Goal: Task Accomplishment & Management: Manage account settings

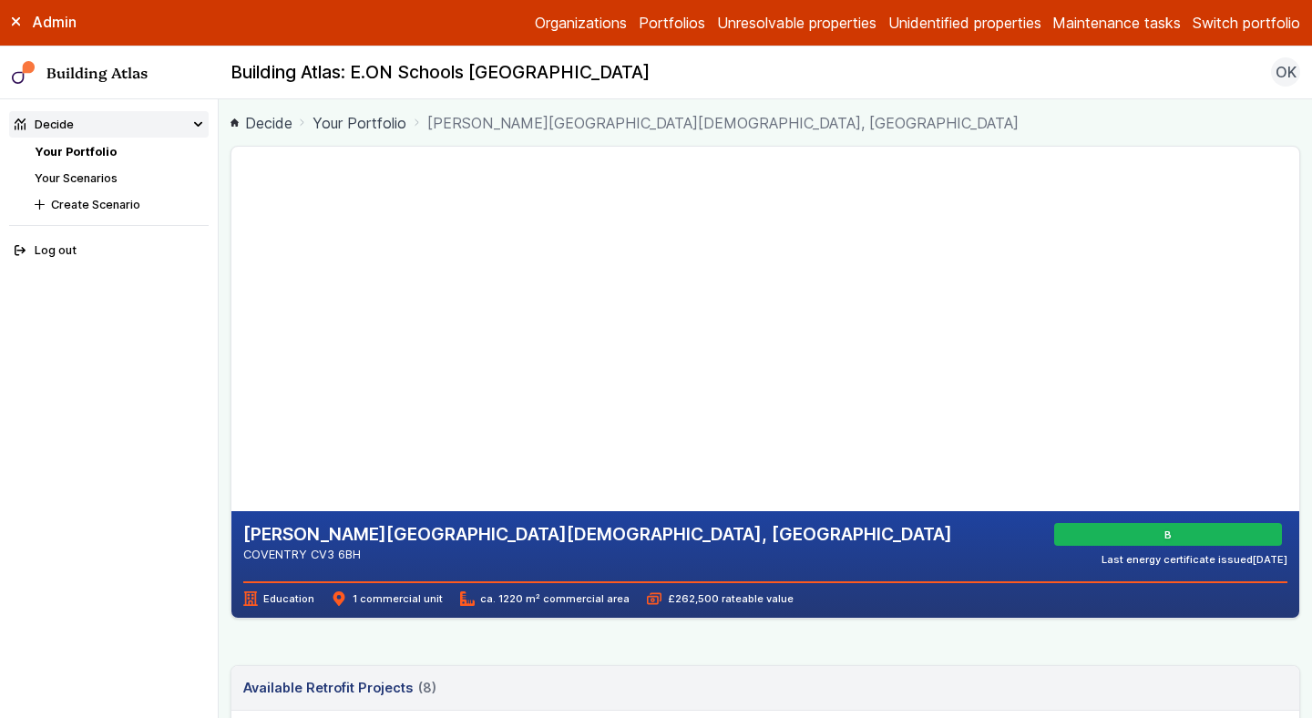
click at [0, 0] on button "IHG Trial Portfolio" at bounding box center [0, 0] width 0 height 0
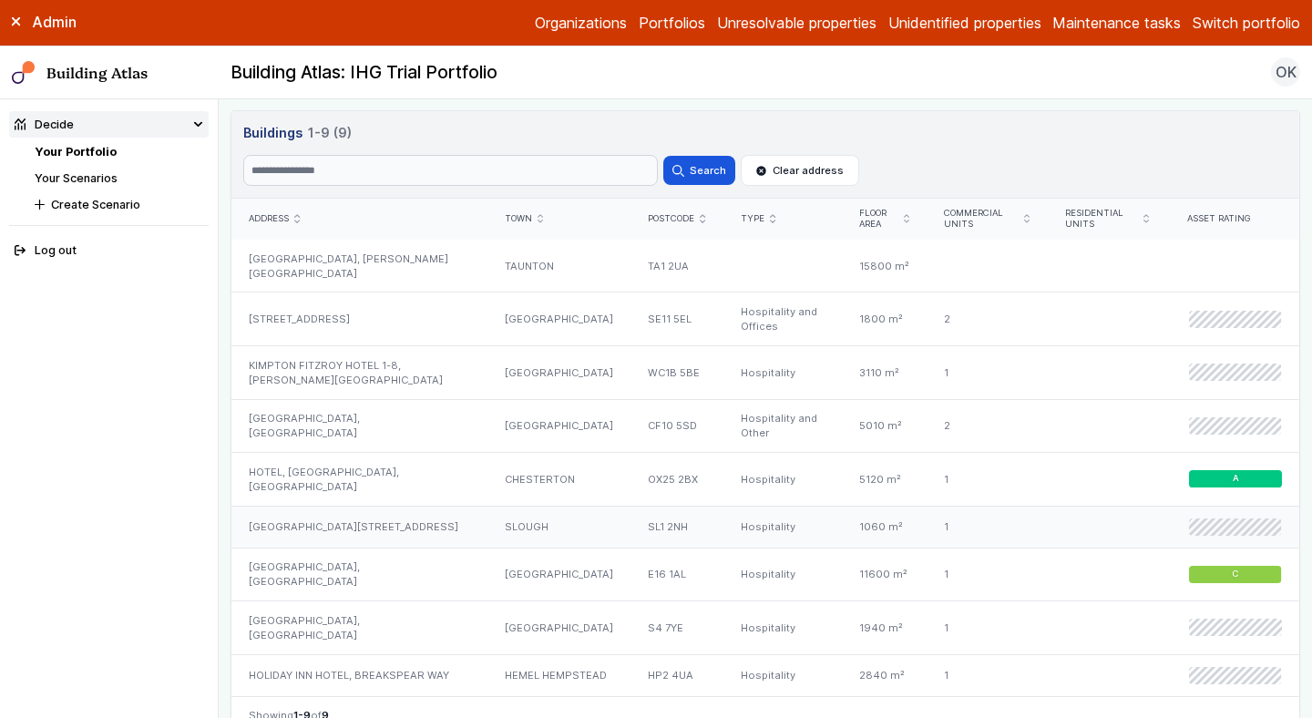
scroll to position [1037, 0]
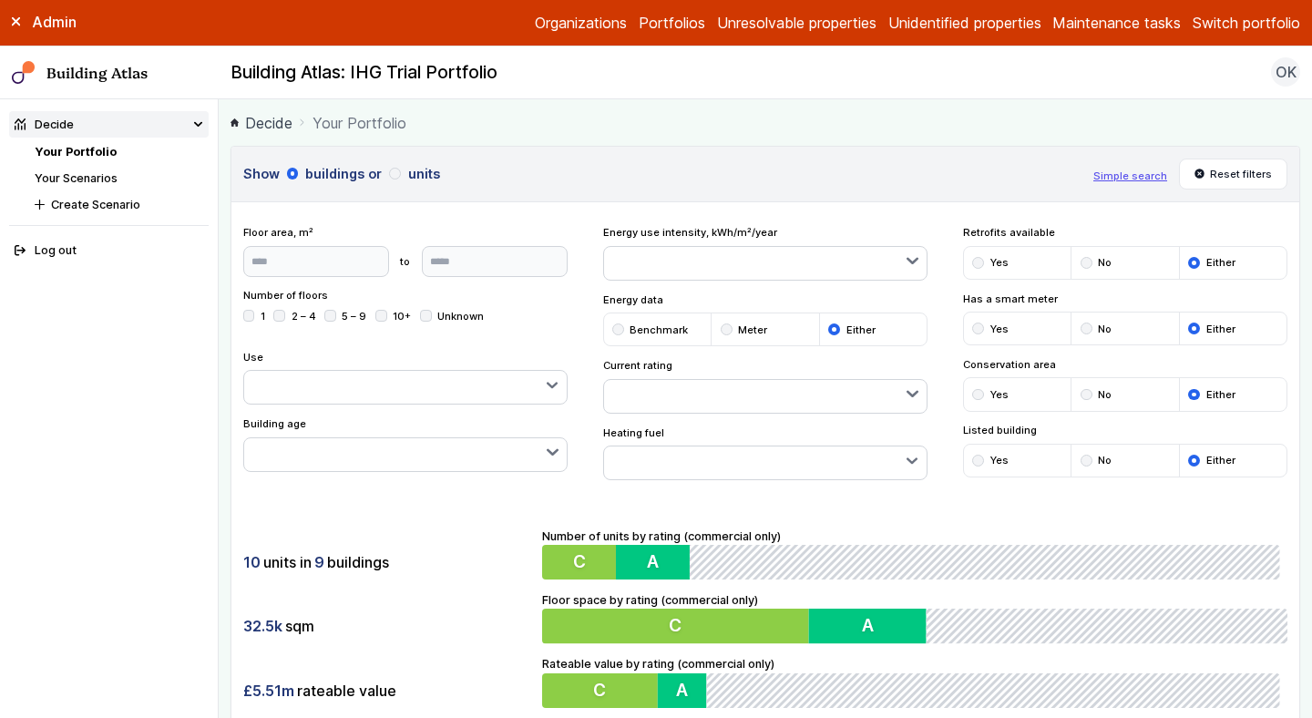
click at [920, 25] on link "Unidentified properties" at bounding box center [965, 23] width 153 height 22
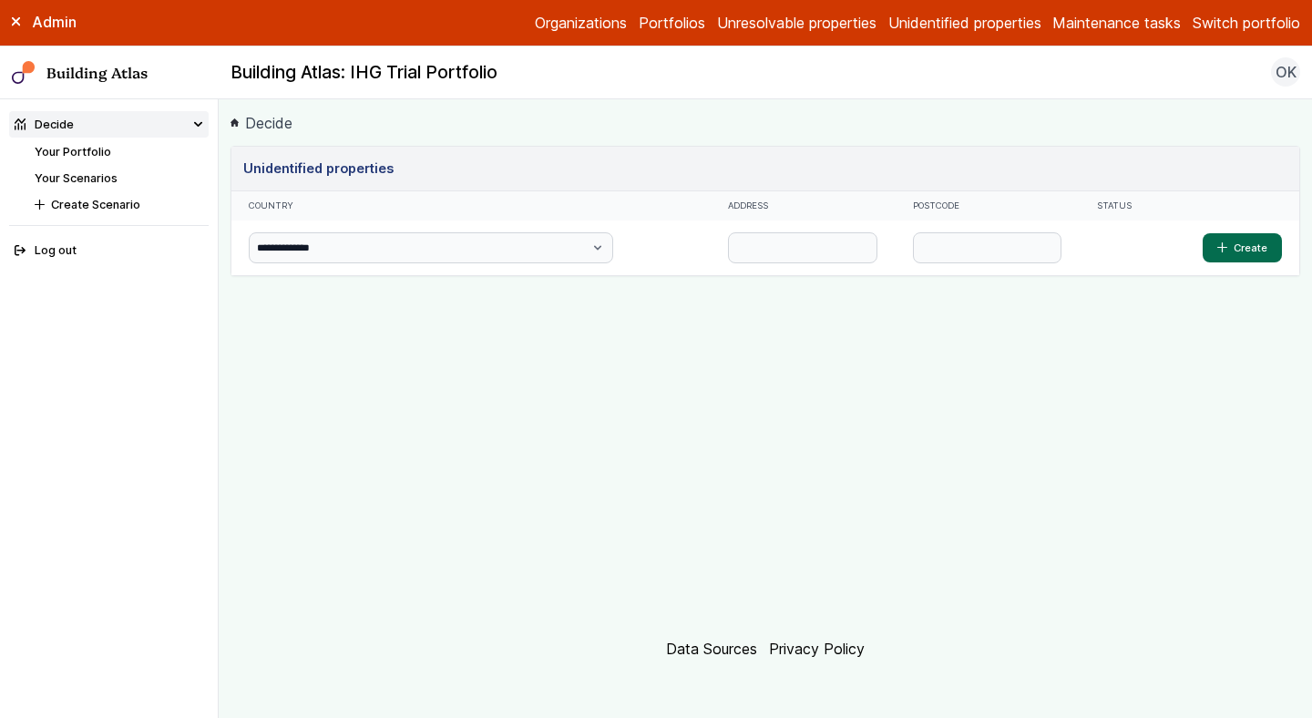
click at [808, 26] on link "Unresolvable properties" at bounding box center [797, 23] width 160 height 22
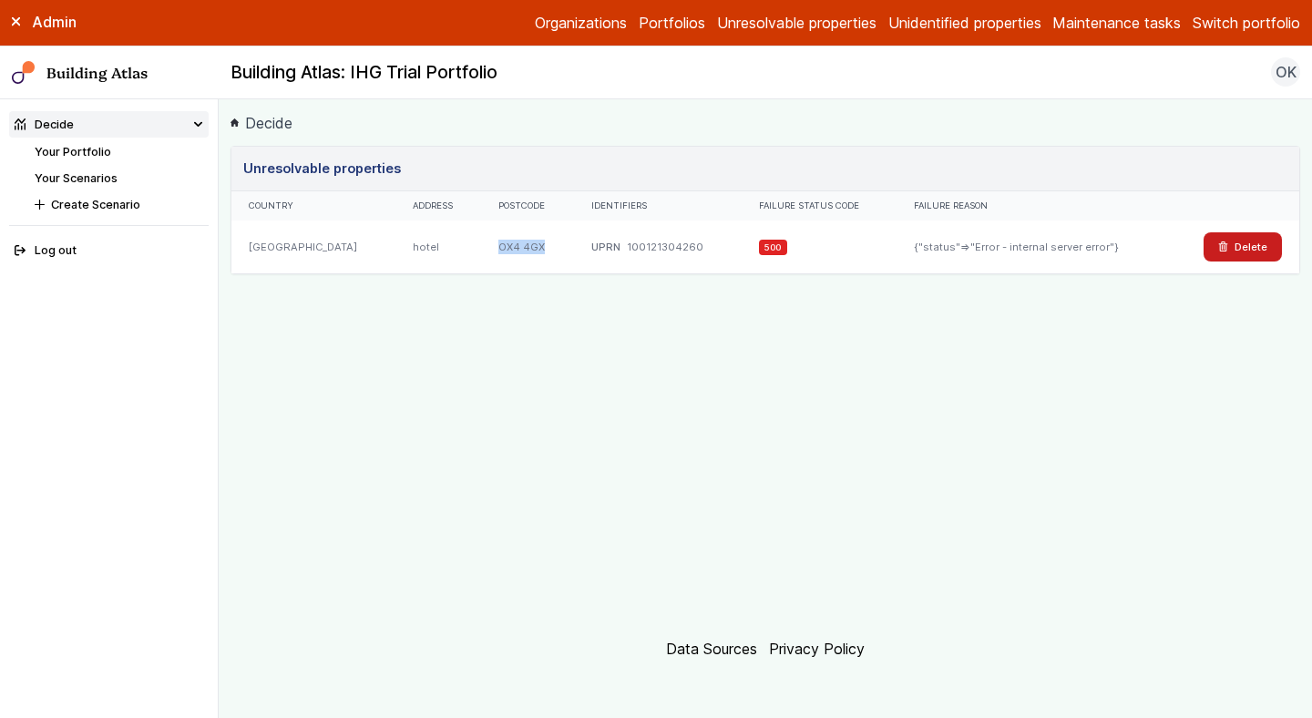
drag, startPoint x: 524, startPoint y: 246, endPoint x: 479, endPoint y: 244, distance: 44.7
click at [481, 244] on div "OX4 4GX" at bounding box center [527, 247] width 93 height 53
copy div "OX4 4GX"
click at [94, 155] on link "Your Portfolio" at bounding box center [73, 152] width 77 height 14
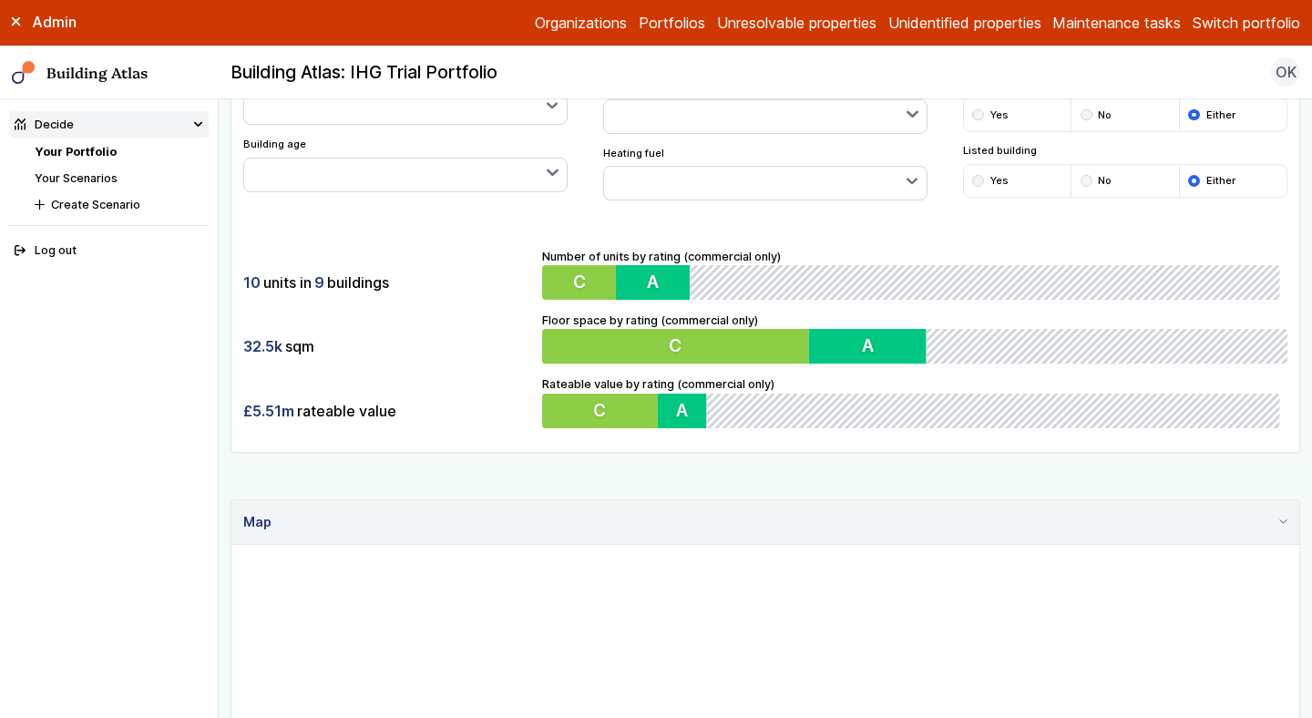
scroll to position [285, 0]
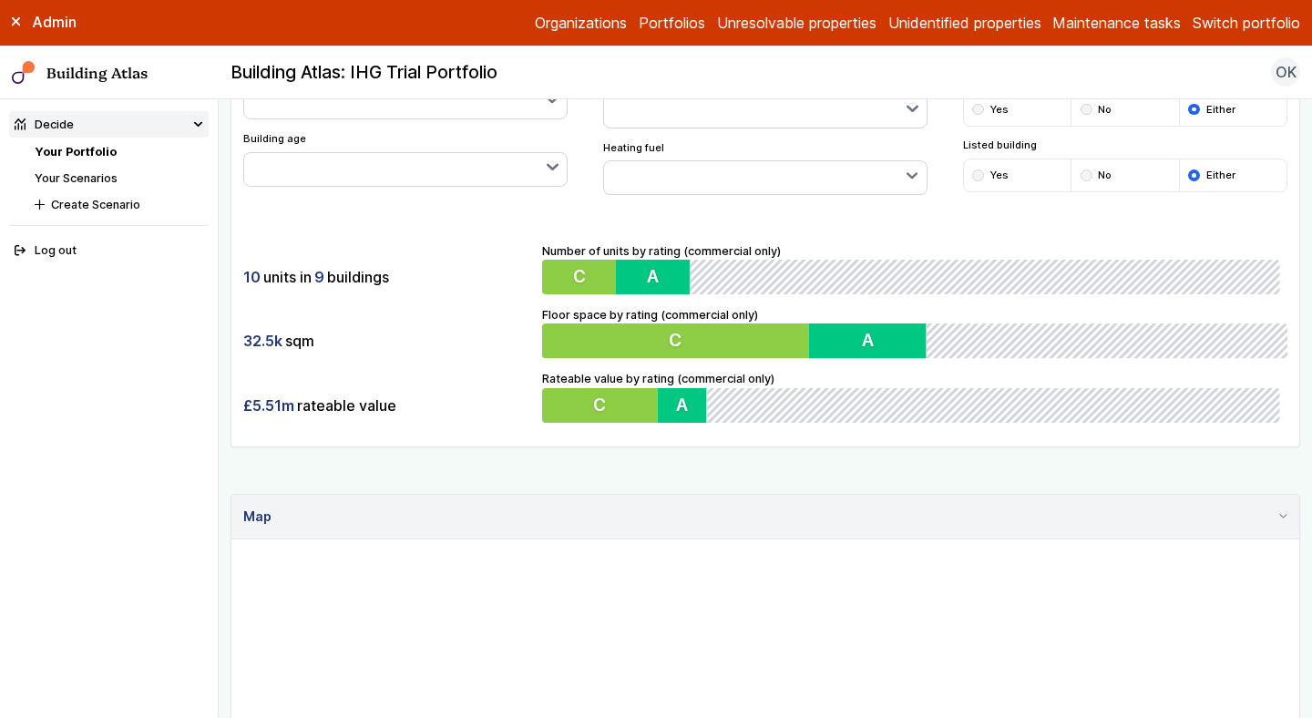
click at [1071, 226] on div "10 units in 9 buildings 32.5k sqm £5.51m rateable value Number of units by rati…" at bounding box center [766, 333] width 1068 height 228
click at [914, 23] on link "Unidentified properties" at bounding box center [965, 23] width 153 height 22
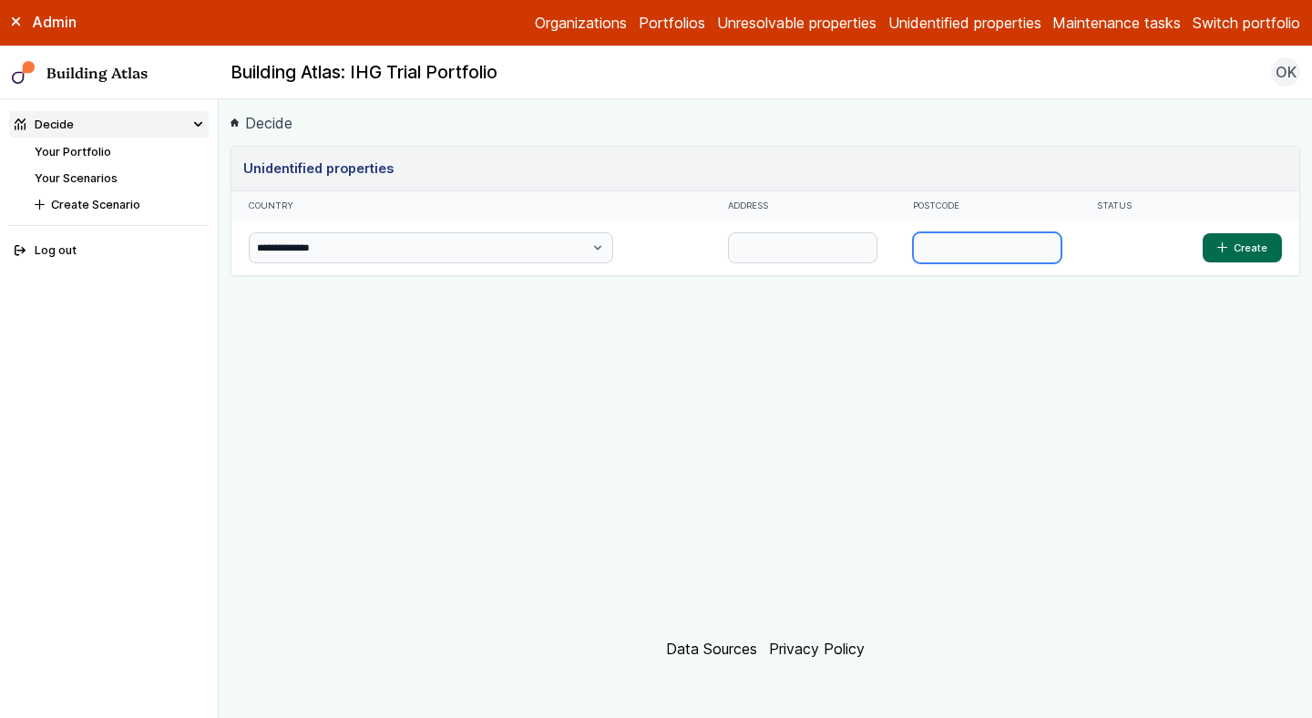
click at [919, 240] on input "text" at bounding box center [987, 247] width 149 height 31
paste input "*******"
type input "*******"
click at [748, 255] on input "text" at bounding box center [802, 247] width 149 height 31
type input "**********"
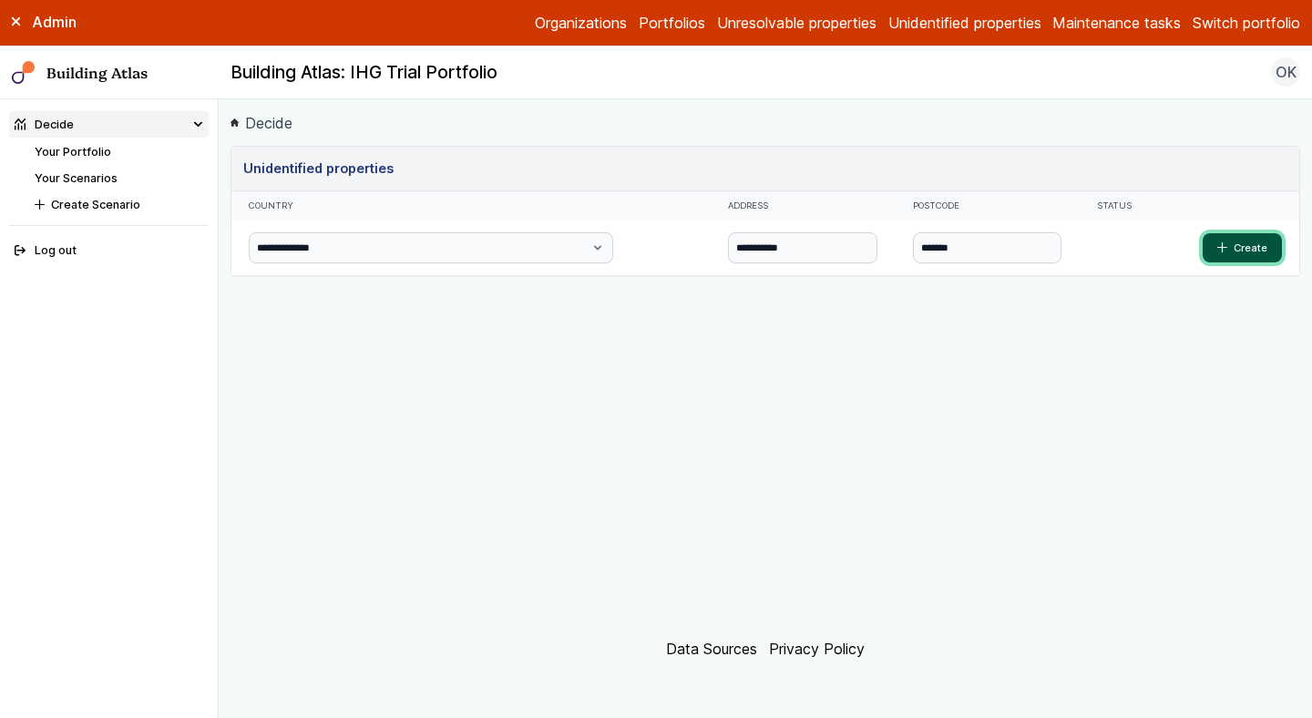
click at [1262, 251] on button "Create" at bounding box center [1242, 247] width 79 height 29
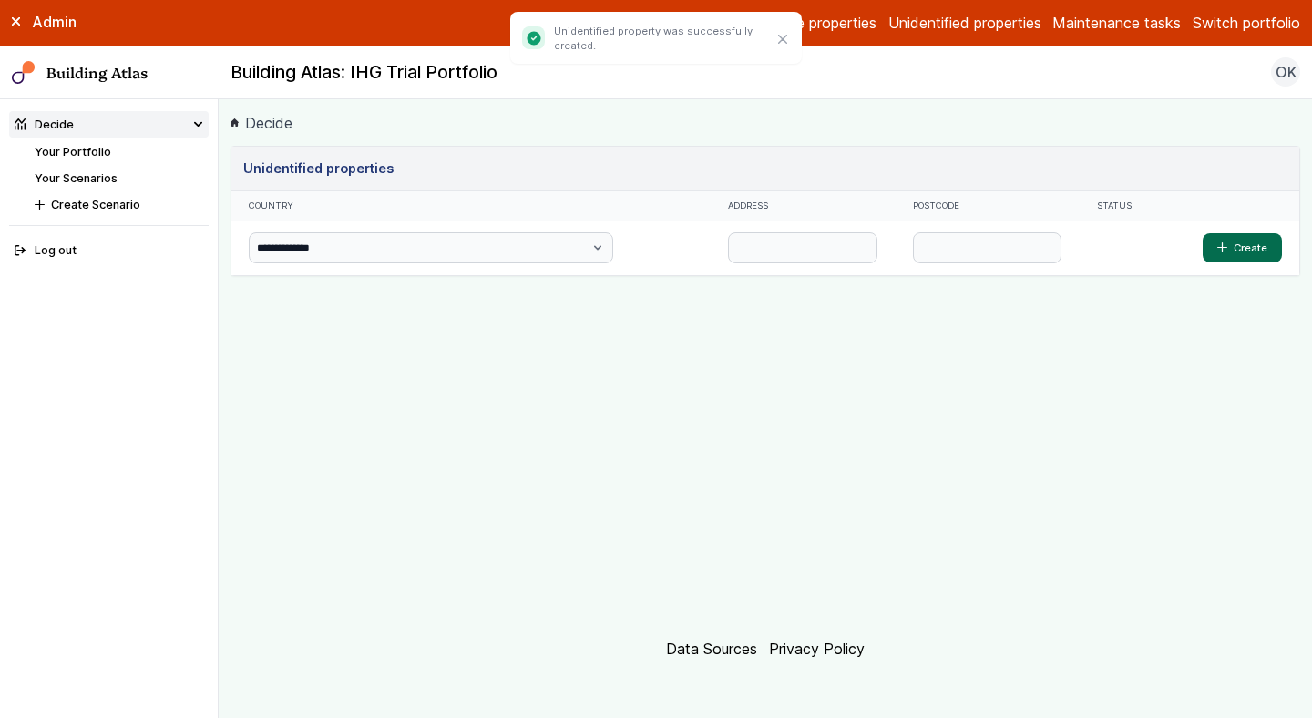
click at [92, 151] on link "Your Portfolio" at bounding box center [73, 152] width 77 height 14
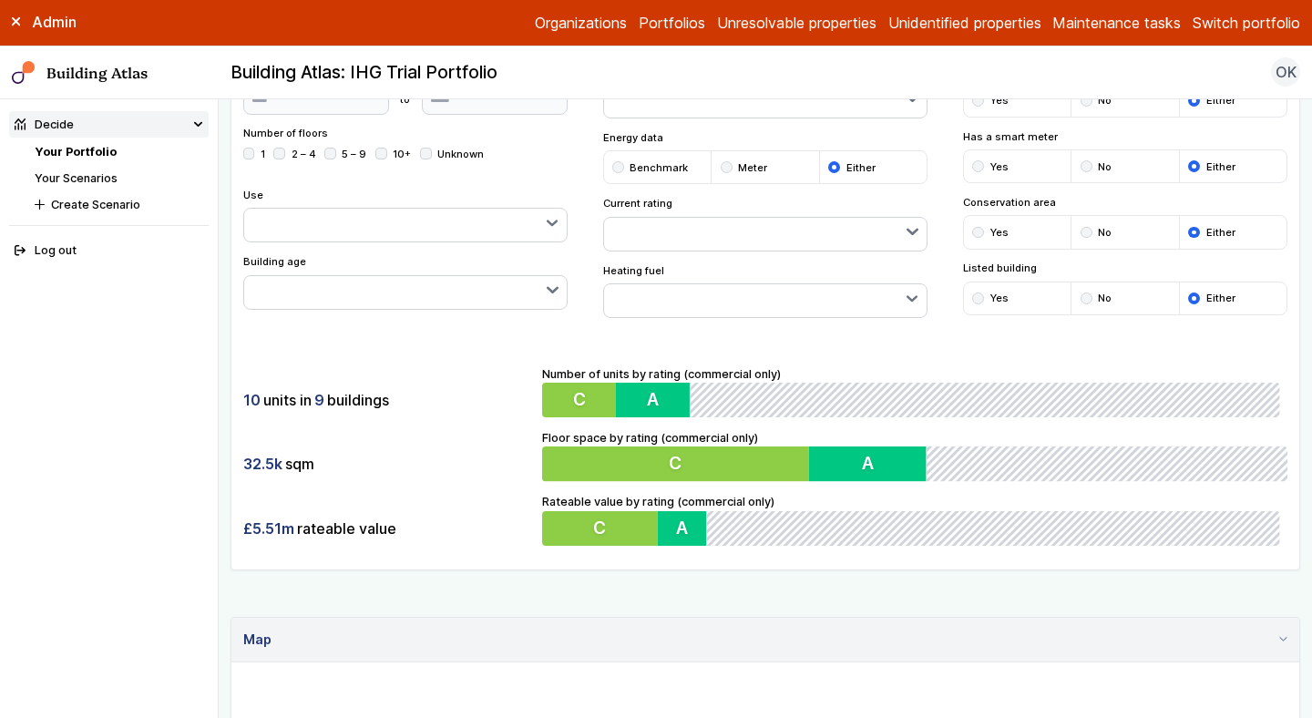
scroll to position [233, 0]
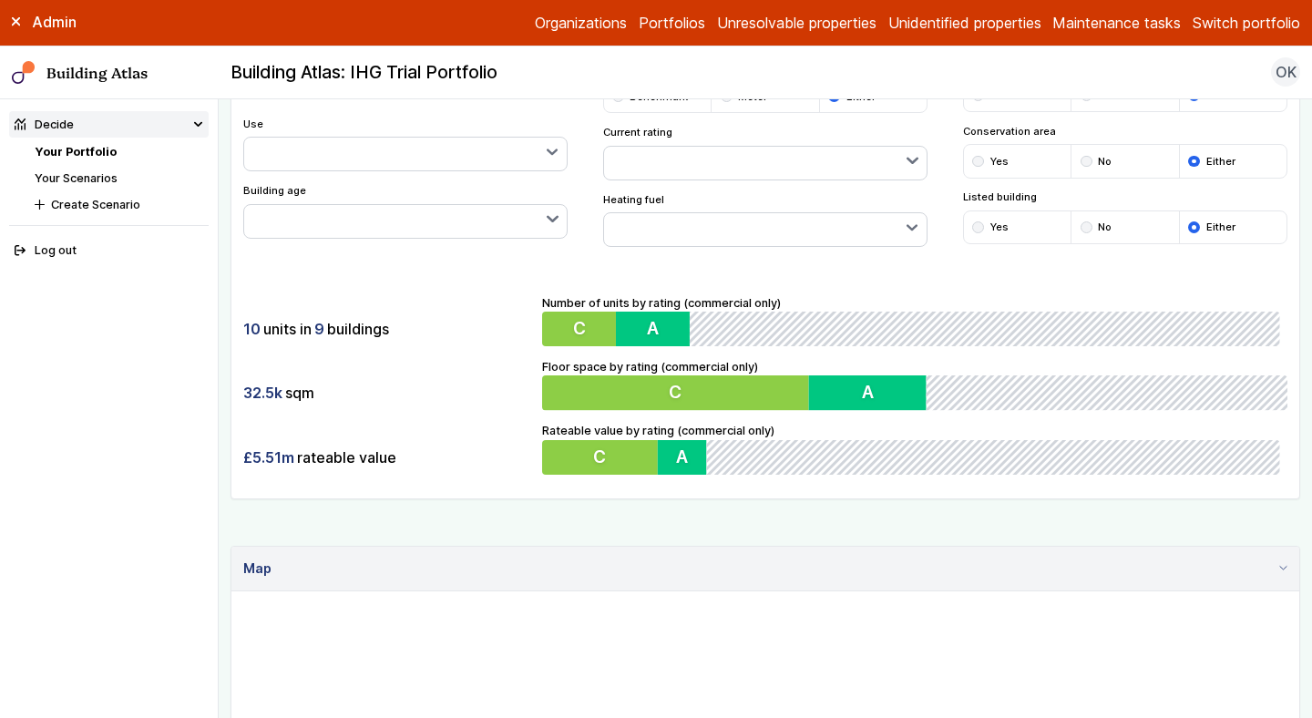
click at [799, 28] on link "Unresolvable properties" at bounding box center [797, 23] width 160 height 22
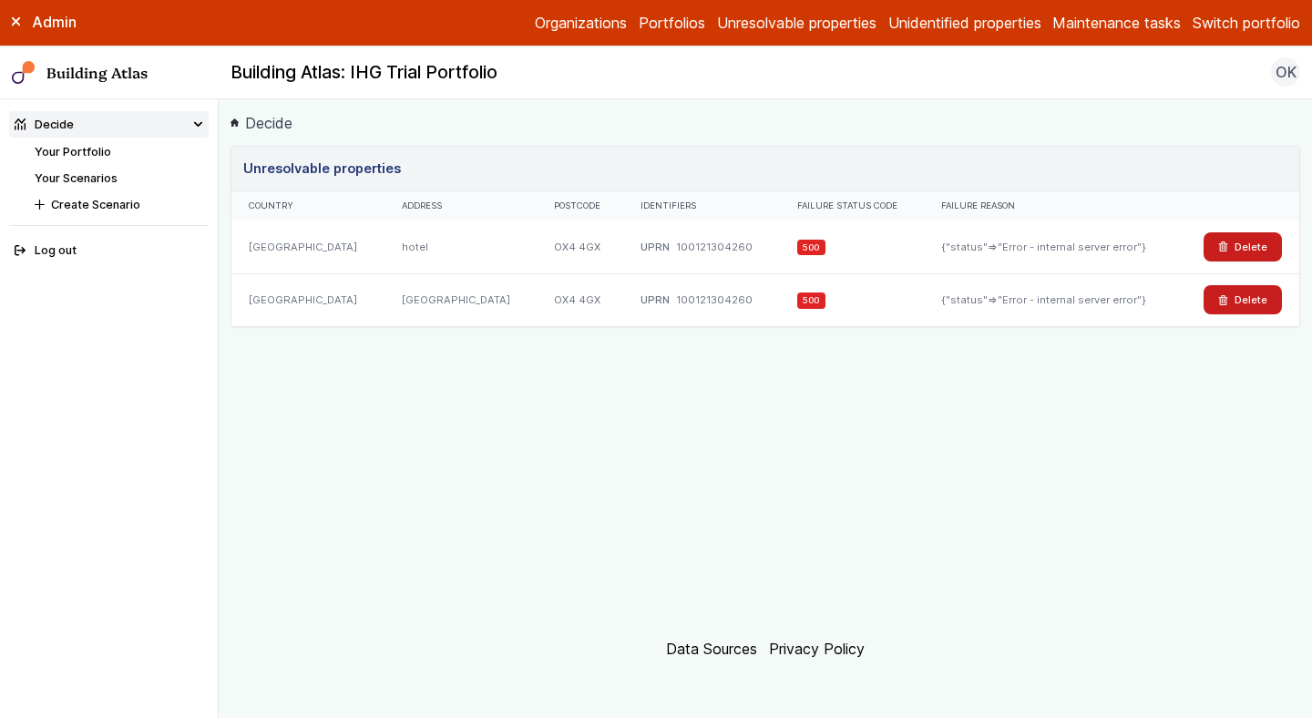
click at [123, 145] on li "Your Portfolio" at bounding box center [122, 151] width 174 height 17
click at [90, 152] on link "Your Portfolio" at bounding box center [73, 152] width 77 height 14
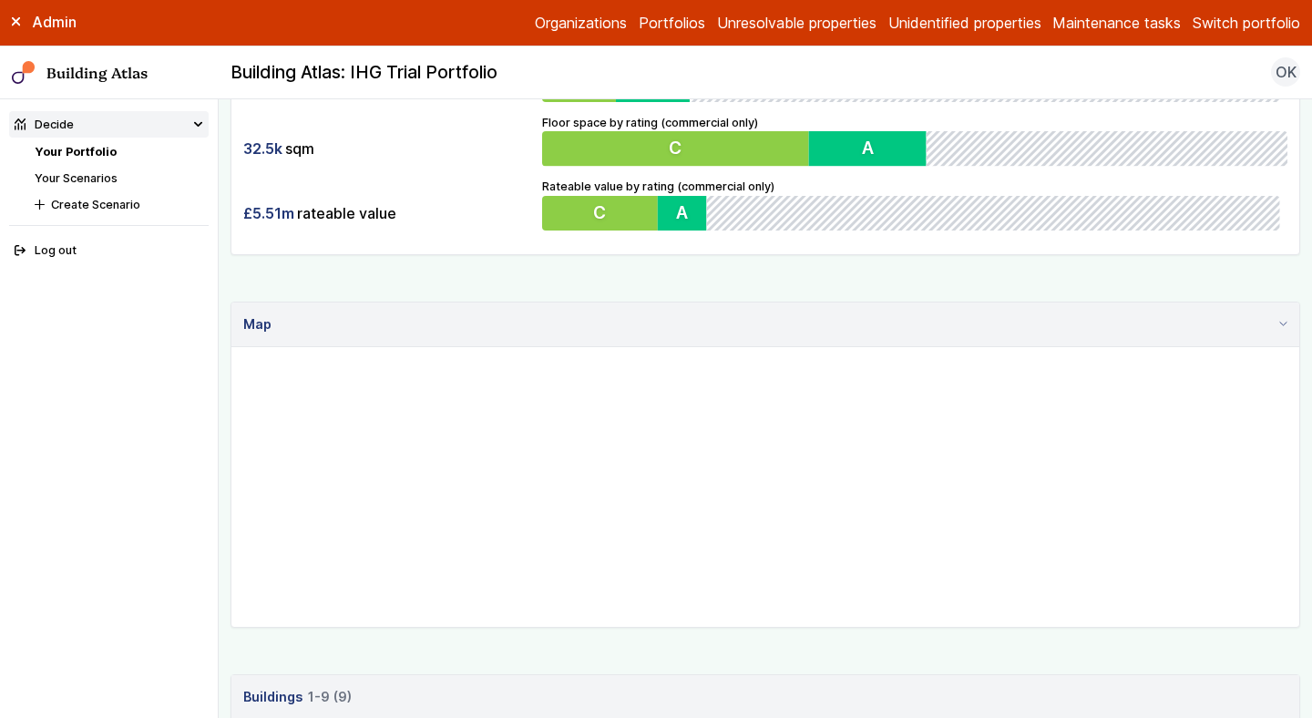
scroll to position [483, 0]
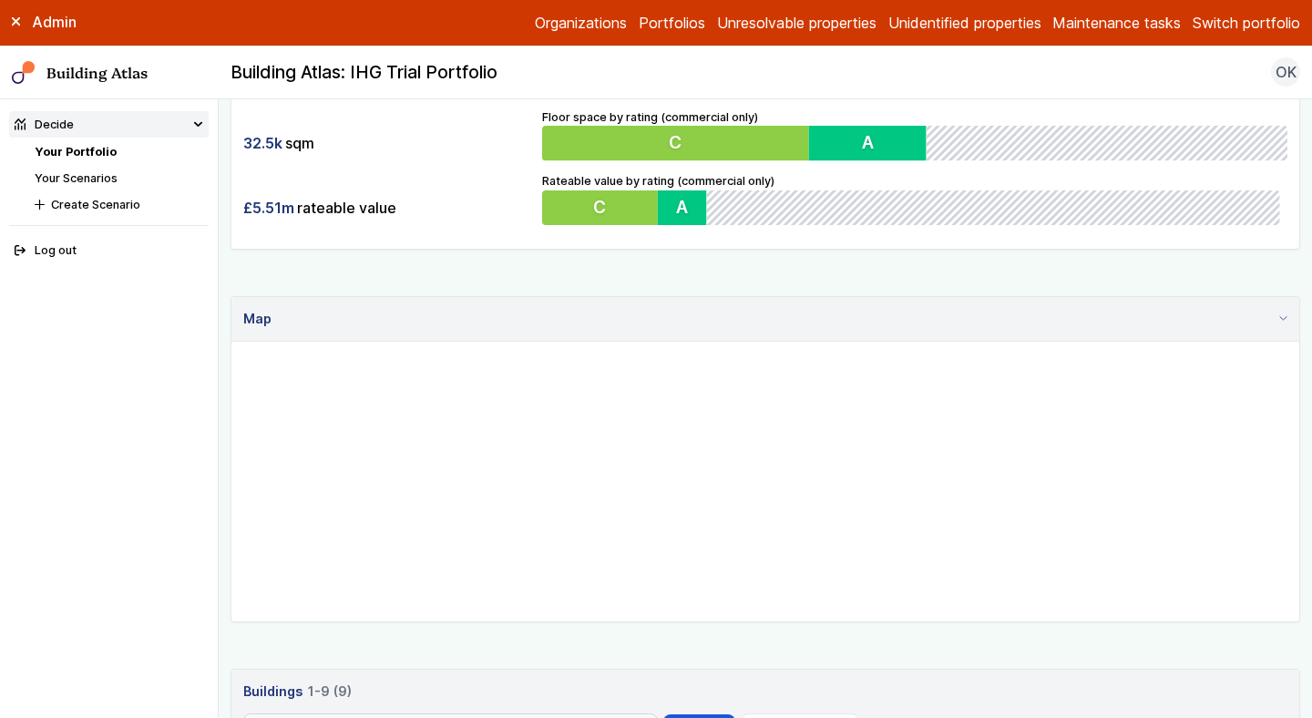
click at [440, 659] on div "Show buildings or units Simple search Reset filters Floor area, m² to Update Nu…" at bounding box center [766, 482] width 1070 height 1638
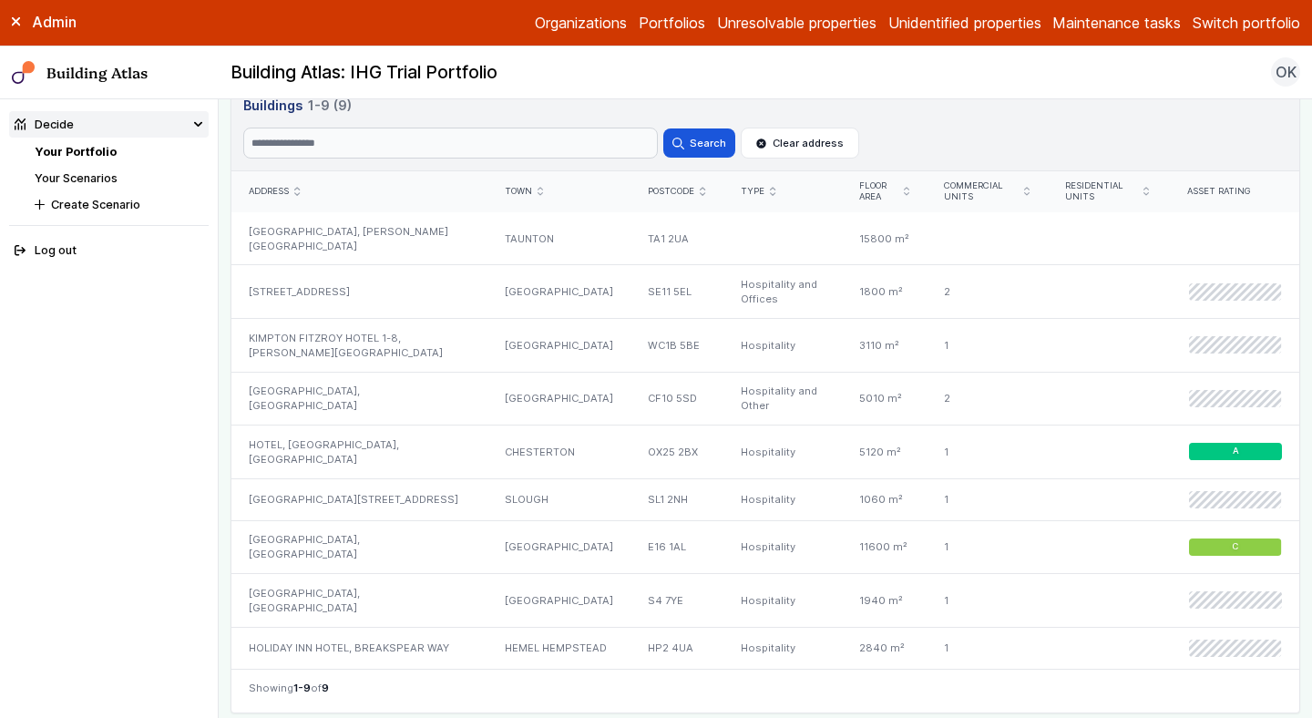
scroll to position [1068, 0]
click at [665, 239] on div "TA1 2UA" at bounding box center [677, 239] width 93 height 53
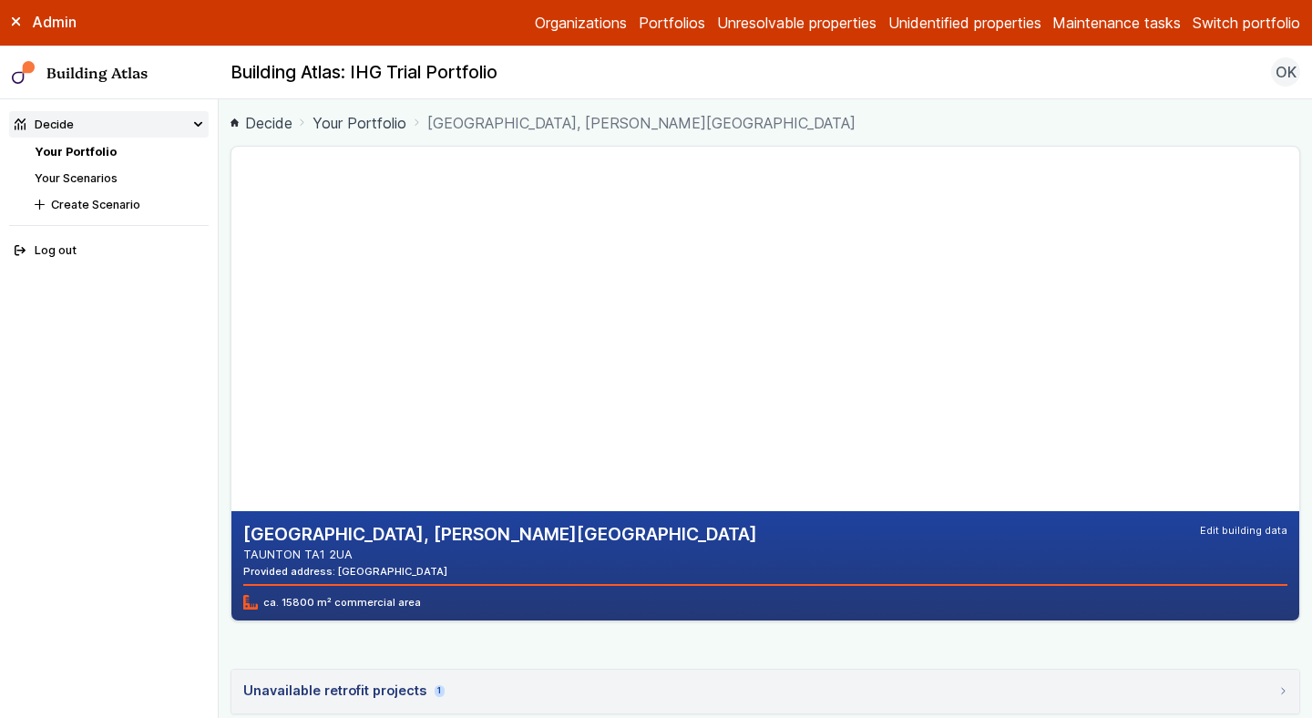
drag, startPoint x: 441, startPoint y: 568, endPoint x: 393, endPoint y: 569, distance: 48.3
click at [393, 569] on div "Provided address: Holiday Inn, TA1 2UA" at bounding box center [500, 571] width 514 height 15
copy div "TA1 2UA"
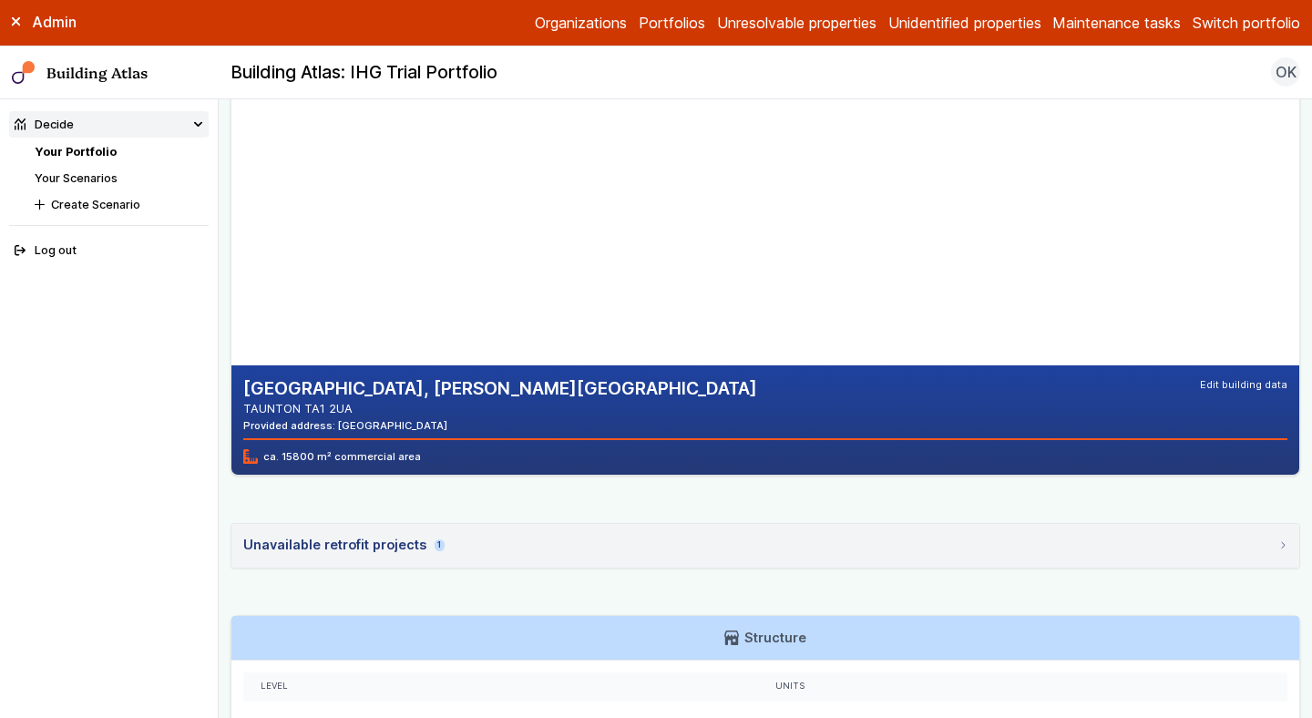
scroll to position [161, 0]
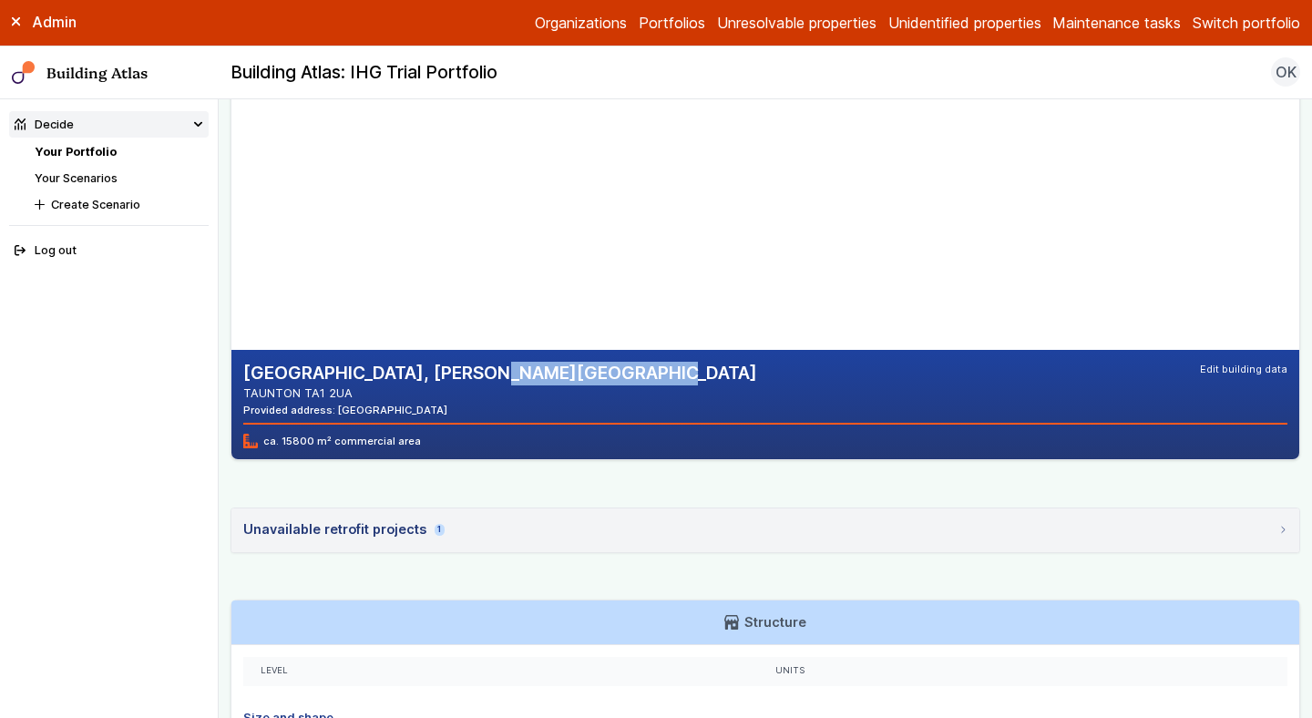
drag, startPoint x: 561, startPoint y: 376, endPoint x: 369, endPoint y: 375, distance: 191.4
click at [369, 375] on div "HOLIDAY INN, DEANE GATE AVENUE TAUNTON TA1 2UA Provided address: Holiday Inn, T…" at bounding box center [765, 390] width 1045 height 56
copy h2 "DEANE GATE AVENUE"
drag, startPoint x: 493, startPoint y: 211, endPoint x: 491, endPoint y: 275, distance: 64.7
click at [232, 275] on gmp-map-3d at bounding box center [232, 167] width 0 height 365
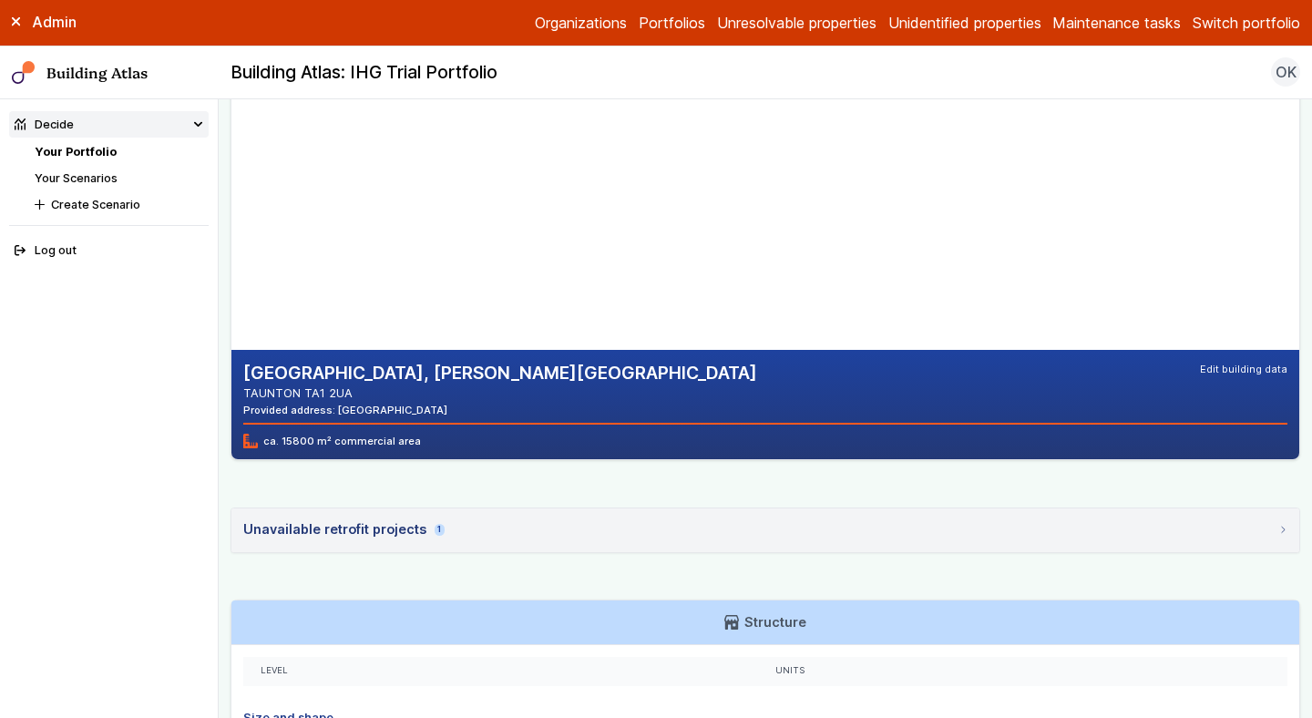
drag, startPoint x: 1012, startPoint y: 171, endPoint x: 969, endPoint y: 258, distance: 96.6
click at [232, 258] on gmp-map at bounding box center [232, 167] width 0 height 365
drag, startPoint x: 1005, startPoint y: 233, endPoint x: 1009, endPoint y: 203, distance: 30.3
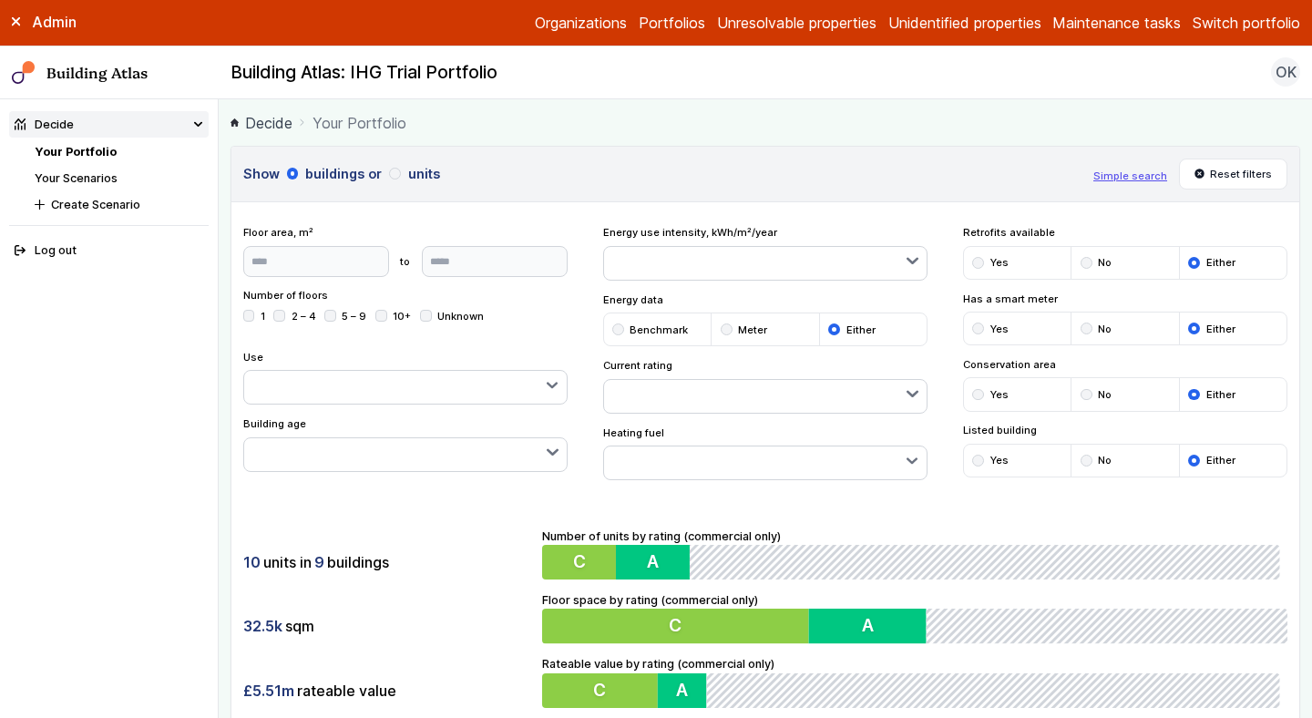
click at [441, 560] on div "10 units in 9 buildings" at bounding box center [387, 562] width 288 height 35
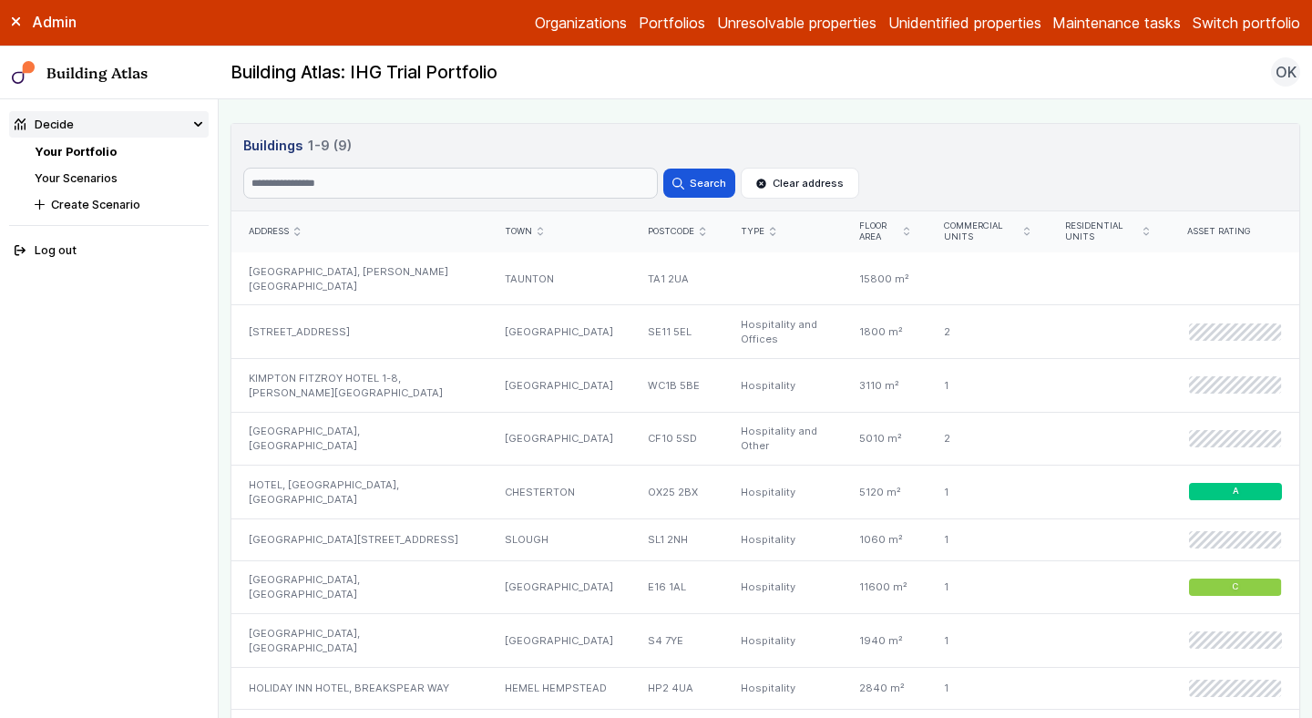
scroll to position [1040, 0]
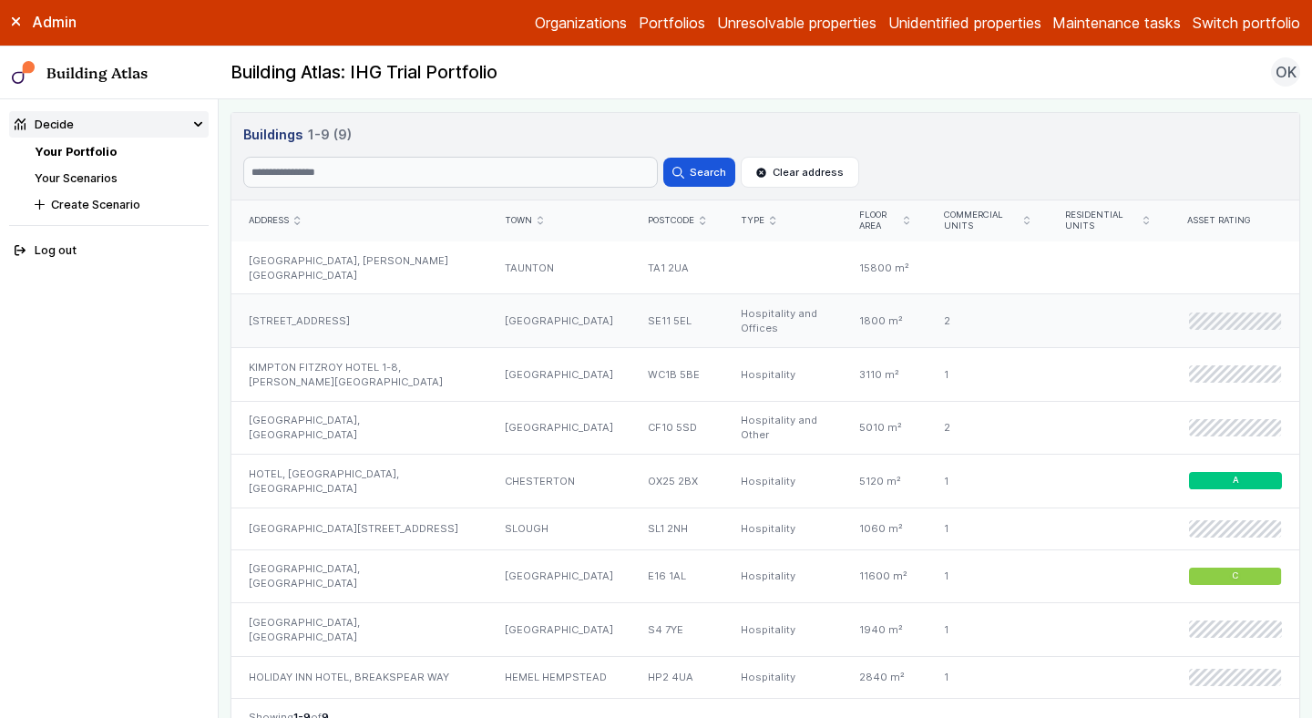
click at [359, 312] on div "100, VAUXHALL WALK" at bounding box center [360, 321] width 256 height 54
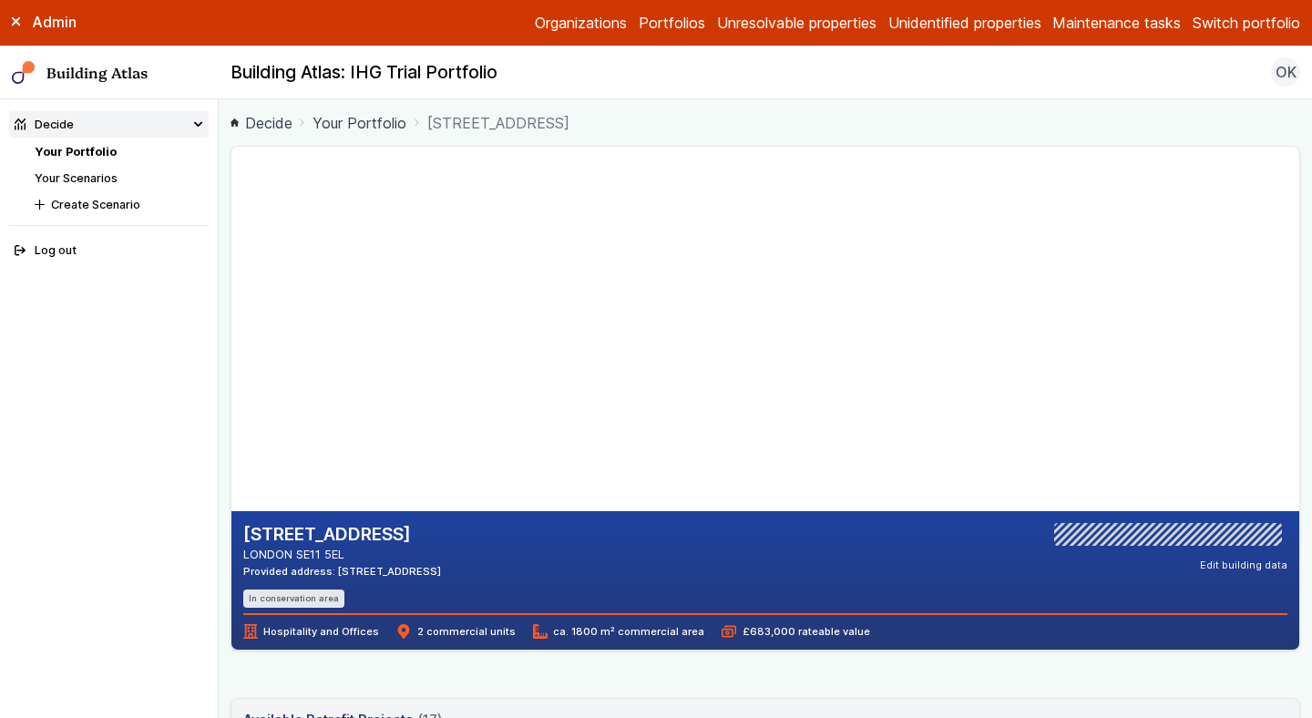
drag, startPoint x: 490, startPoint y: 575, endPoint x: 429, endPoint y: 571, distance: 61.2
click at [429, 571] on div "100, VAUXHALL WALK LONDON SE11 5EL Provided address: Staybridge Suites, SE11 5E…" at bounding box center [765, 565] width 1045 height 85
copy div "SE11 5EL"
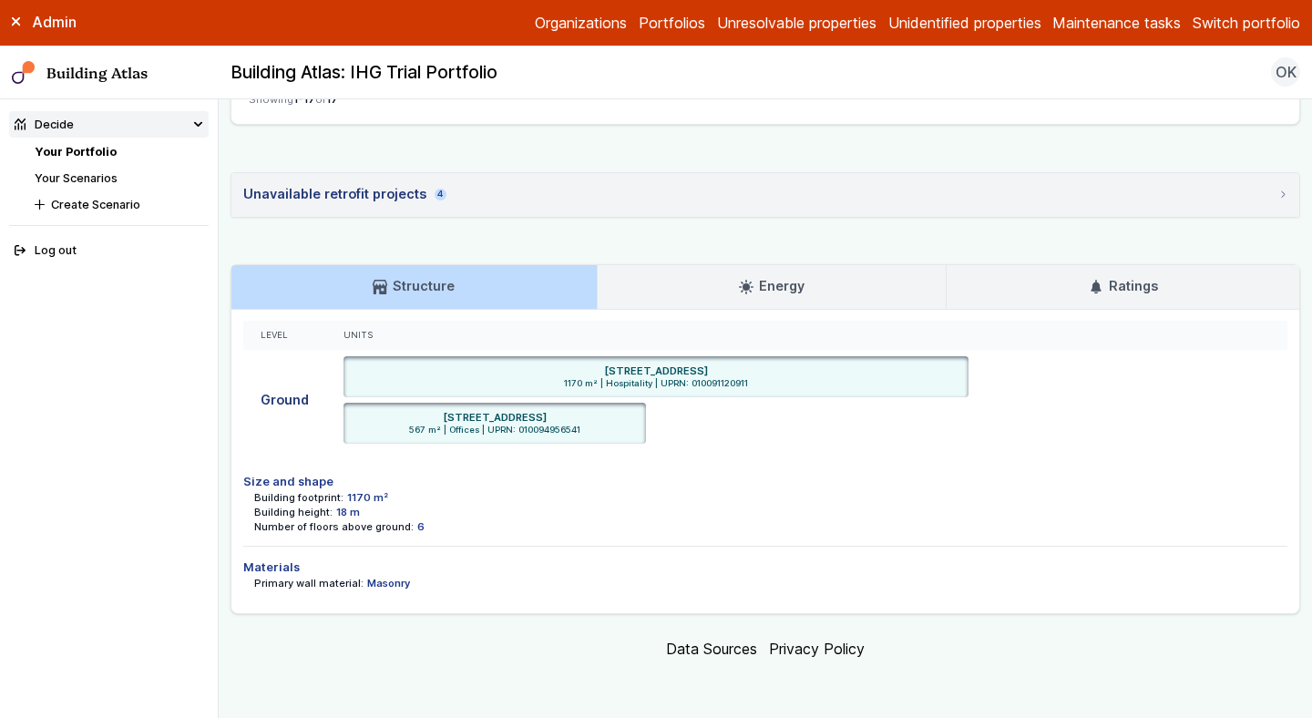
scroll to position [1788, 0]
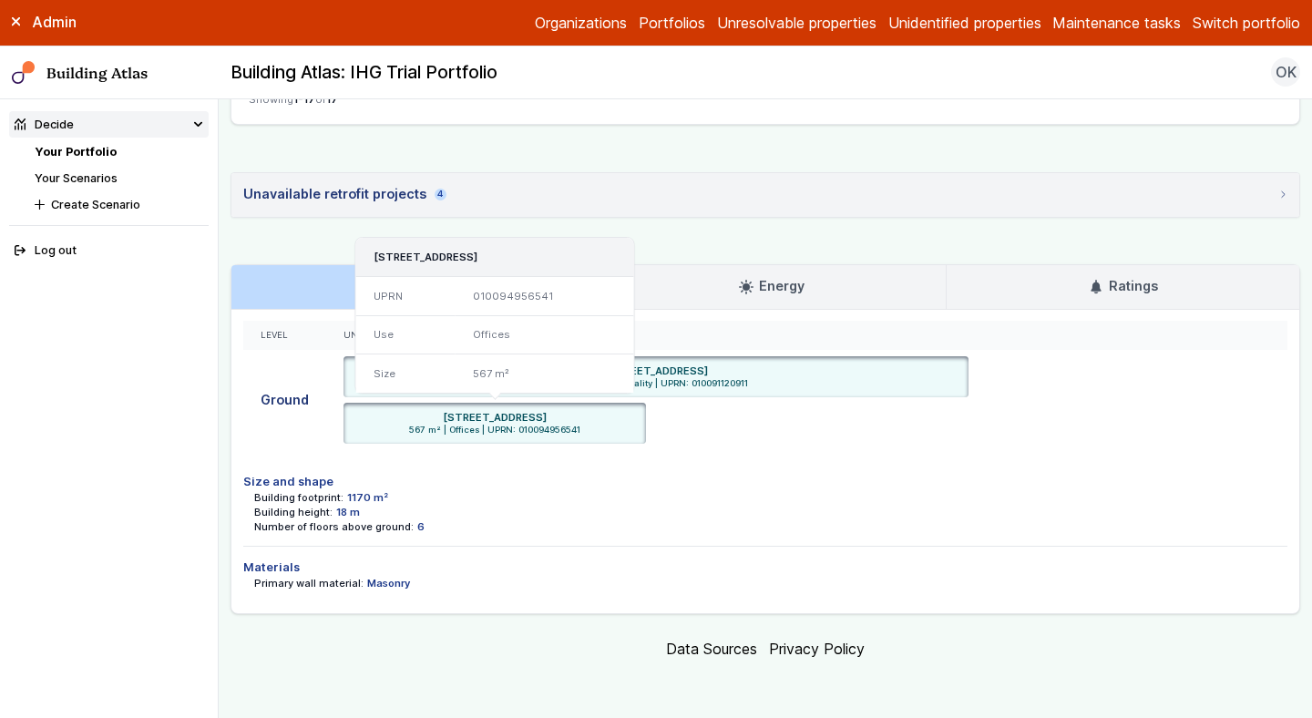
drag, startPoint x: 609, startPoint y: 416, endPoint x: 564, endPoint y: 414, distance: 44.7
click at [564, 264] on h3 "102-104, VAUXHALL WALK, LONDON, SE11 5EL" at bounding box center [495, 257] width 243 height 15
copy h3 "SE11 5EL"
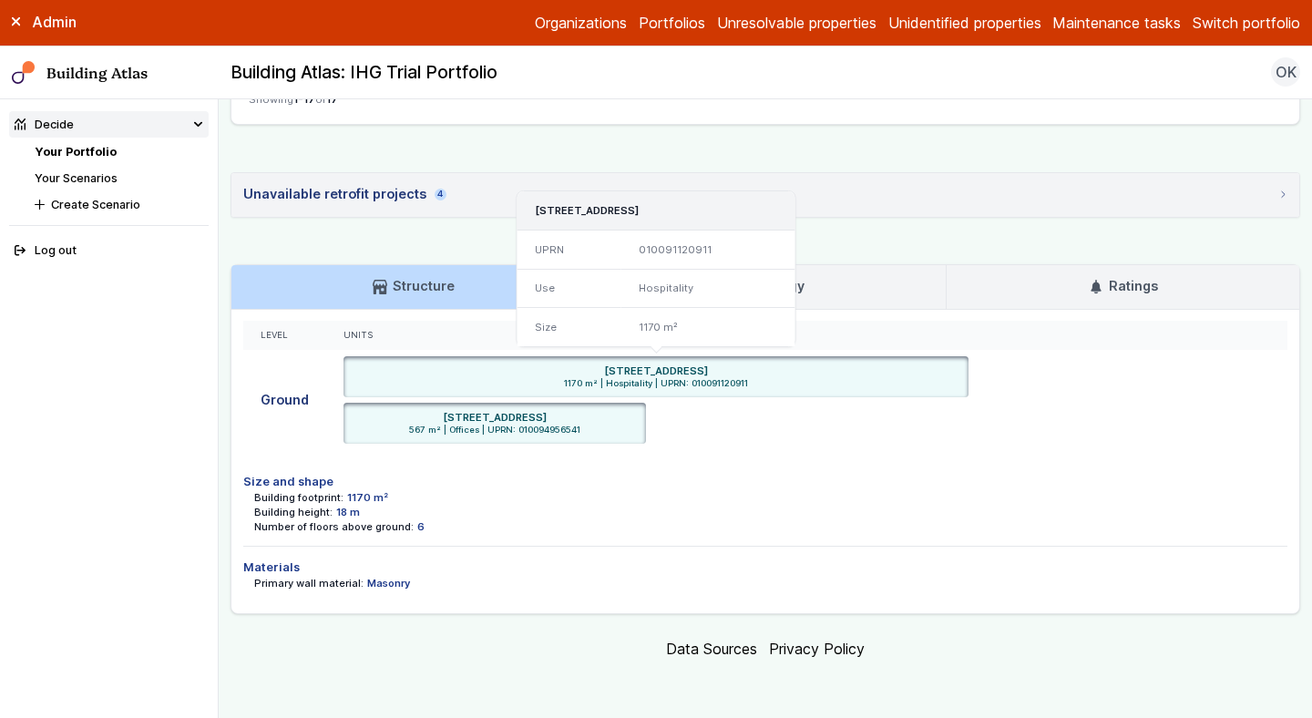
drag, startPoint x: 716, startPoint y: 530, endPoint x: 631, endPoint y: 530, distance: 85.7
click at [631, 378] on h6 "STAYBRIDGE SUITES 100, VAUXHALL WALK, LONDON SE11 5EL" at bounding box center [656, 371] width 104 height 15
copy h6 "VAUXHALL WALK"
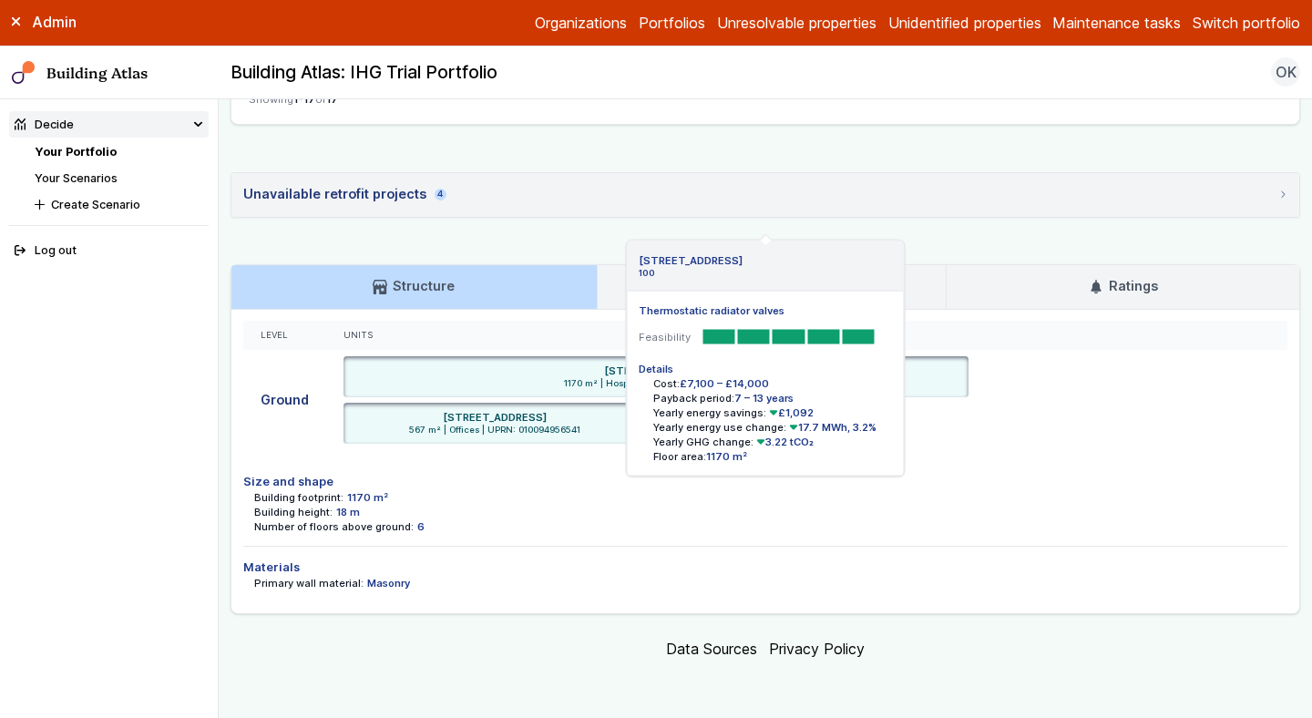
scroll to position [1861, 0]
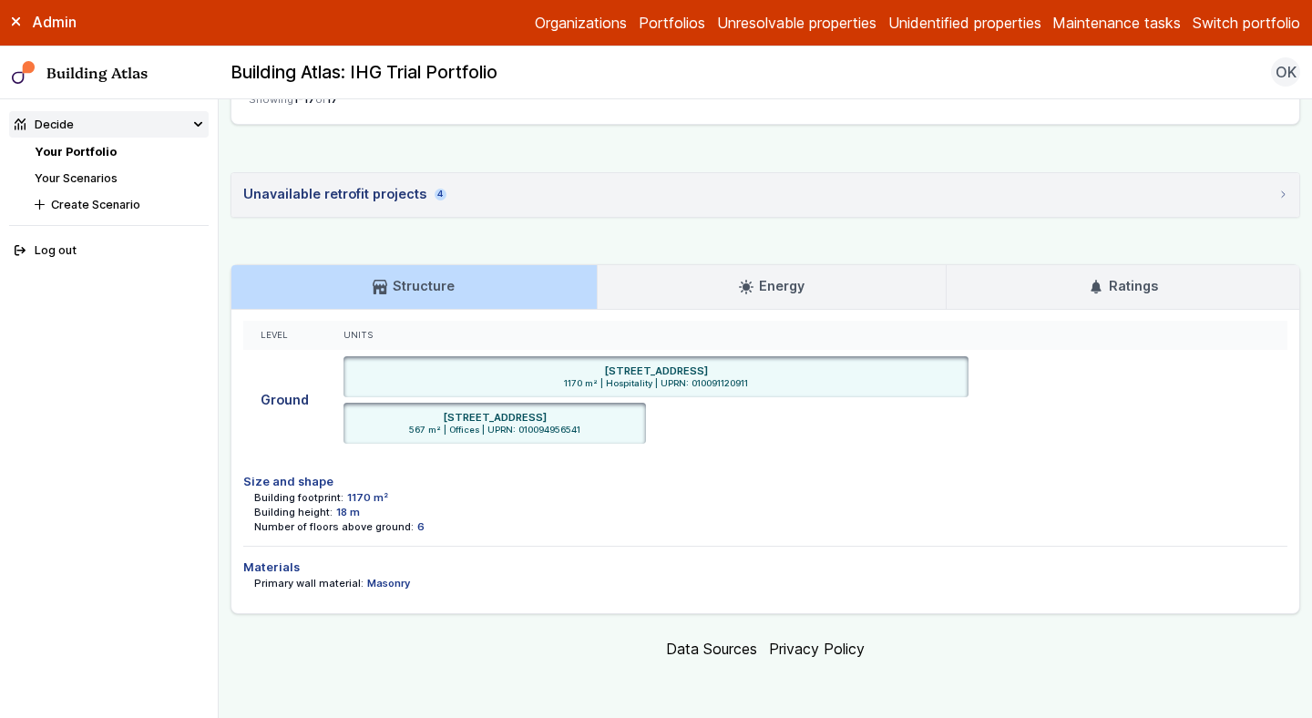
click at [733, 217] on summary "Unavailable retrofit projects 4" at bounding box center [766, 195] width 1068 height 44
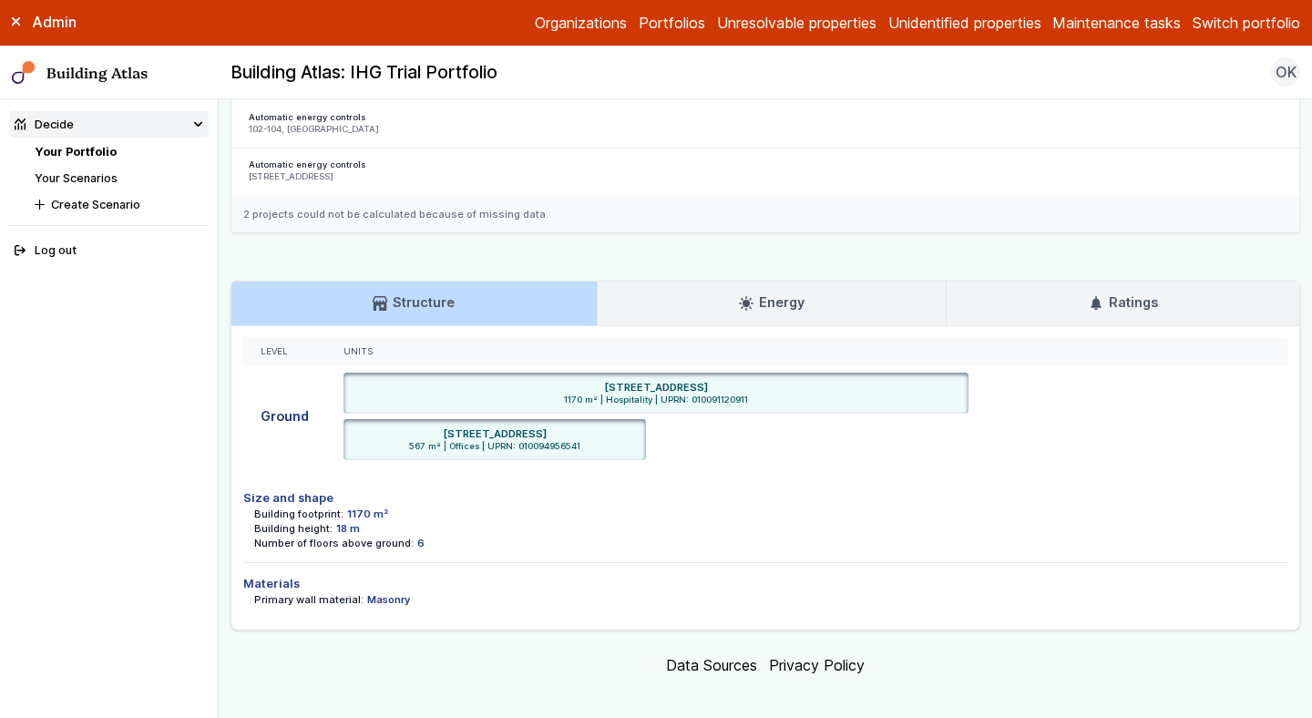
click at [653, 15] on link "Portfolios" at bounding box center [672, 23] width 67 height 22
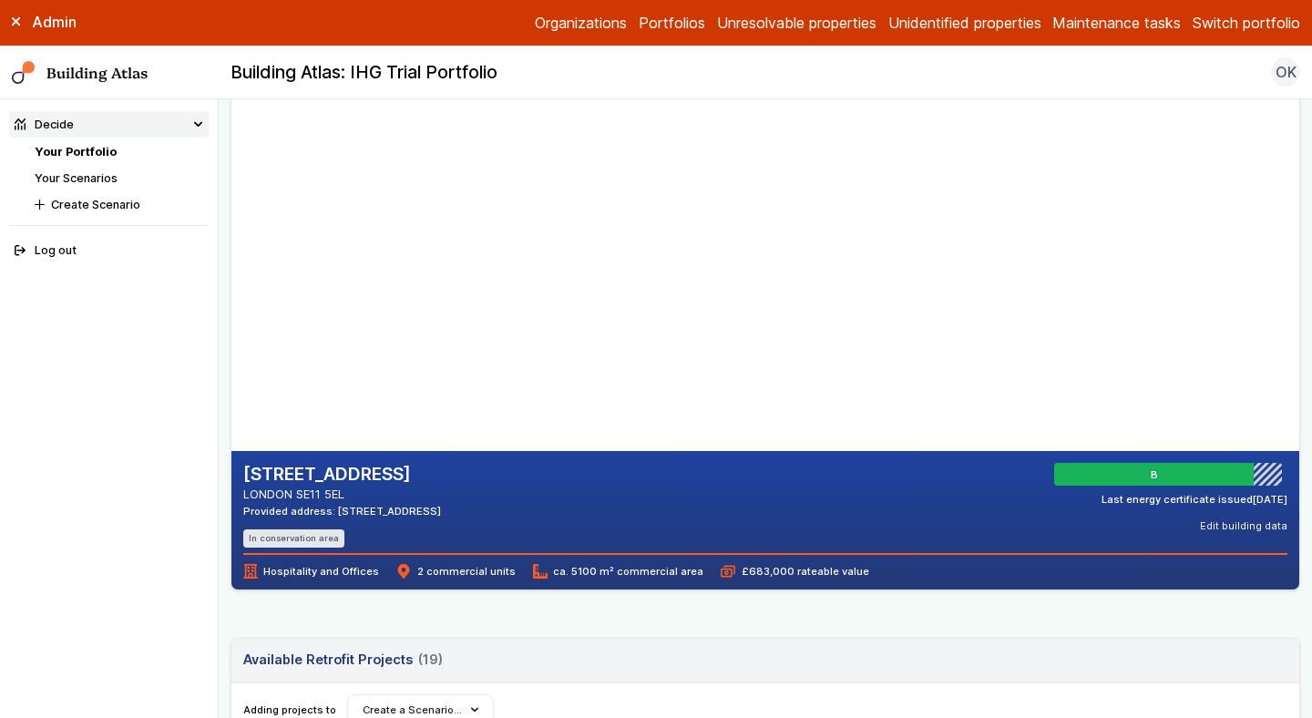
scroll to position [0, 0]
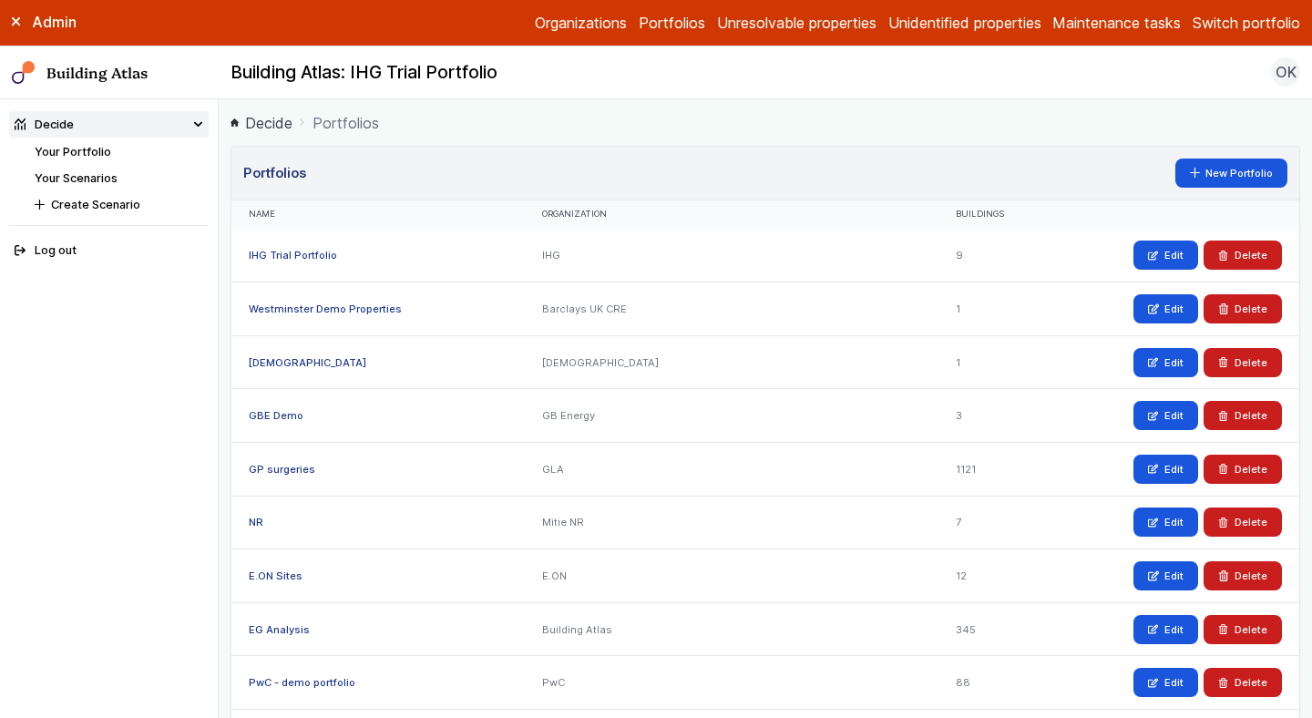
click at [314, 255] on link "IHG Trial Portfolio" at bounding box center [293, 255] width 88 height 13
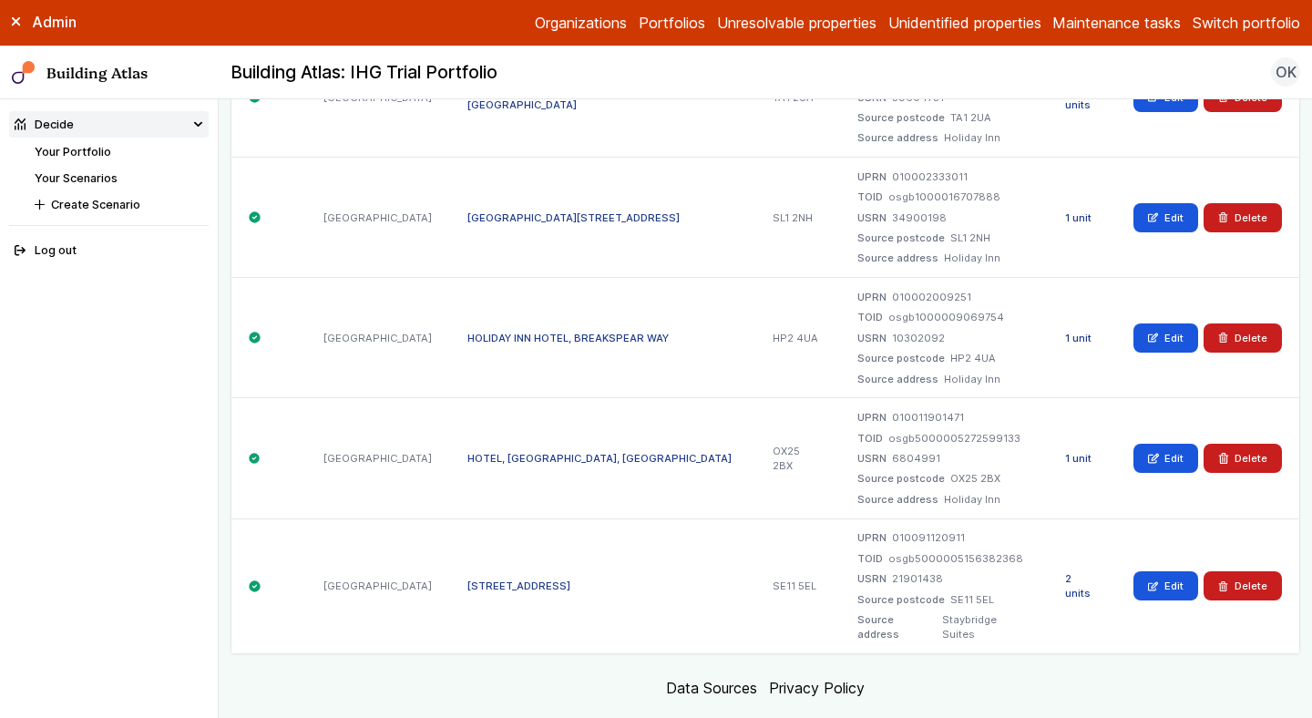
scroll to position [940, 0]
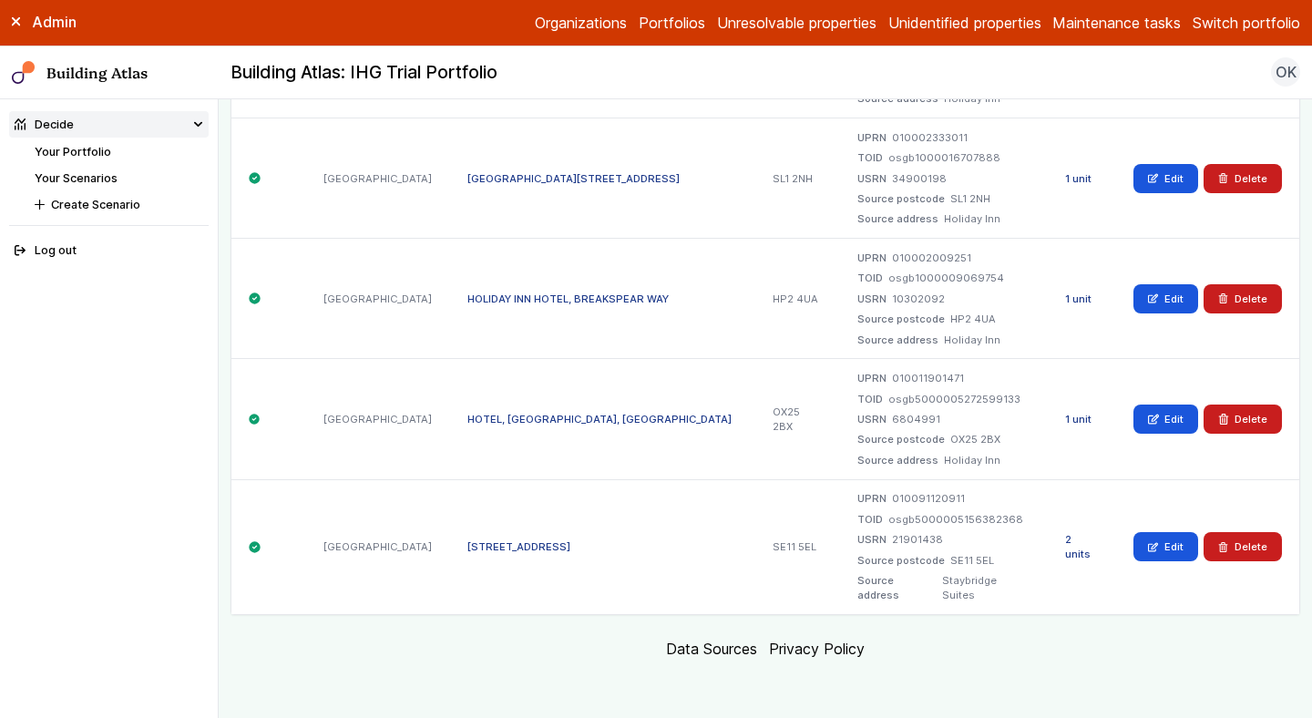
click at [1075, 552] on link "2 units" at bounding box center [1078, 546] width 26 height 27
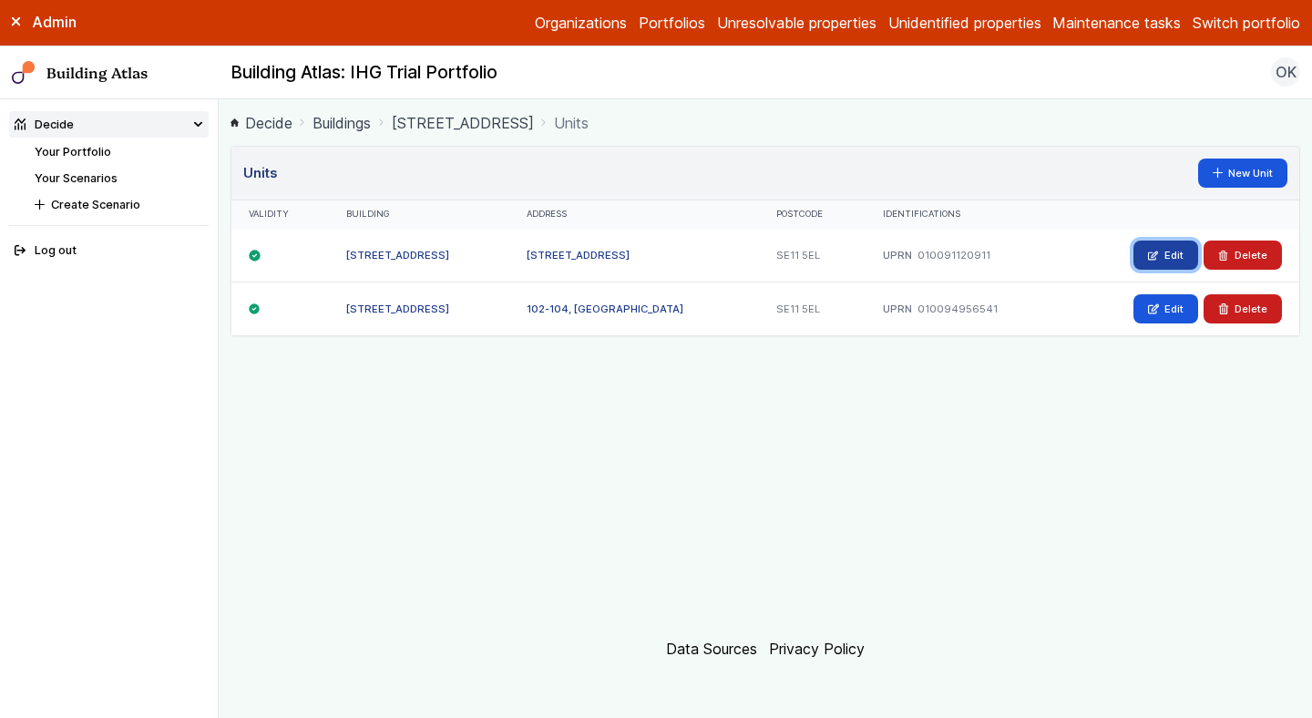
click at [1149, 255] on icon at bounding box center [1153, 256] width 10 height 10
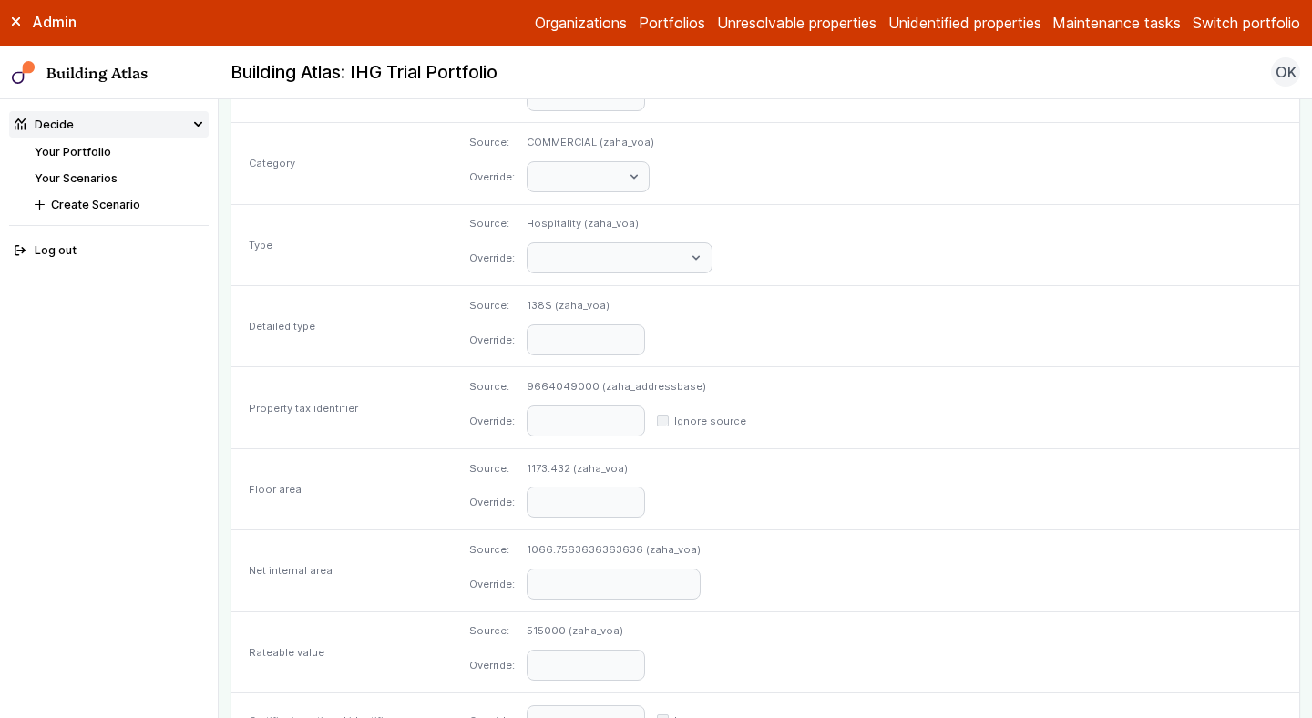
scroll to position [870, 0]
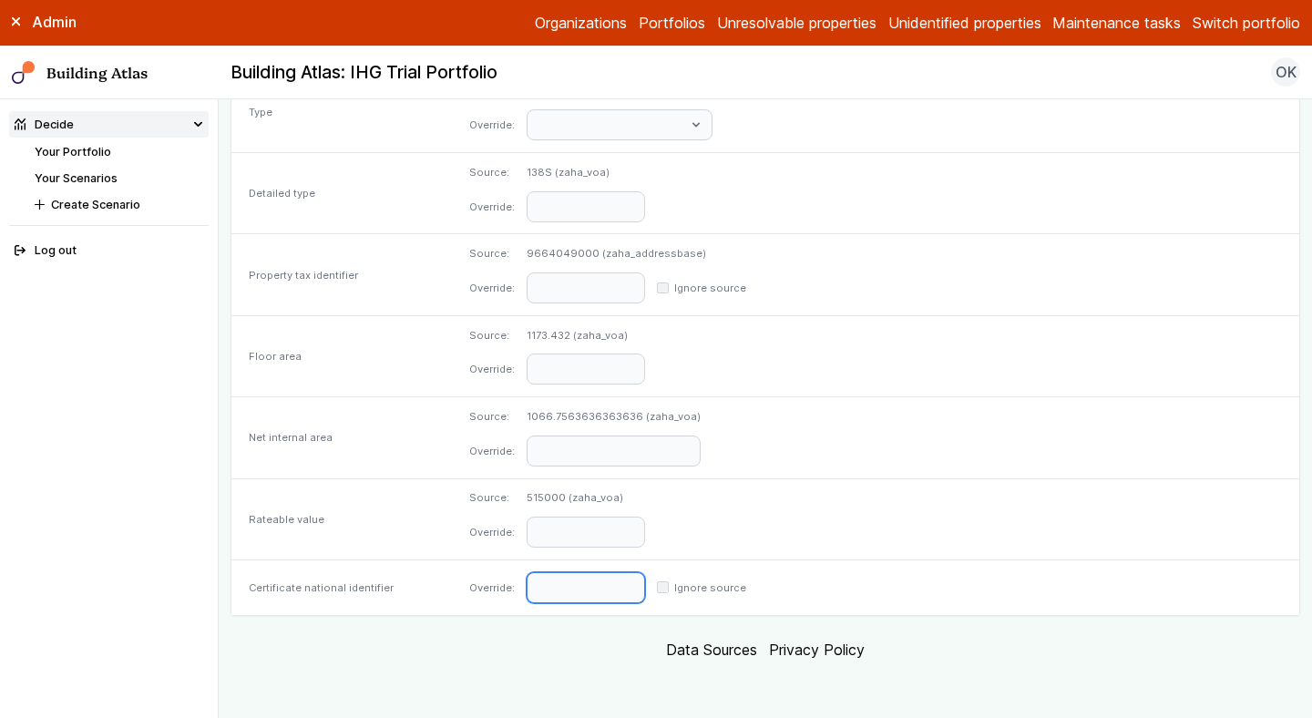
click at [645, 584] on input "text" at bounding box center [586, 587] width 118 height 31
paste input "**********"
type input "**********"
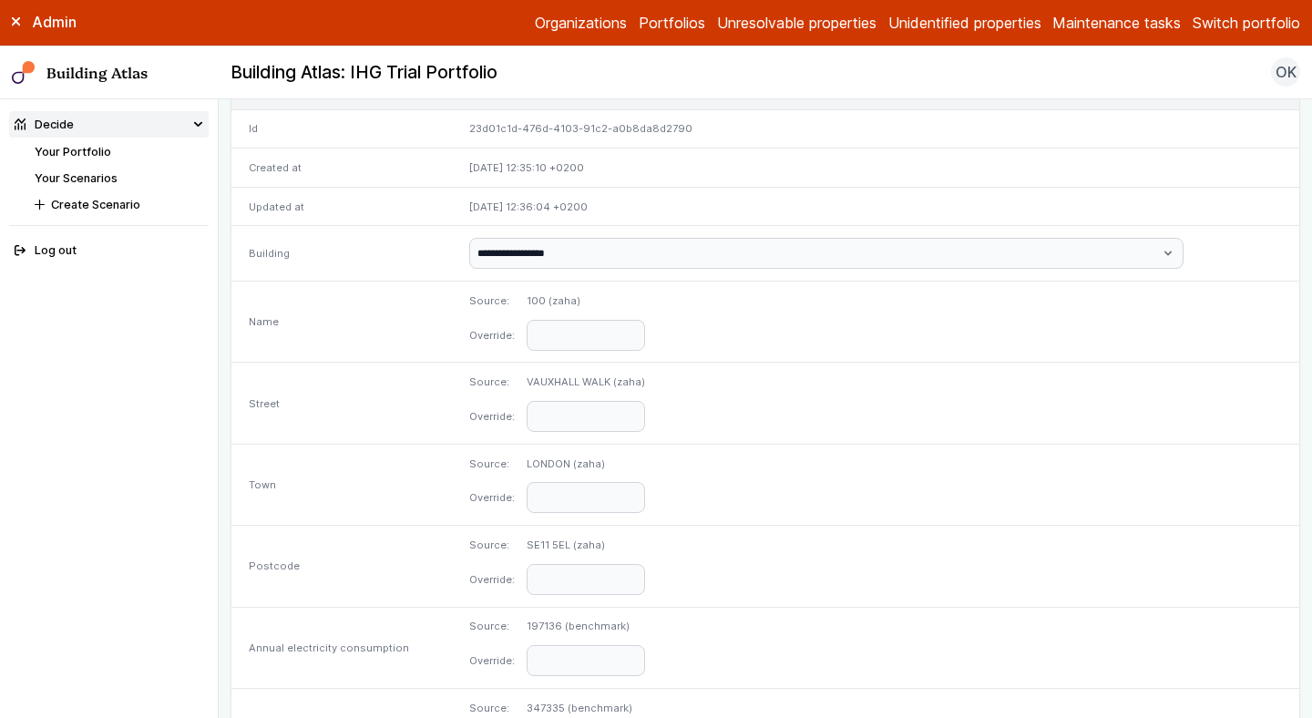
scroll to position [0, 0]
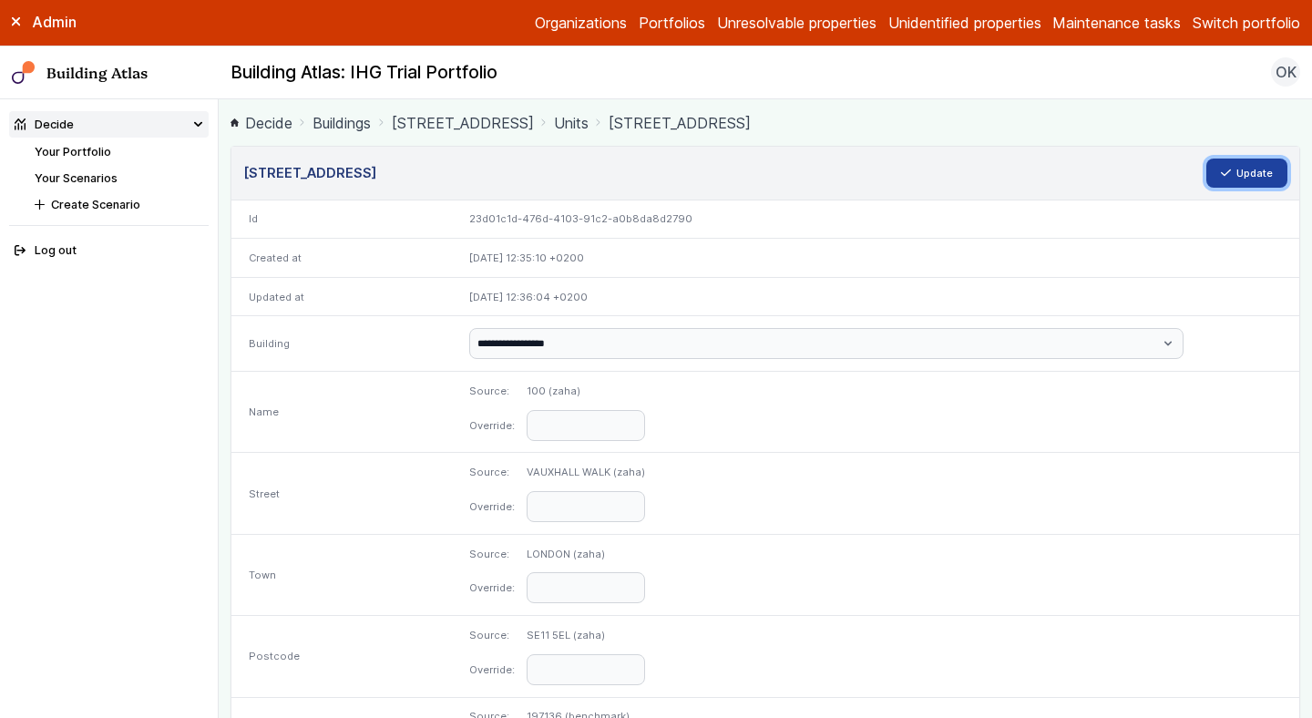
click at [1241, 171] on button "Update" at bounding box center [1248, 173] width 82 height 29
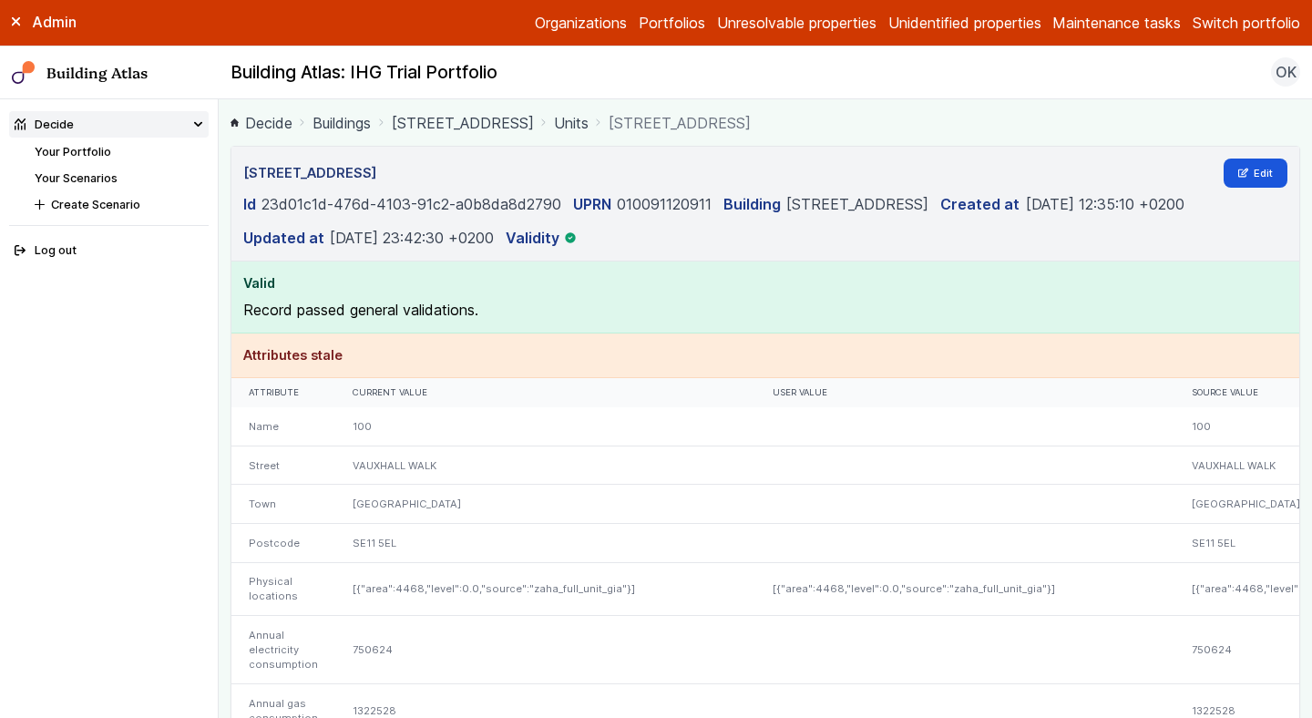
click at [351, 117] on link "Buildings" at bounding box center [342, 123] width 58 height 22
click at [657, 26] on link "Portfolios" at bounding box center [672, 23] width 67 height 22
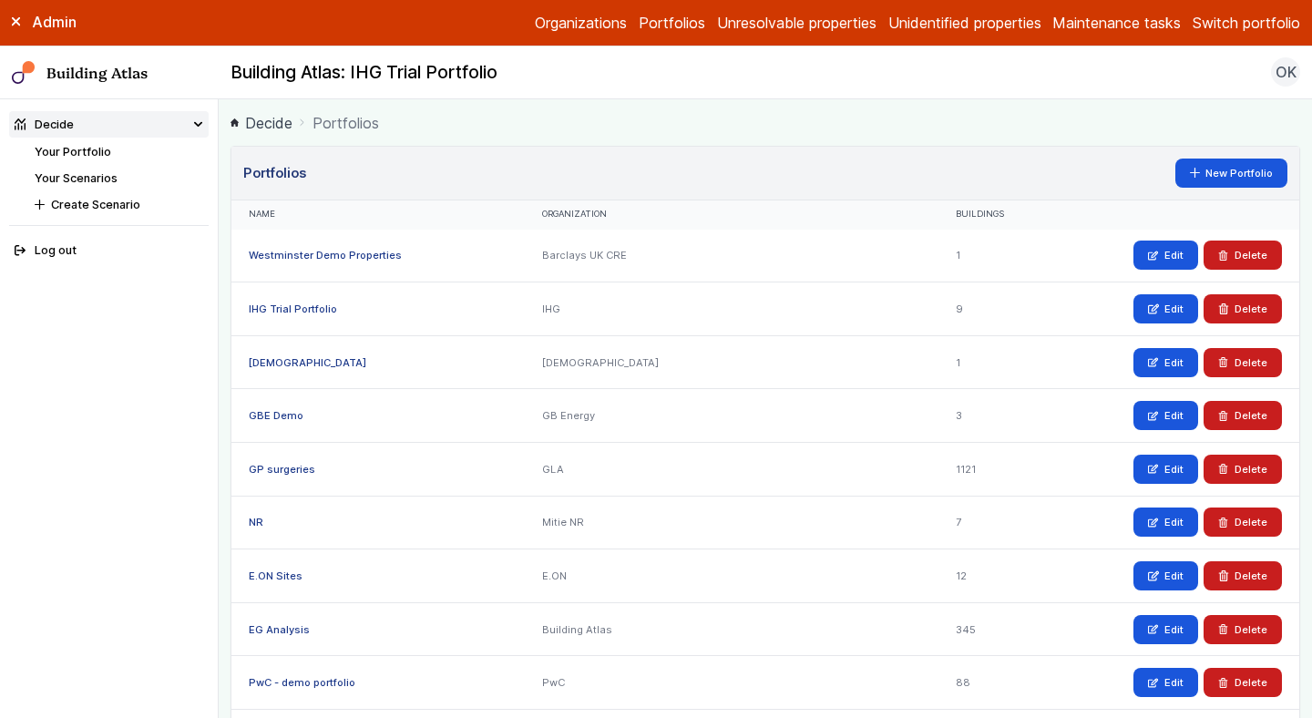
click at [306, 314] on link "IHG Trial Portfolio" at bounding box center [293, 309] width 88 height 13
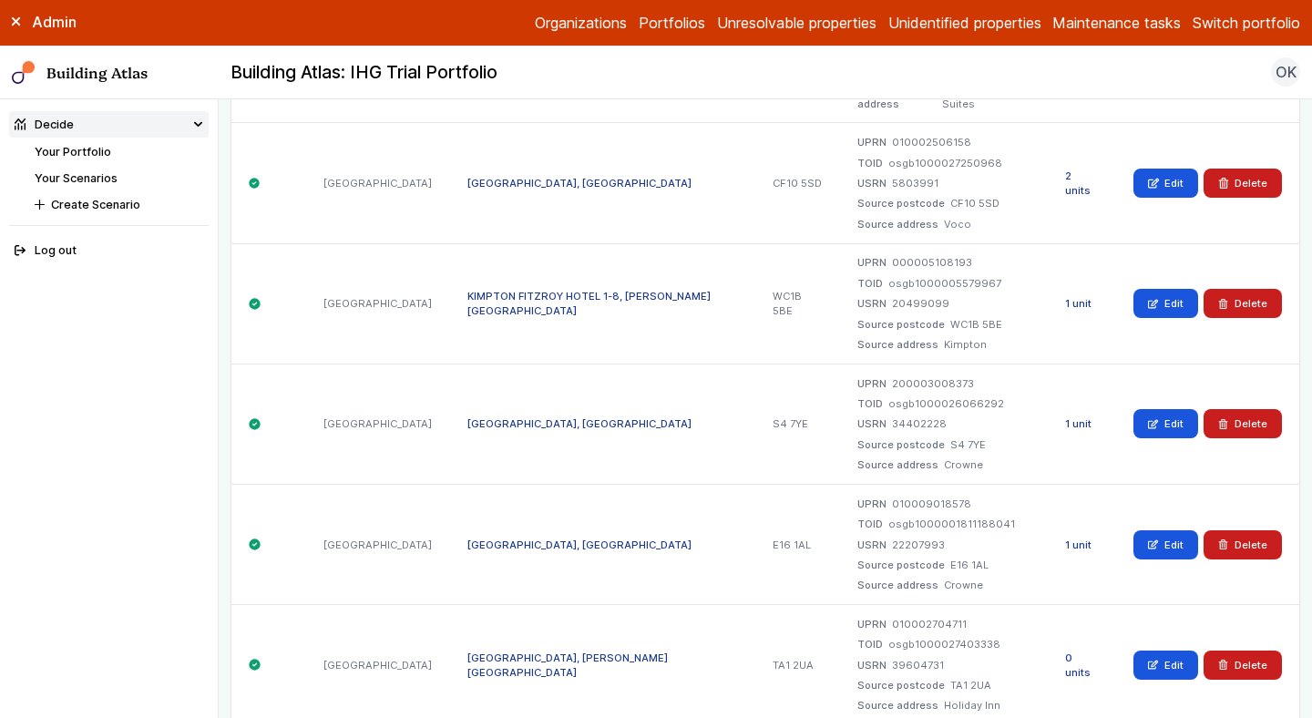
scroll to position [469, 0]
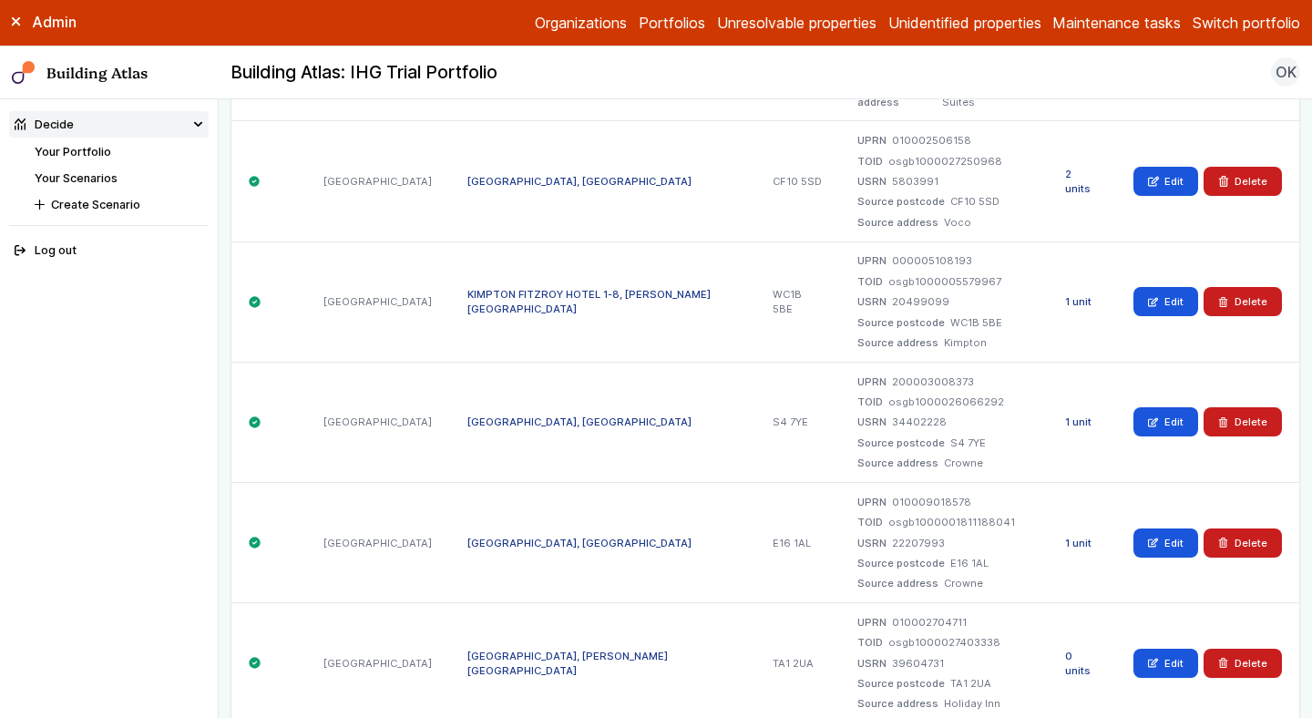
click at [1088, 307] on div "1 unit" at bounding box center [1082, 302] width 68 height 120
click at [1085, 304] on link "1 unit" at bounding box center [1078, 301] width 26 height 13
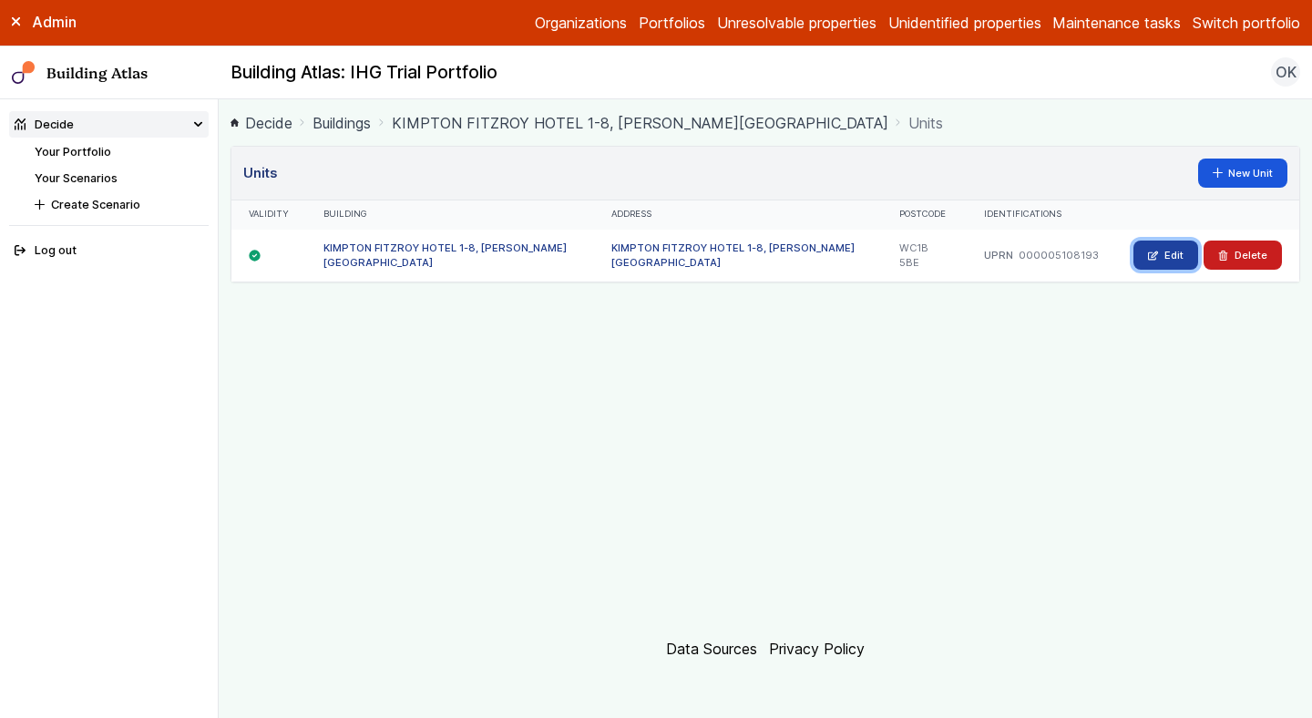
click at [1163, 258] on link "Edit" at bounding box center [1166, 255] width 65 height 29
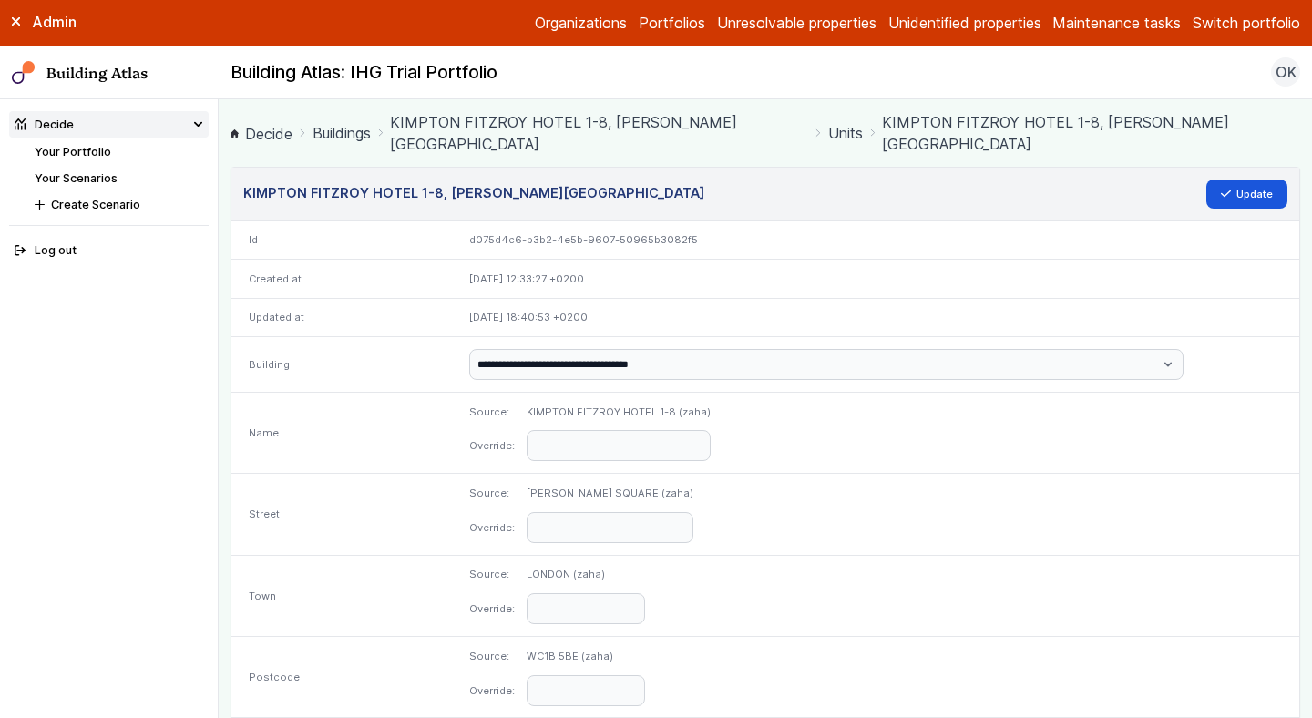
click at [891, 527] on div "Source: RUSSELL SQUARE (zaha) Override:" at bounding box center [876, 514] width 848 height 81
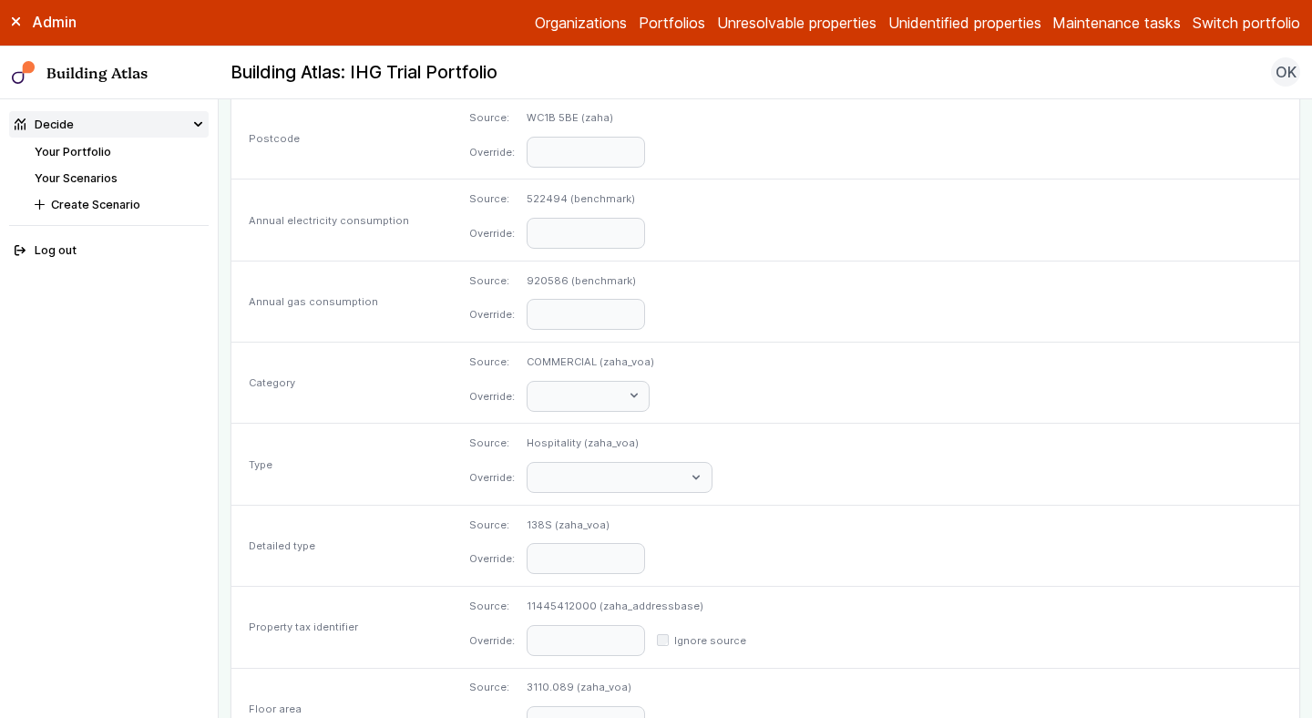
scroll to position [870, 0]
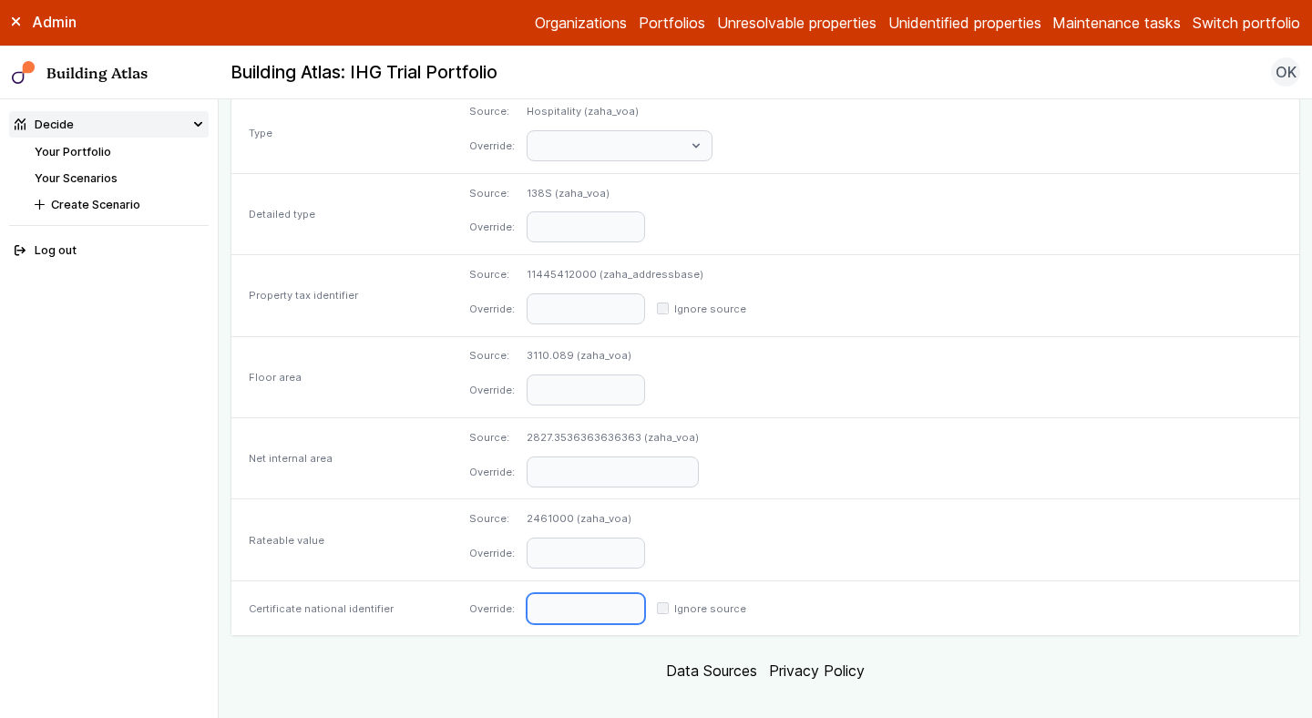
click at [645, 593] on input "text" at bounding box center [586, 608] width 118 height 31
paste input "**********"
type input "**********"
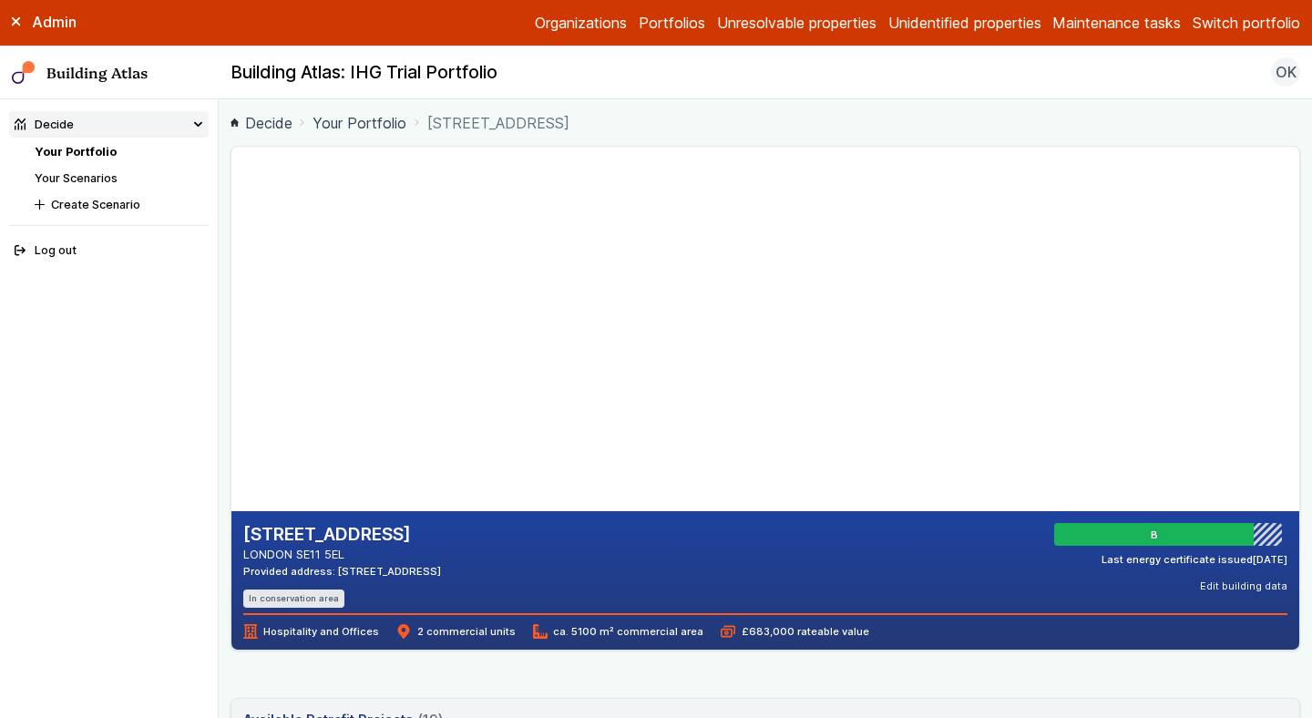
click at [122, 150] on li "Your Portfolio" at bounding box center [122, 151] width 174 height 17
click at [91, 148] on link "Your Portfolio" at bounding box center [76, 152] width 82 height 14
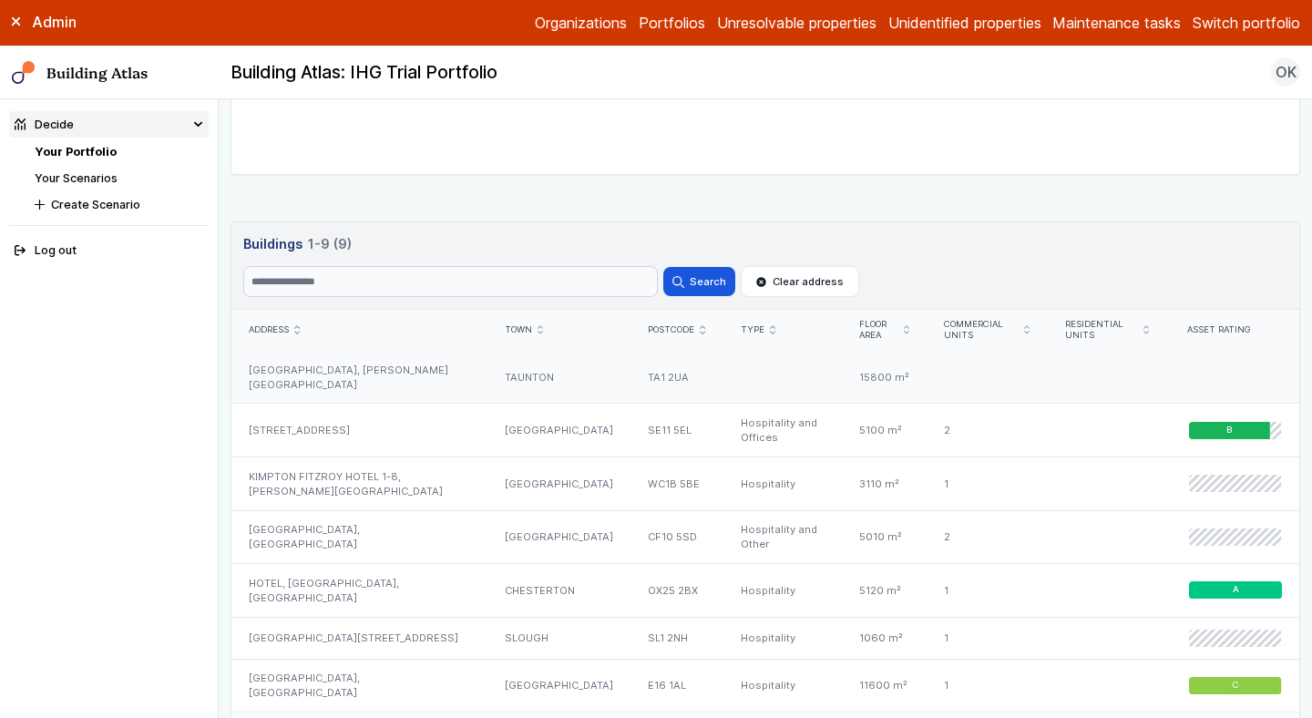
scroll to position [981, 0]
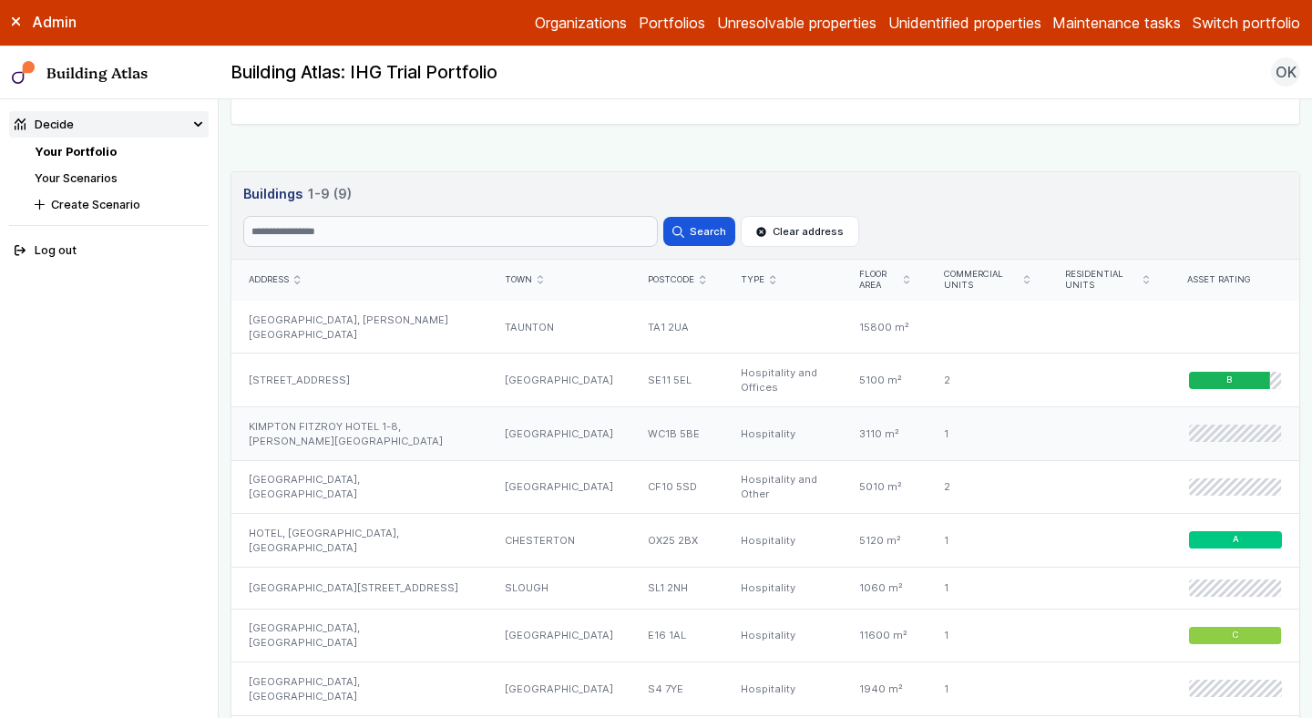
click at [432, 409] on div "KIMPTON FITZROY HOTEL 1-8, RUSSELL SQUARE" at bounding box center [360, 434] width 256 height 54
click at [427, 483] on div "ST DAVIDS HOTEL & SPA, HAVANNAH STREET" at bounding box center [360, 487] width 256 height 54
click at [428, 574] on div "HOLIDAY INN 75, CHURCH STREET" at bounding box center [360, 588] width 256 height 42
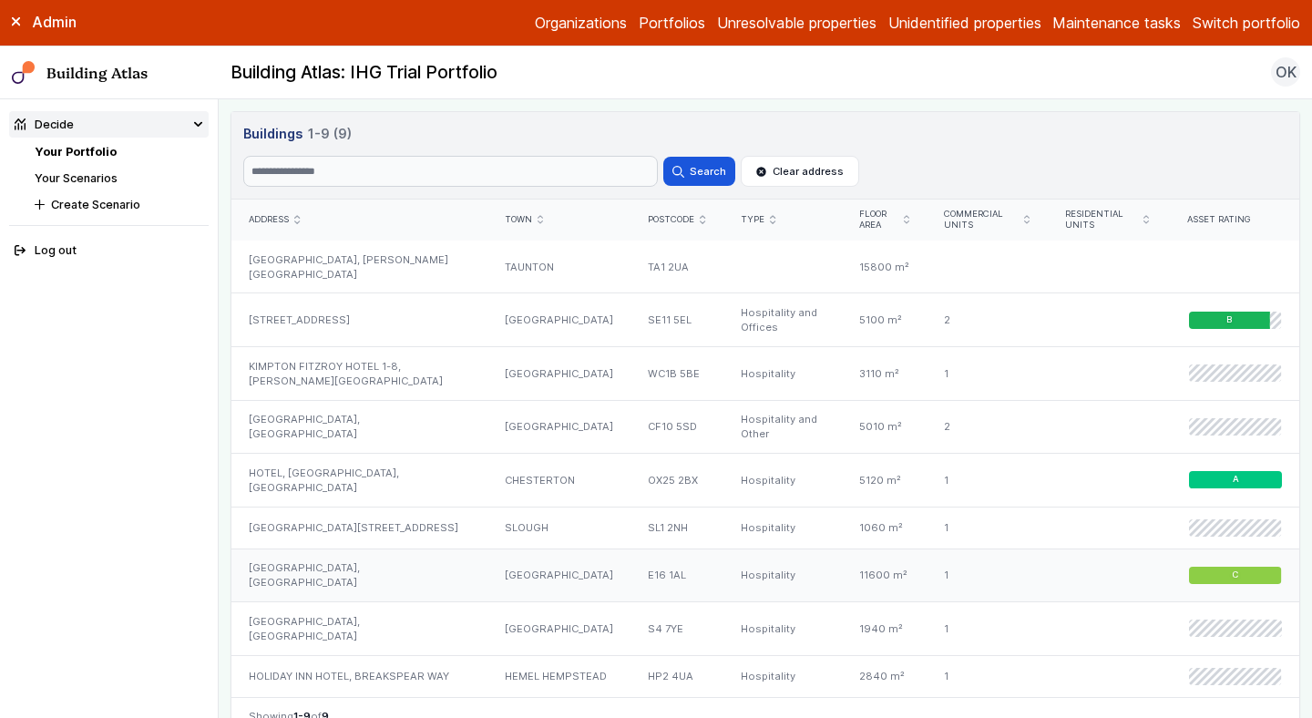
scroll to position [1055, 0]
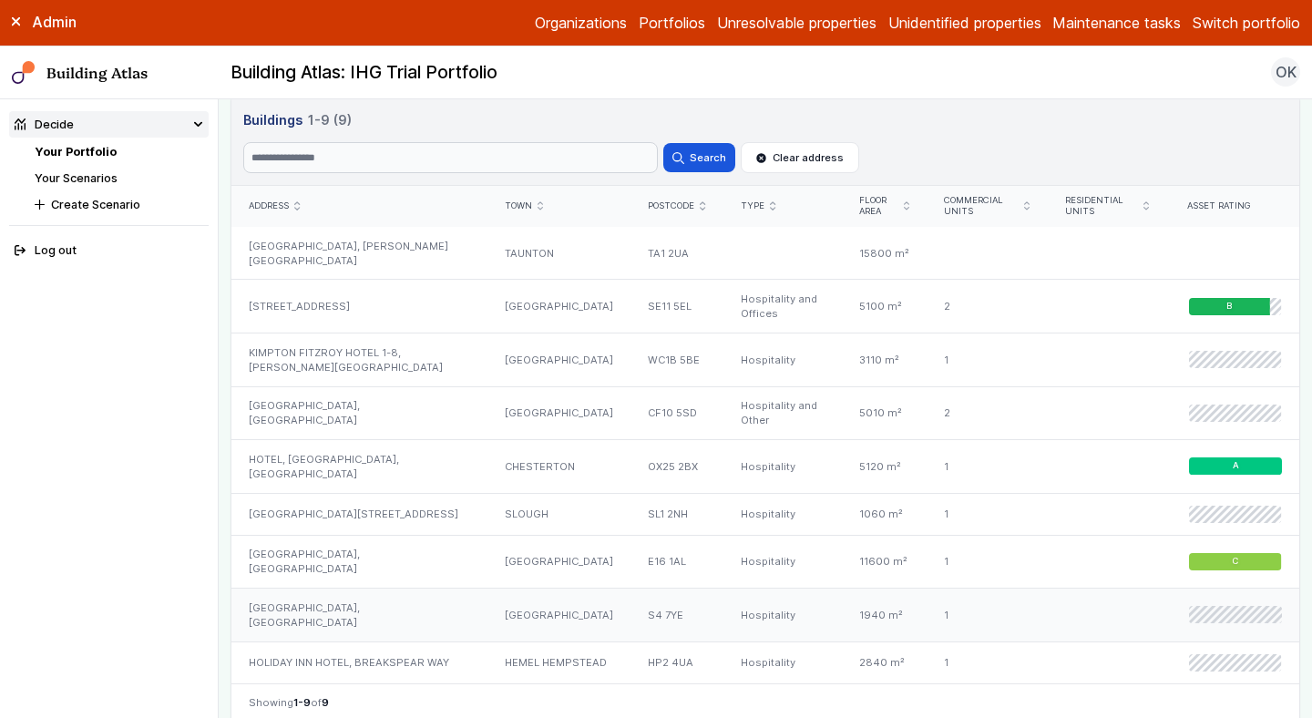
click at [412, 601] on div "CROWNE PLAZA ROYAL VICTORIA, VICTORIA STATION ROAD" at bounding box center [360, 616] width 256 height 54
click at [415, 651] on div "HOLIDAY INN HOTEL, BREAKSPEAR WAY" at bounding box center [360, 662] width 256 height 41
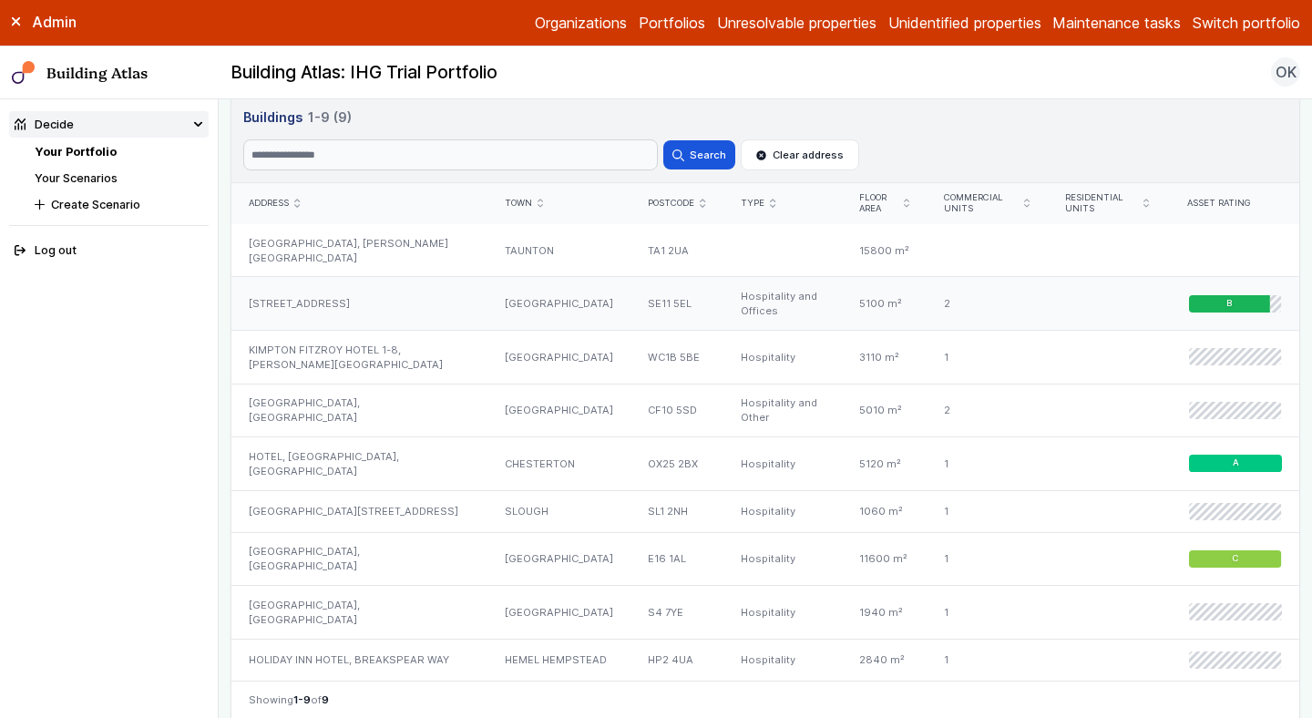
scroll to position [998, 0]
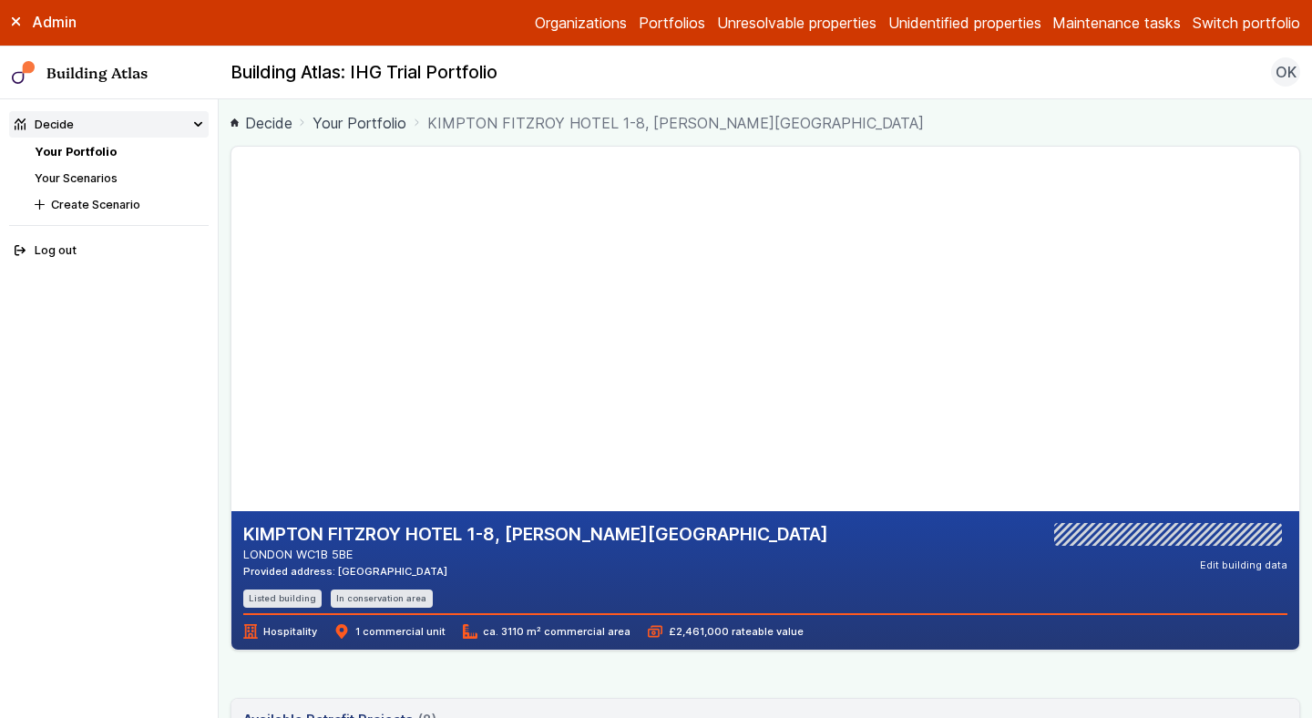
drag, startPoint x: 371, startPoint y: 554, endPoint x: 296, endPoint y: 553, distance: 74.7
click at [295, 553] on address "LONDON WC1B 5BE" at bounding box center [535, 554] width 585 height 17
copy address "WC1B 5BE"
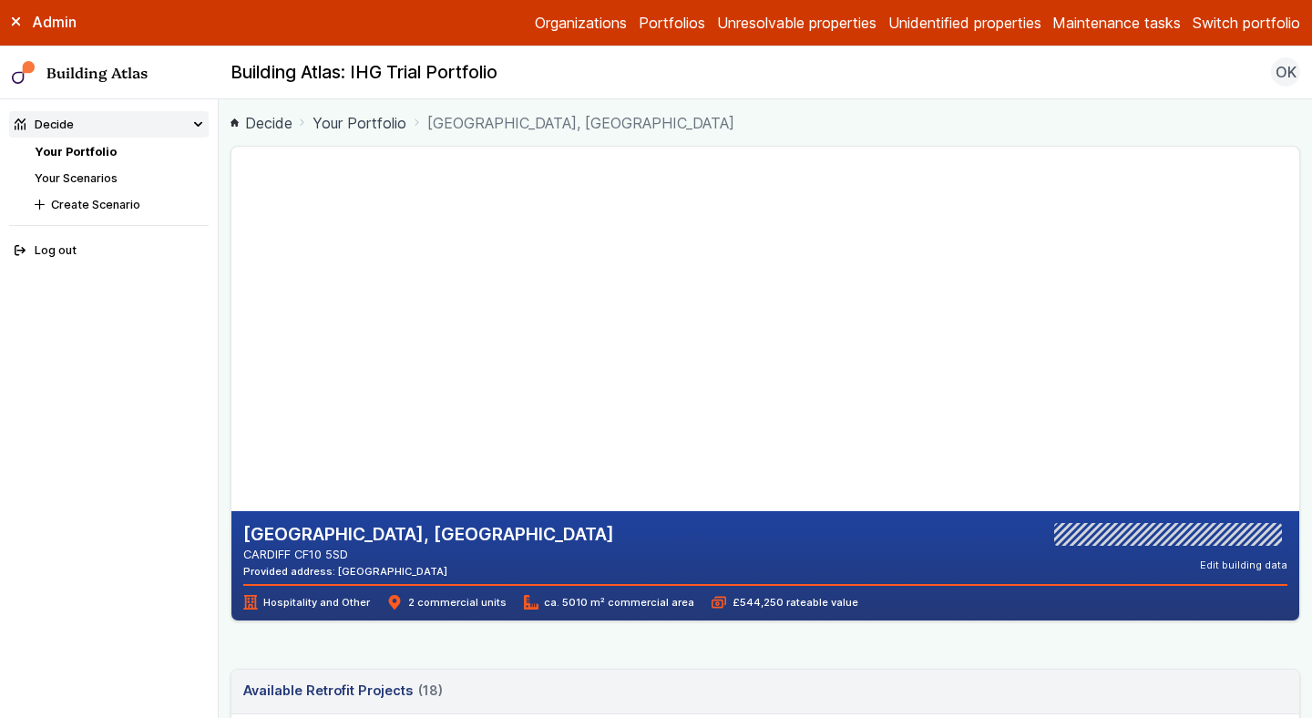
drag, startPoint x: 417, startPoint y: 568, endPoint x: 366, endPoint y: 568, distance: 51.0
click at [366, 568] on div "Provided address: [GEOGRAPHIC_DATA]" at bounding box center [428, 571] width 371 height 15
copy div "CF10 5SD"
drag, startPoint x: 448, startPoint y: 571, endPoint x: 396, endPoint y: 570, distance: 52.0
click at [396, 570] on div "Provided address: Holiday Inn, SL1 2NH" at bounding box center [417, 571] width 348 height 15
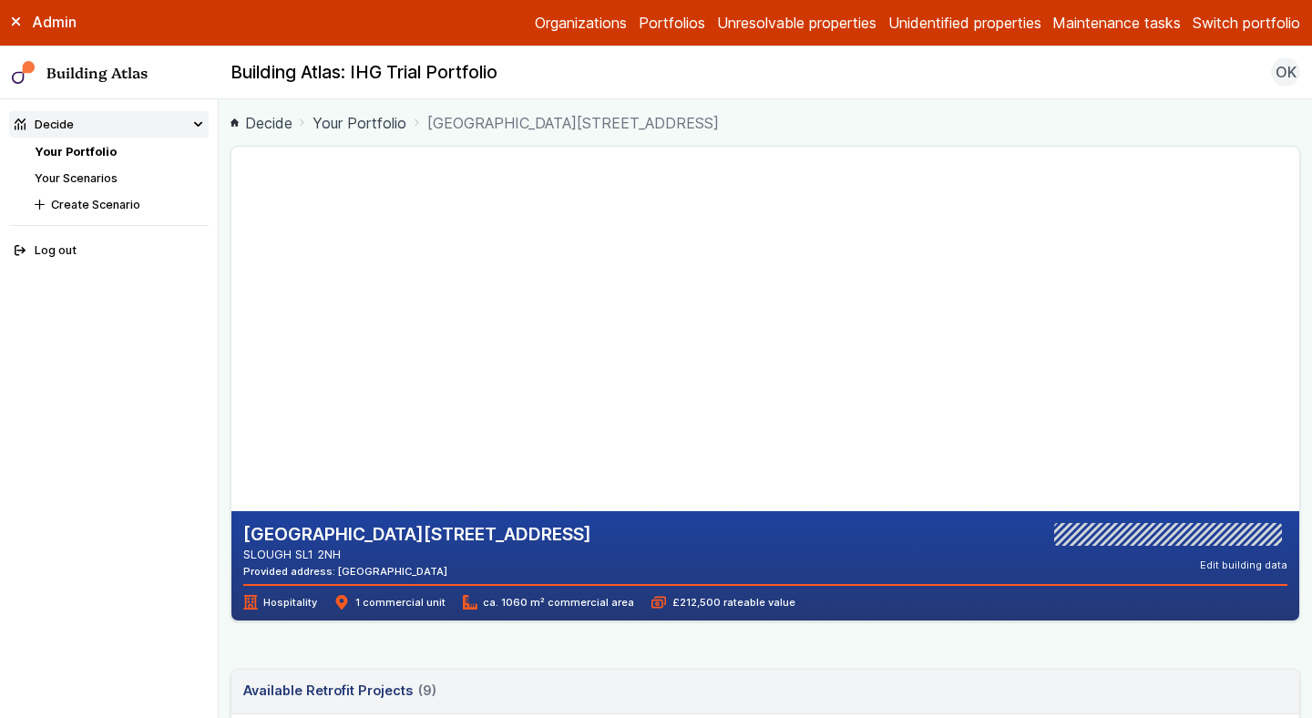
copy div "SL1 2NH"
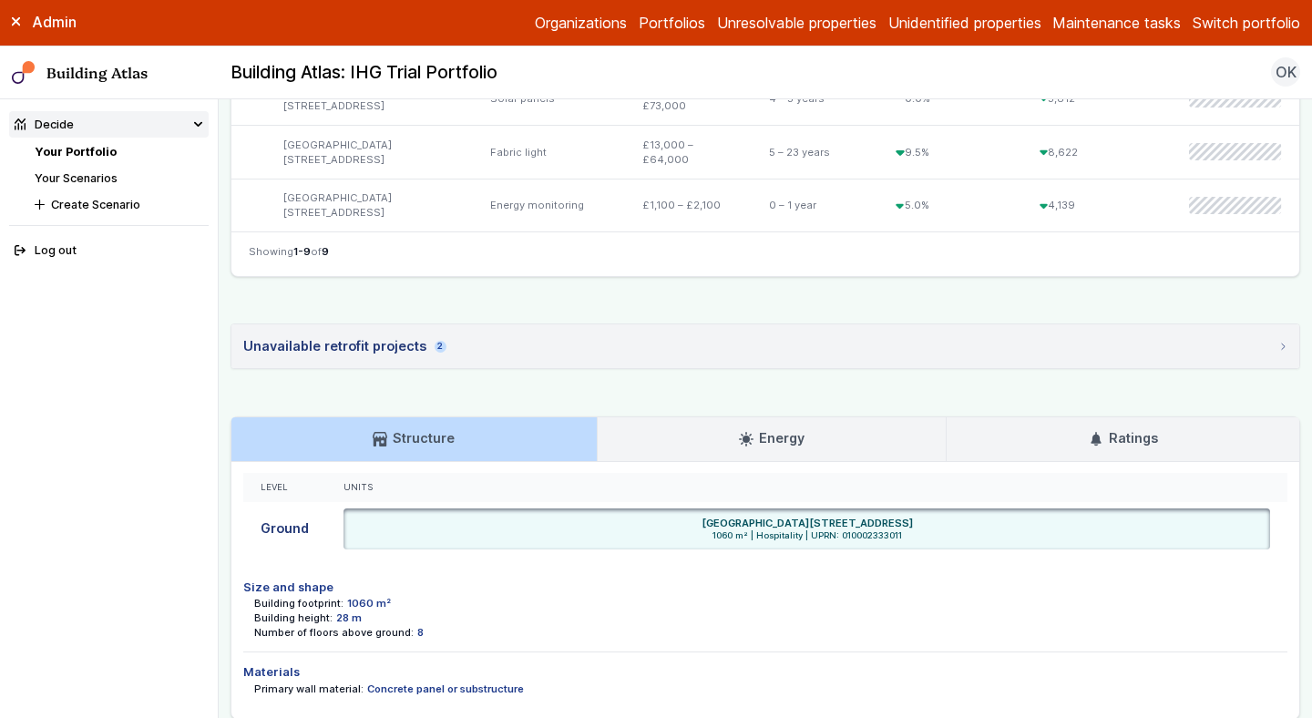
scroll to position [1061, 0]
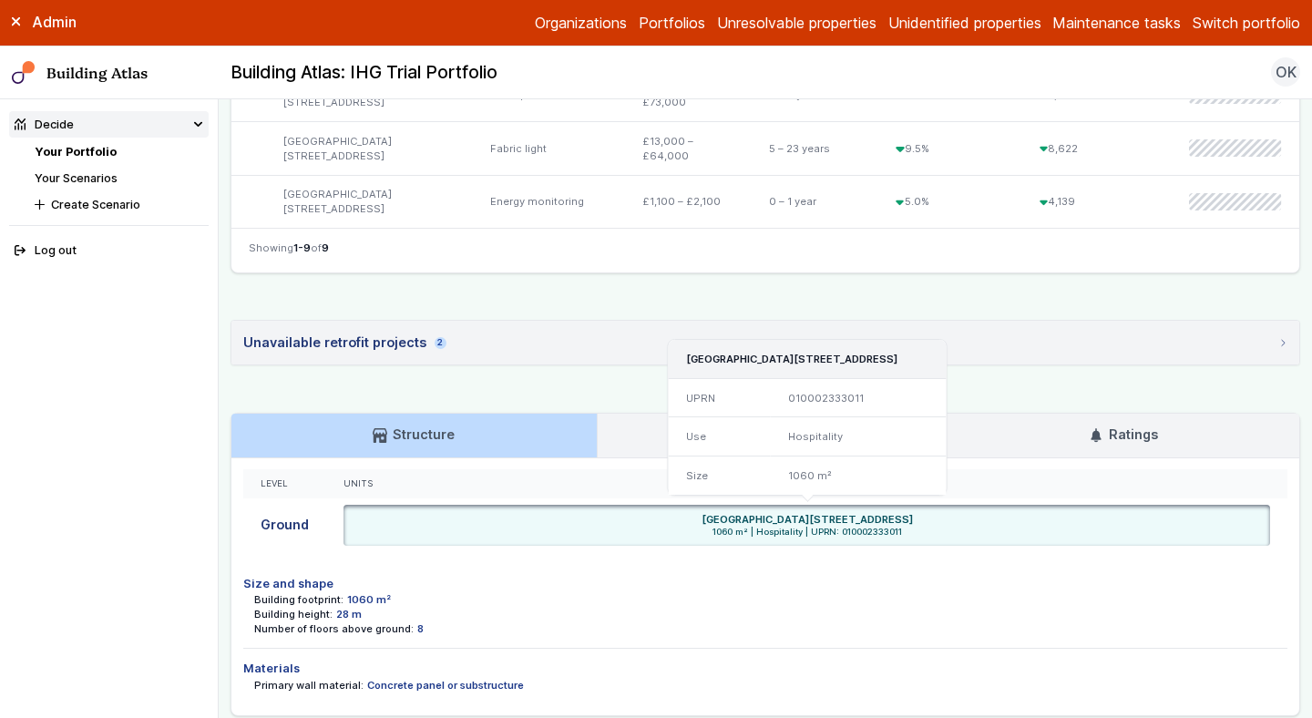
drag, startPoint x: 716, startPoint y: 521, endPoint x: 873, endPoint y: 518, distance: 156.8
click at [873, 518] on h6 "HOLIDAY INN 75, CHURCH STREET, CHALVEY, SLOUGH SL1 2NH" at bounding box center [807, 519] width 211 height 15
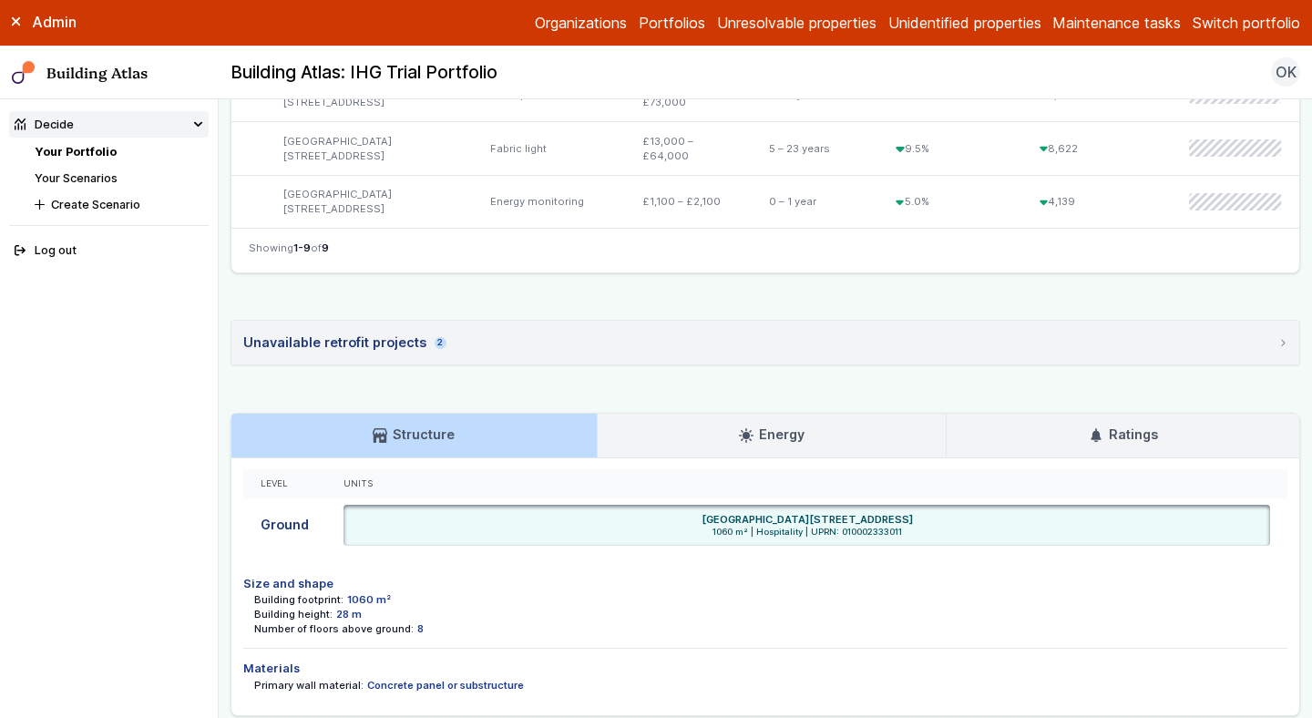
copy h6 "75, CHURCH STREET, CHALVEY"
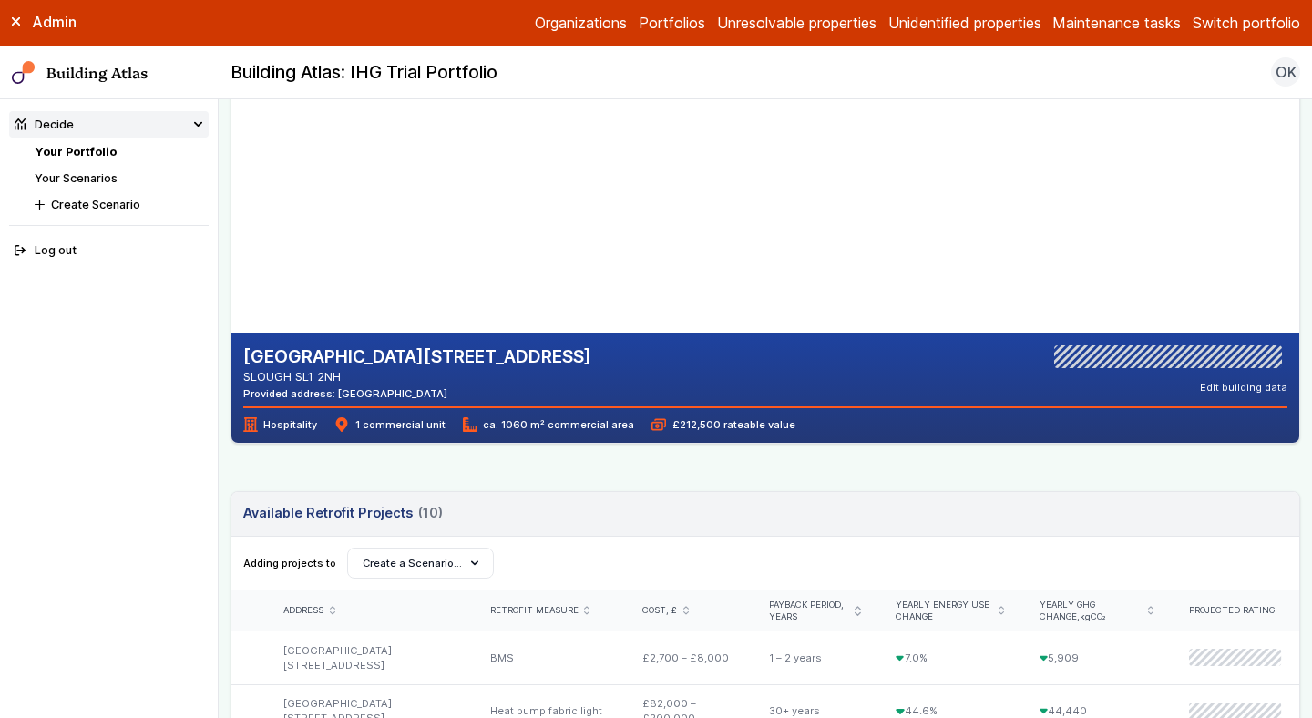
scroll to position [179, 0]
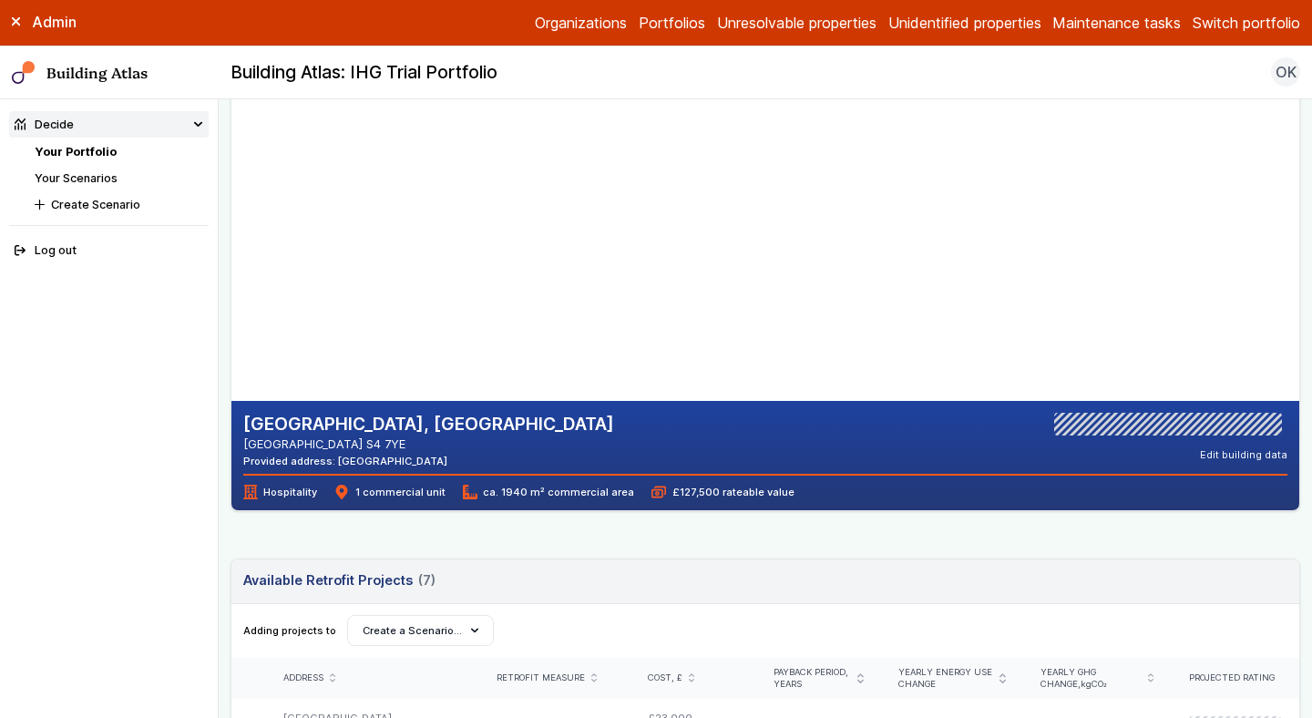
scroll to position [108, 0]
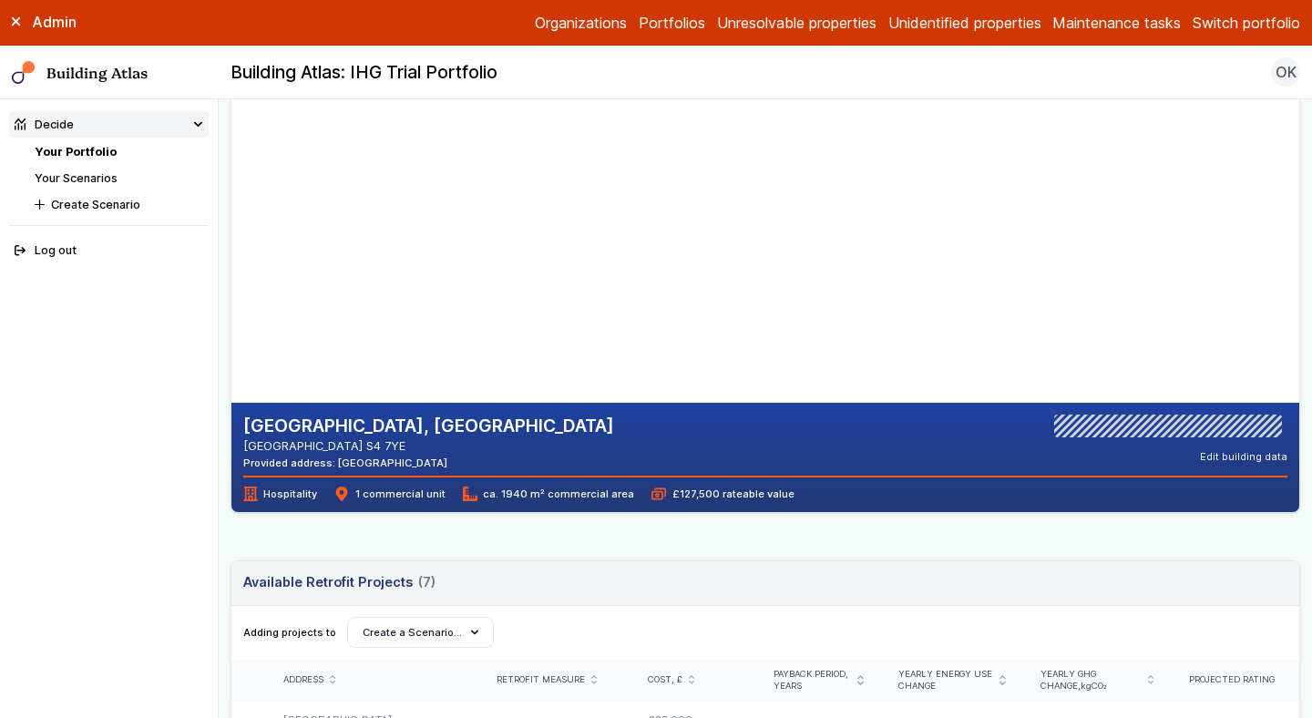
drag, startPoint x: 417, startPoint y: 459, endPoint x: 378, endPoint y: 459, distance: 39.2
click at [378, 459] on div "Provided address: [GEOGRAPHIC_DATA]" at bounding box center [428, 463] width 371 height 15
copy div "S4 7YE"
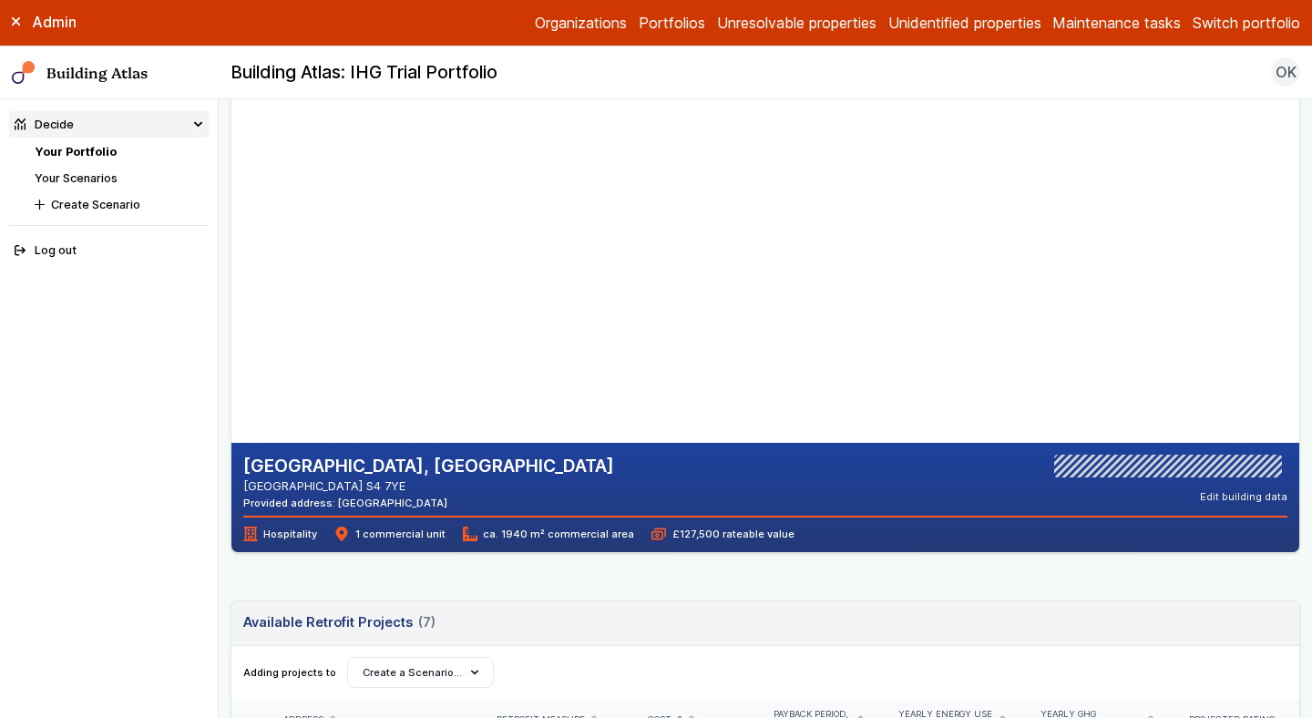
scroll to position [65, 0]
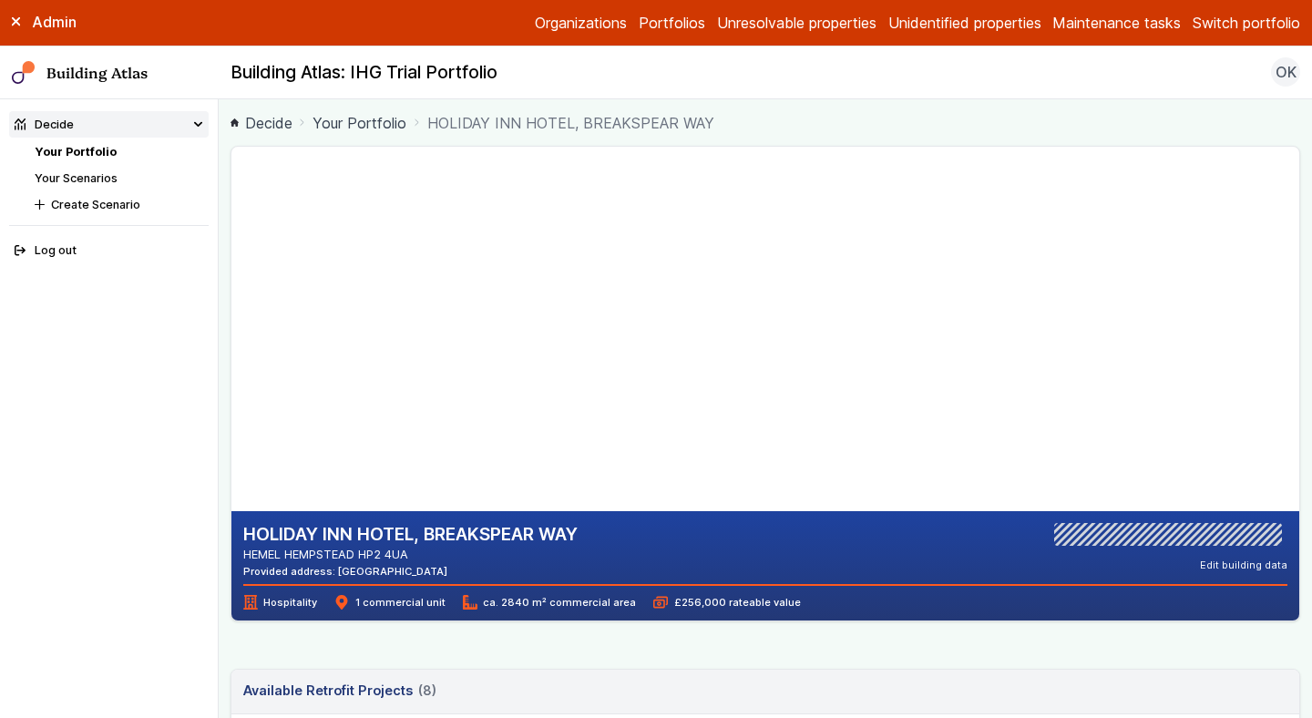
drag, startPoint x: 444, startPoint y: 571, endPoint x: 396, endPoint y: 568, distance: 47.5
click at [396, 568] on div "Provided address: [GEOGRAPHIC_DATA]" at bounding box center [410, 571] width 334 height 15
copy div "HP2 4UA"
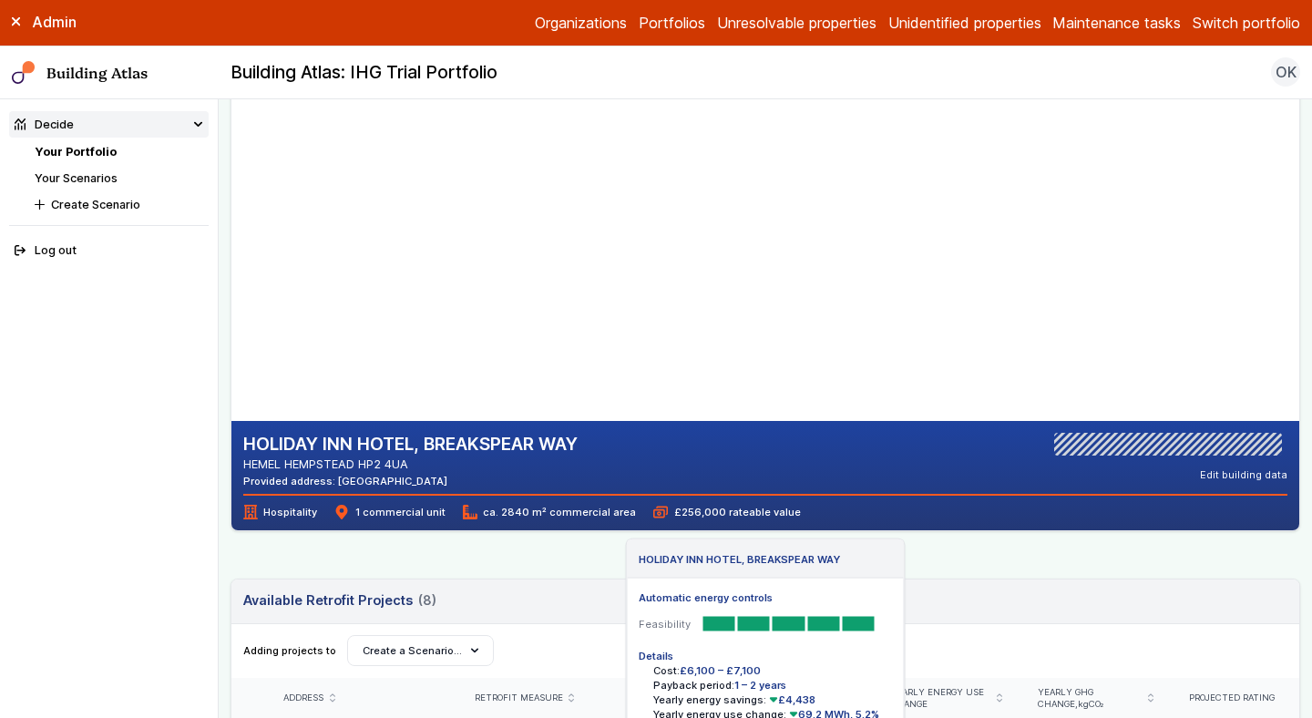
scroll to position [88, 0]
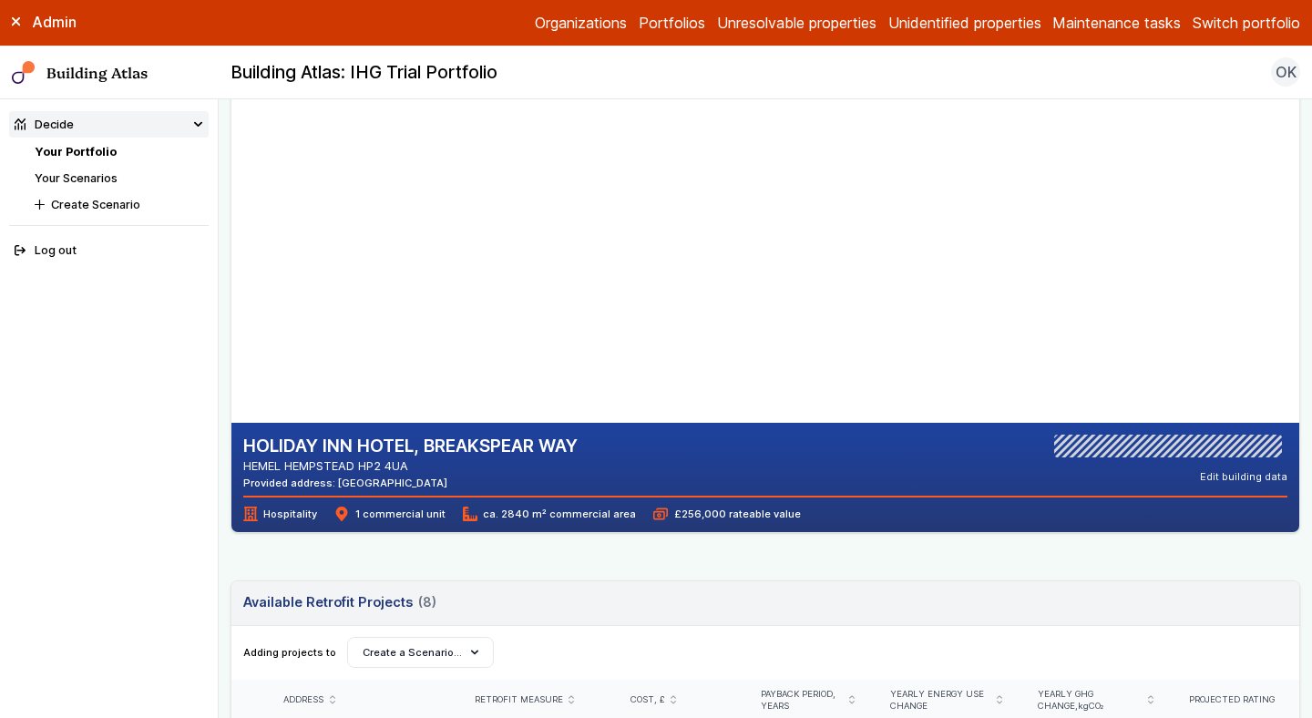
drag, startPoint x: 526, startPoint y: 363, endPoint x: 531, endPoint y: 293, distance: 69.5
click at [232, 293] on gmp-map-3d at bounding box center [232, 240] width 0 height 365
drag, startPoint x: 531, startPoint y: 293, endPoint x: 512, endPoint y: 264, distance: 34.9
click at [232, 264] on gmp-map-3d at bounding box center [232, 240] width 0 height 365
click at [642, 596] on header "Available Retrofit Projects 8 (8) Loading" at bounding box center [766, 603] width 1068 height 45
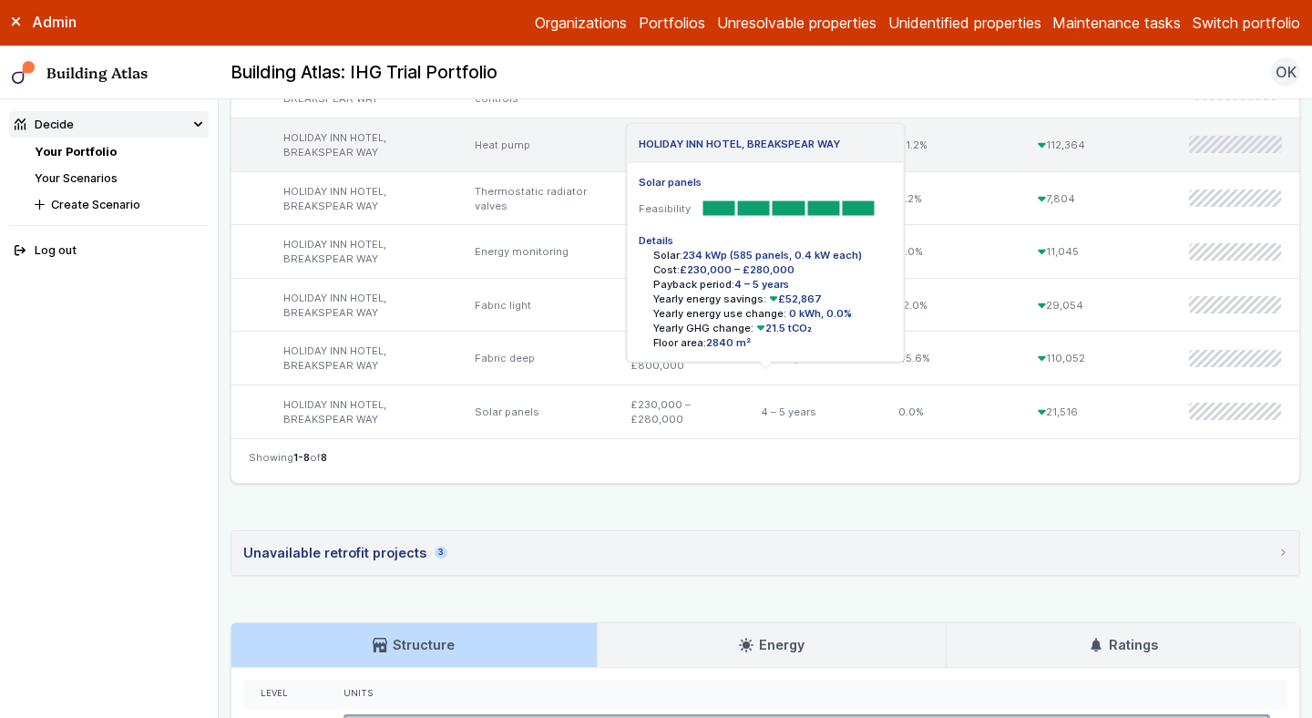
scroll to position [810, 0]
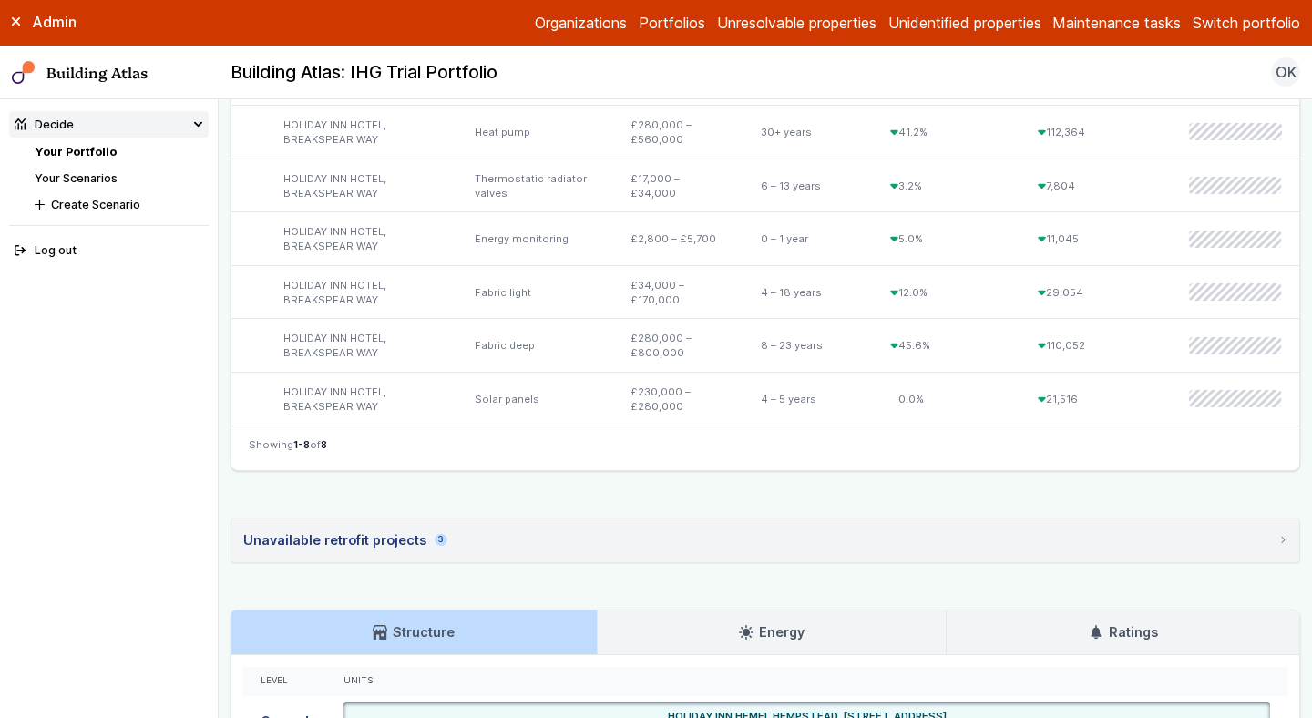
click at [409, 532] on div "Unavailable retrofit projects 3" at bounding box center [345, 540] width 204 height 20
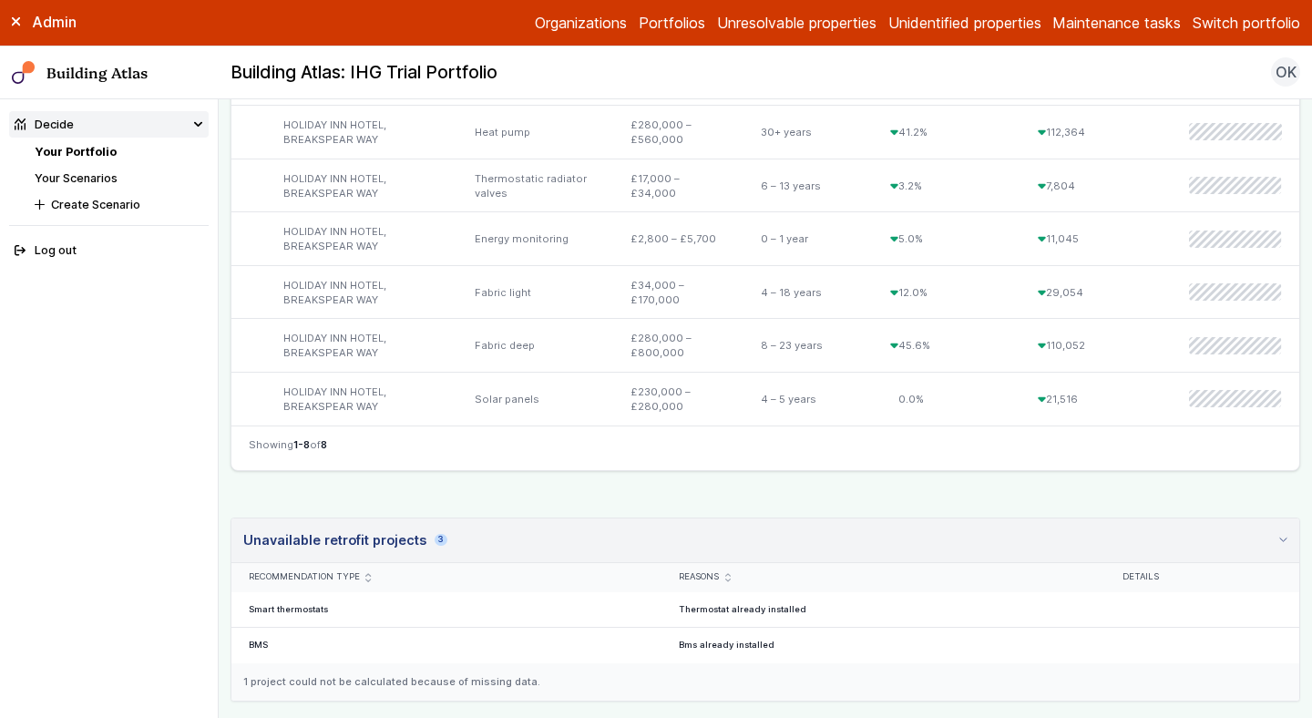
click at [409, 532] on div "Unavailable retrofit projects 3" at bounding box center [345, 540] width 204 height 20
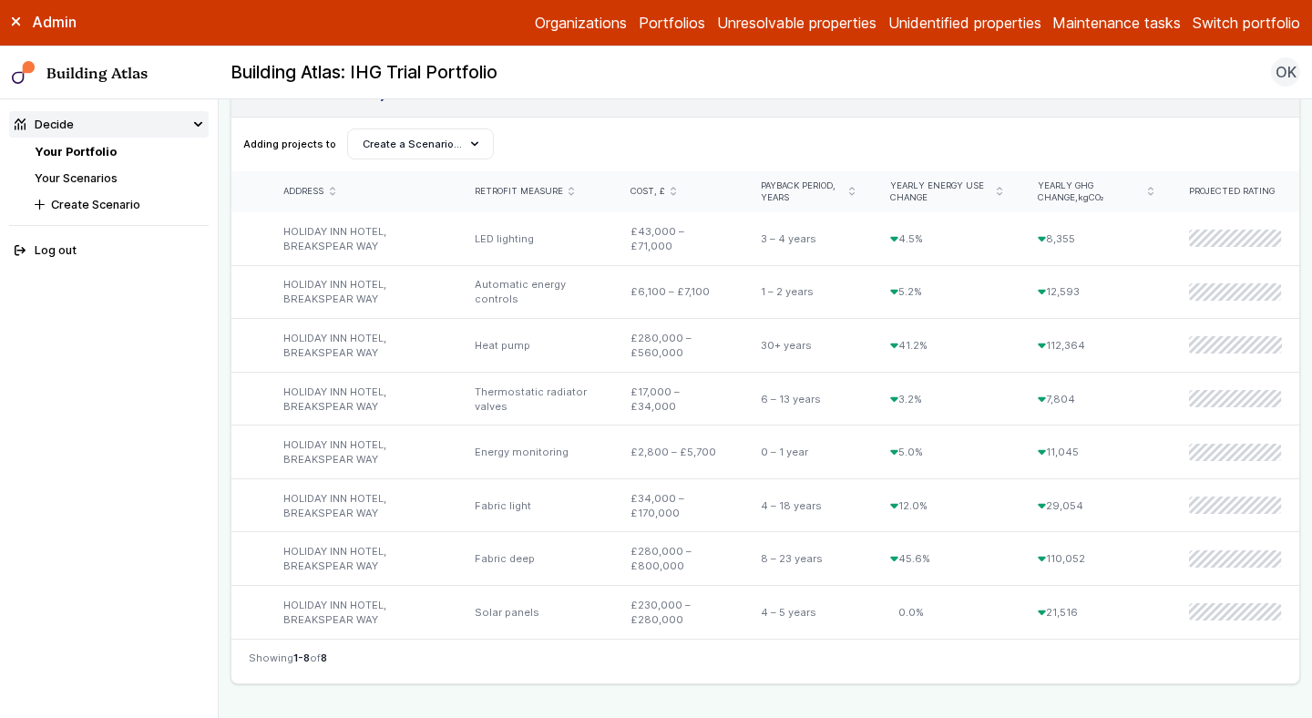
scroll to position [593, 0]
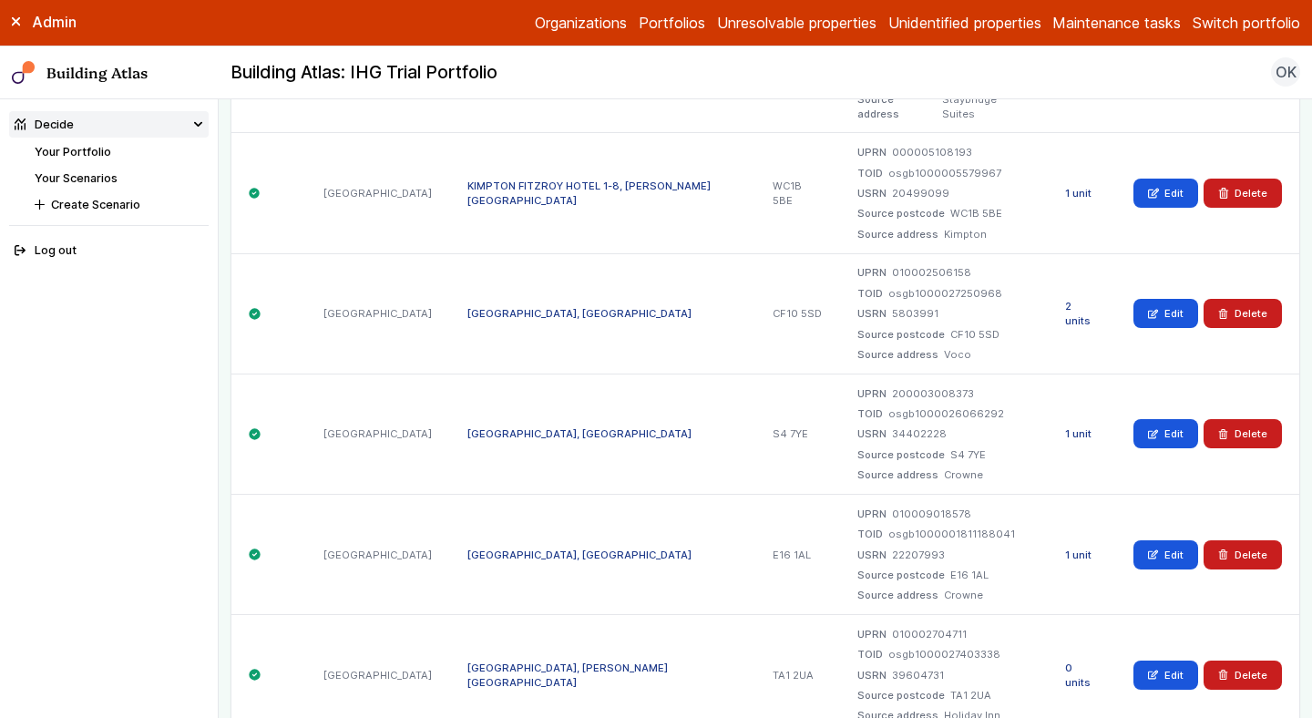
scroll to position [509, 0]
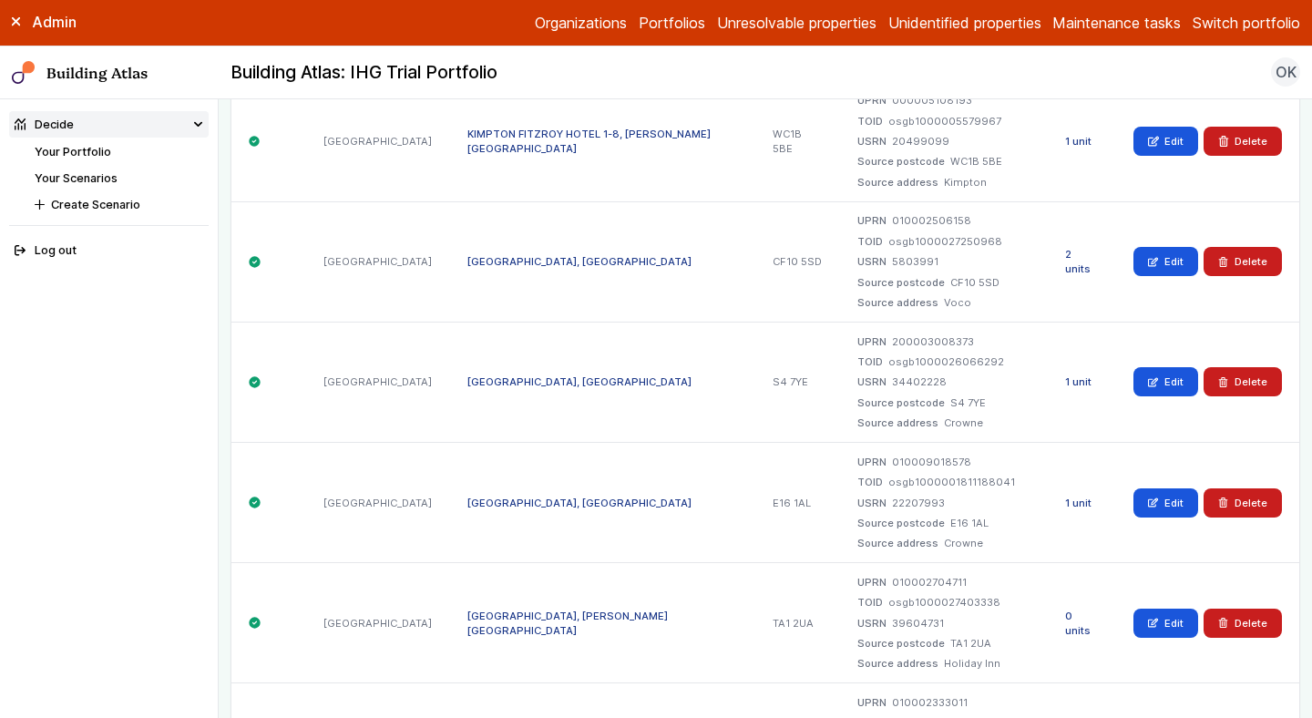
click at [1077, 272] on link "2 units" at bounding box center [1078, 261] width 26 height 27
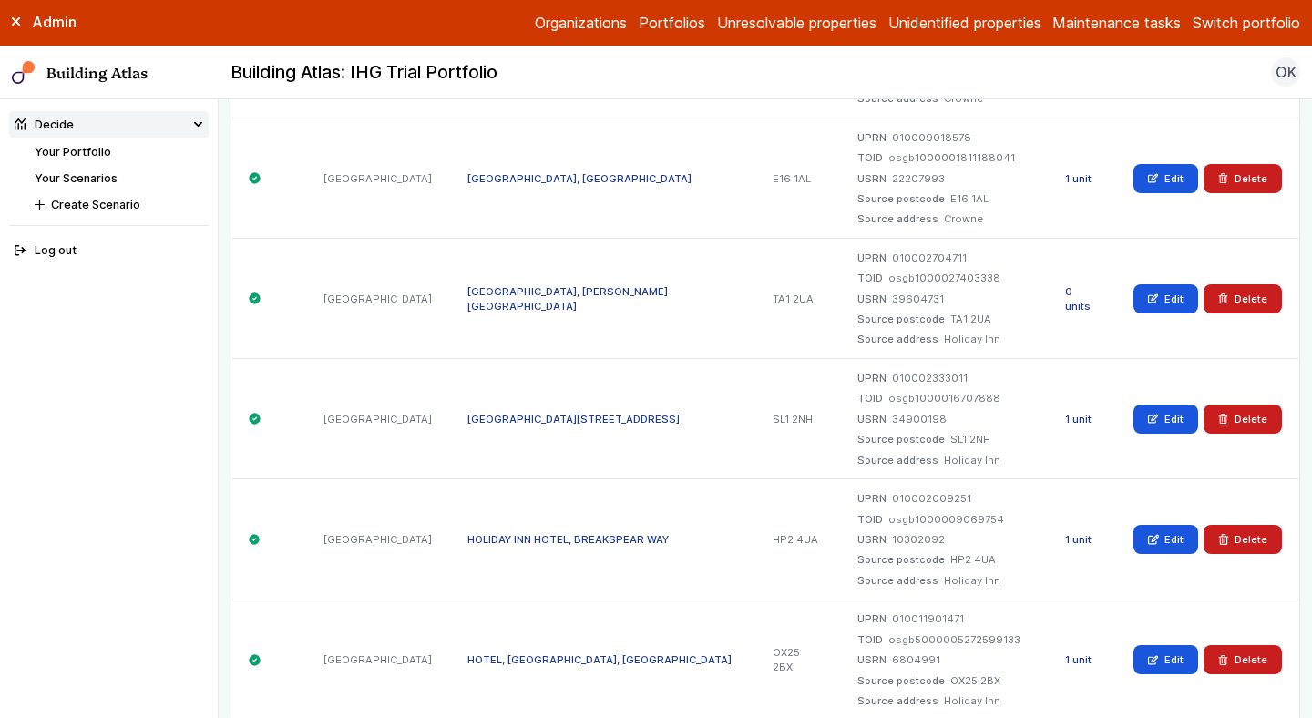
scroll to position [835, 0]
click at [1077, 416] on link "1 unit" at bounding box center [1078, 418] width 26 height 13
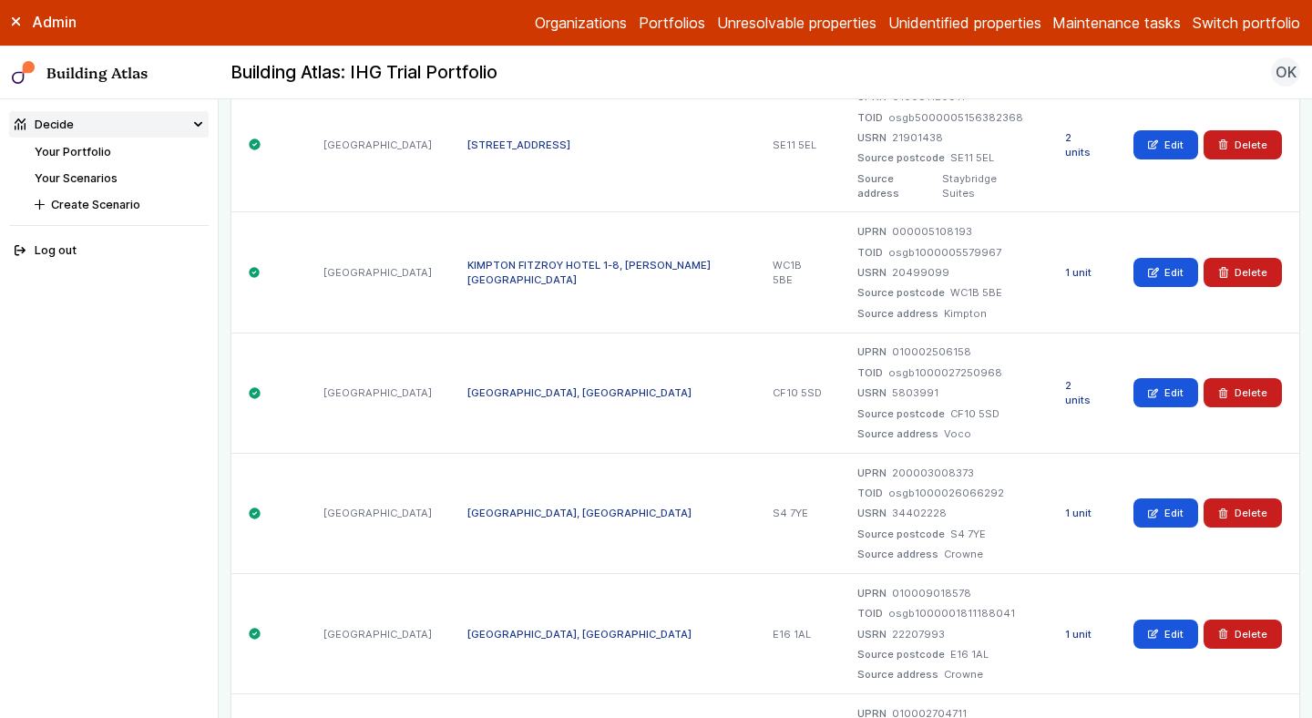
scroll to position [0, 0]
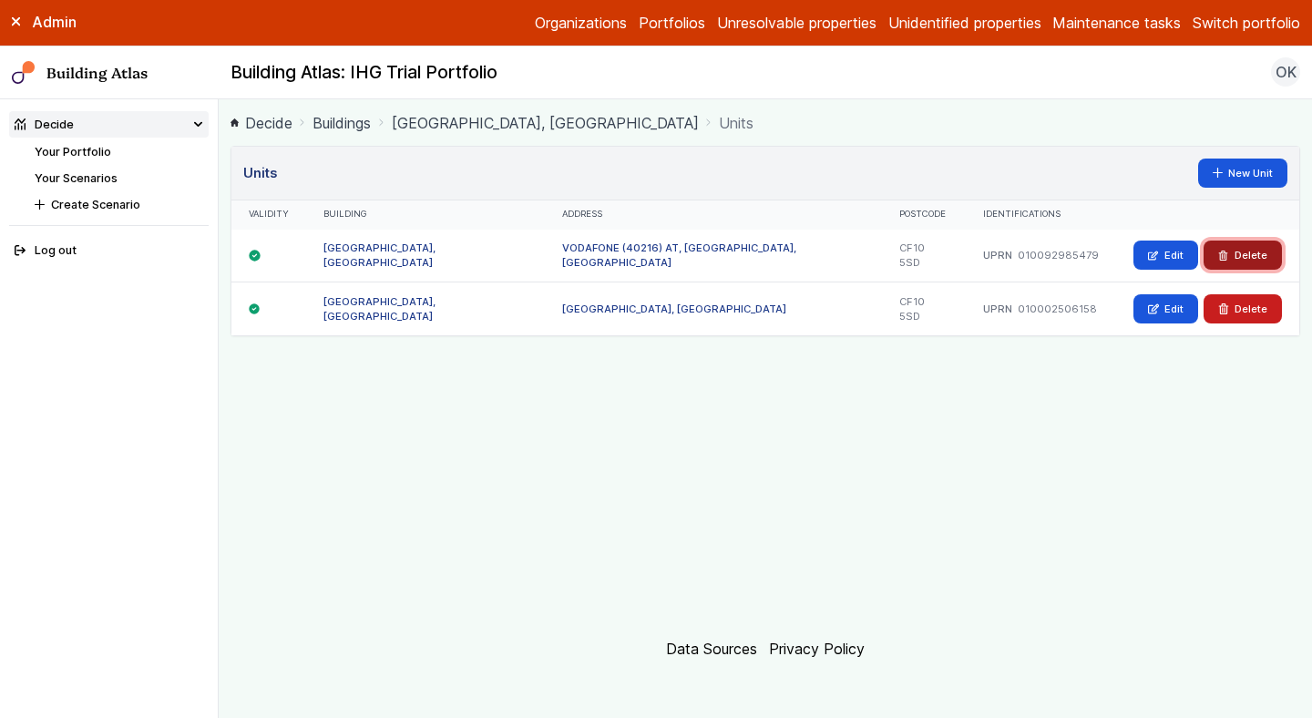
click at [1252, 250] on button "Delete" at bounding box center [1243, 255] width 78 height 29
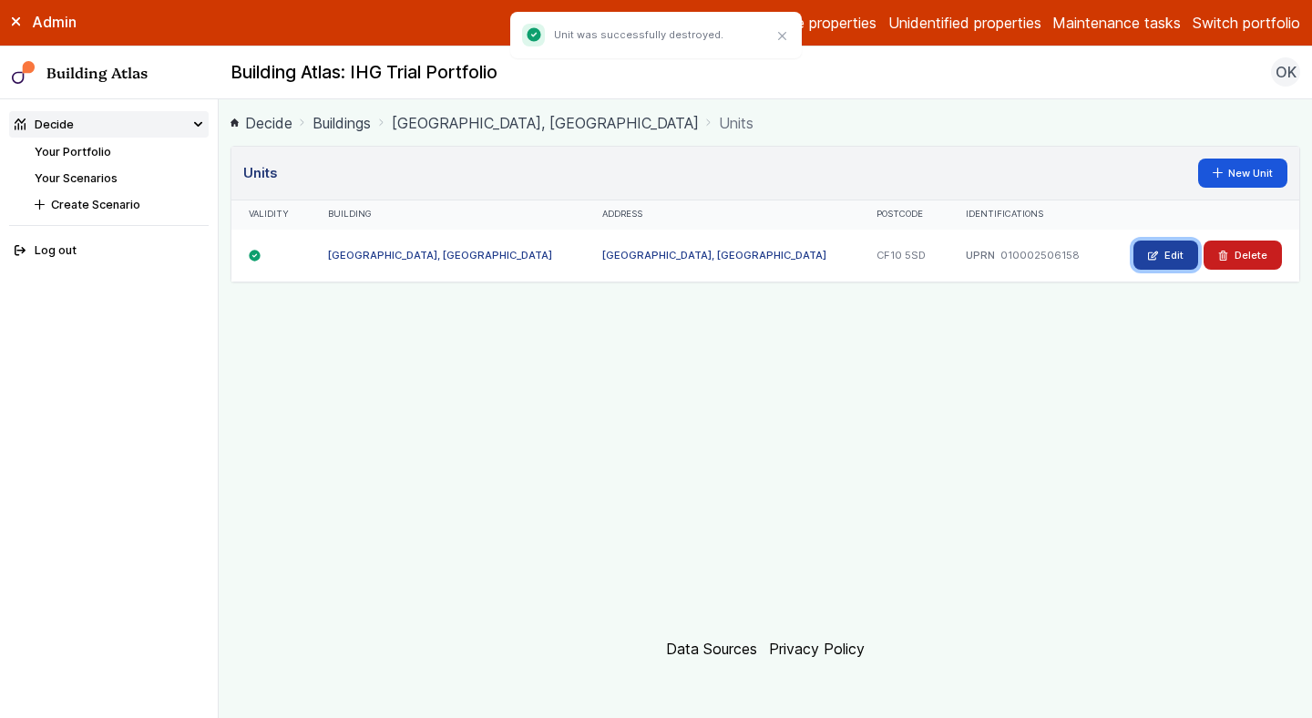
click at [1158, 255] on icon at bounding box center [1153, 256] width 10 height 10
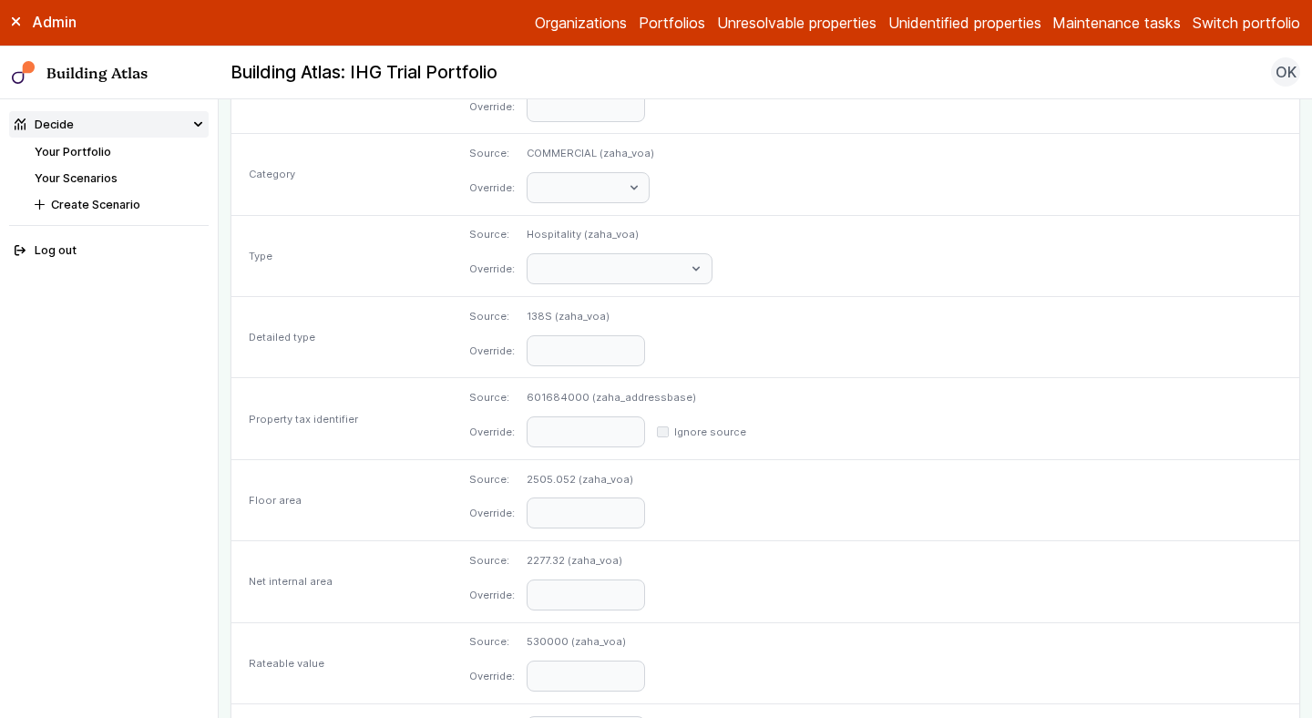
scroll to position [870, 0]
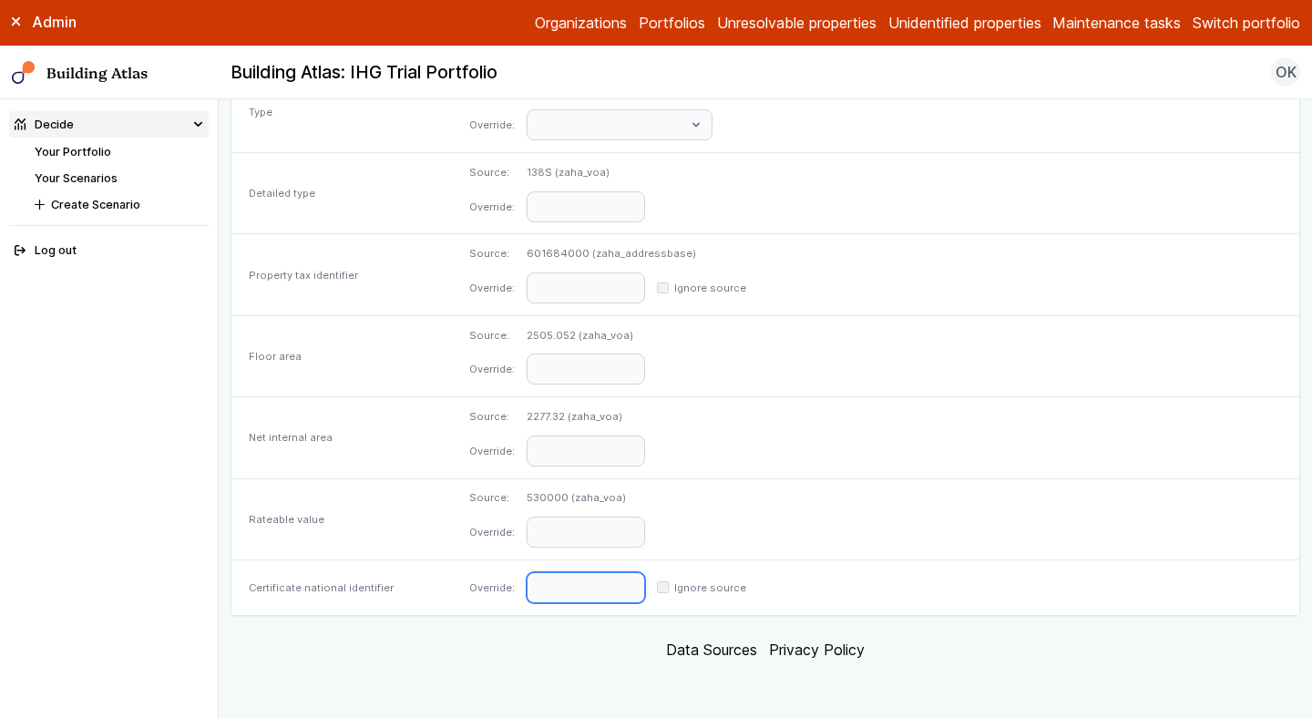
click at [645, 598] on input "text" at bounding box center [586, 587] width 118 height 31
paste input "**********"
type input "**********"
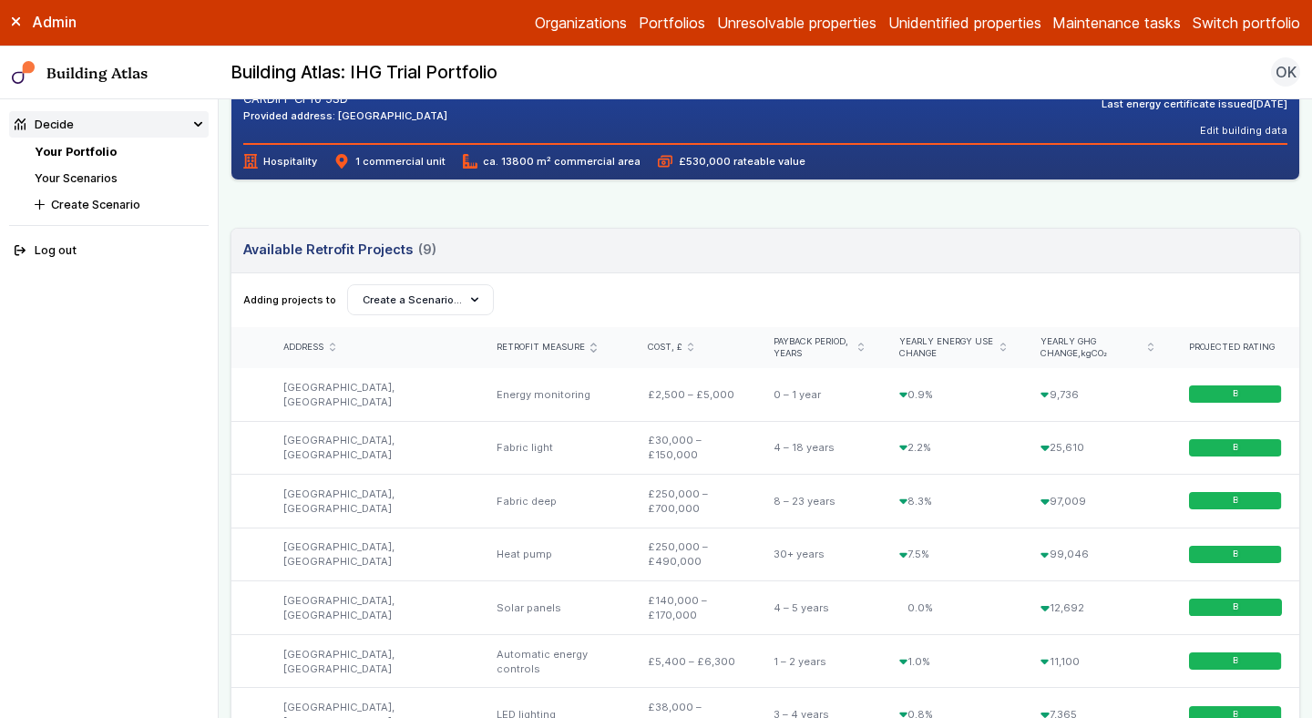
scroll to position [459, 0]
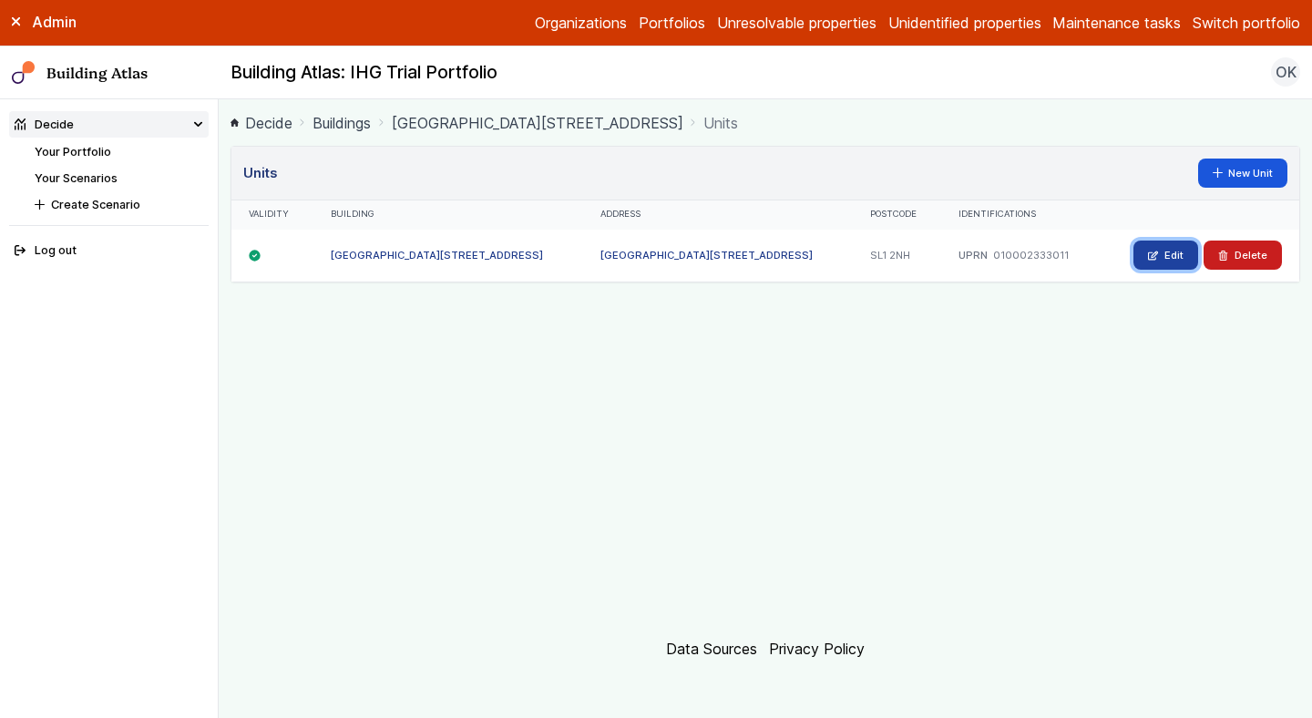
click at [1139, 266] on link "Edit" at bounding box center [1166, 255] width 65 height 29
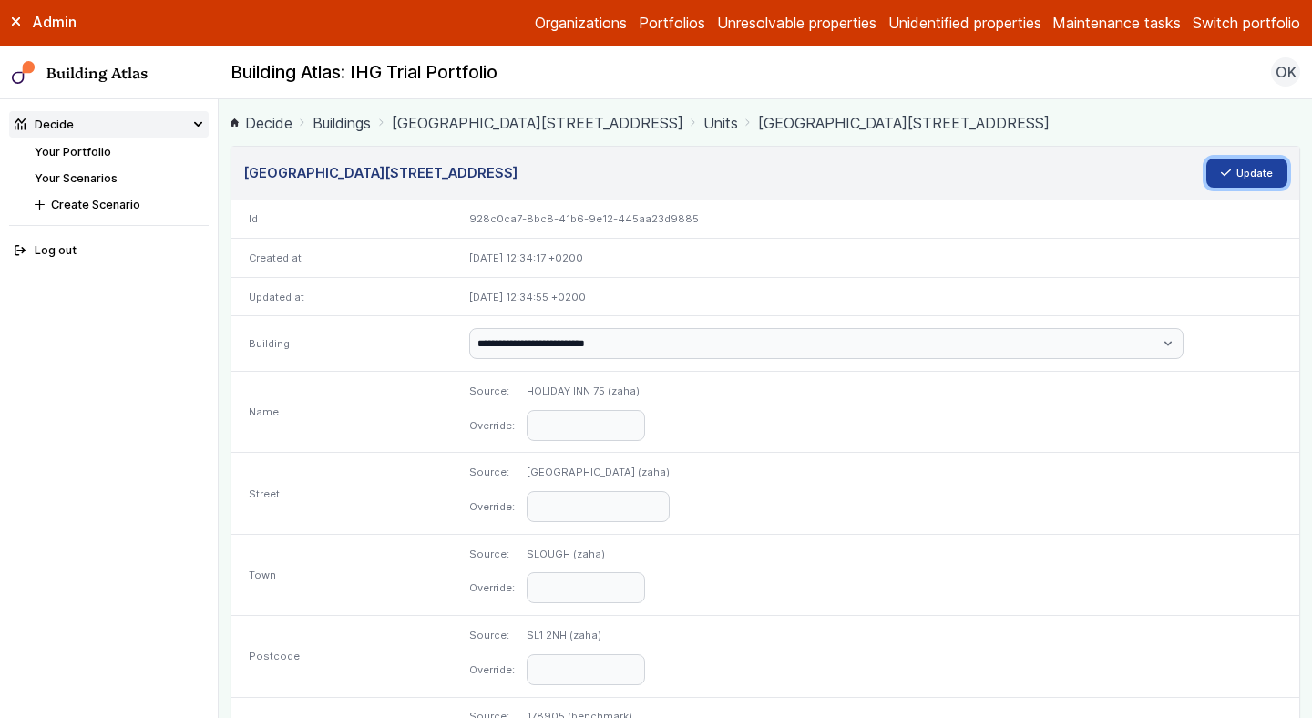
click at [1235, 181] on button "Update" at bounding box center [1248, 173] width 82 height 29
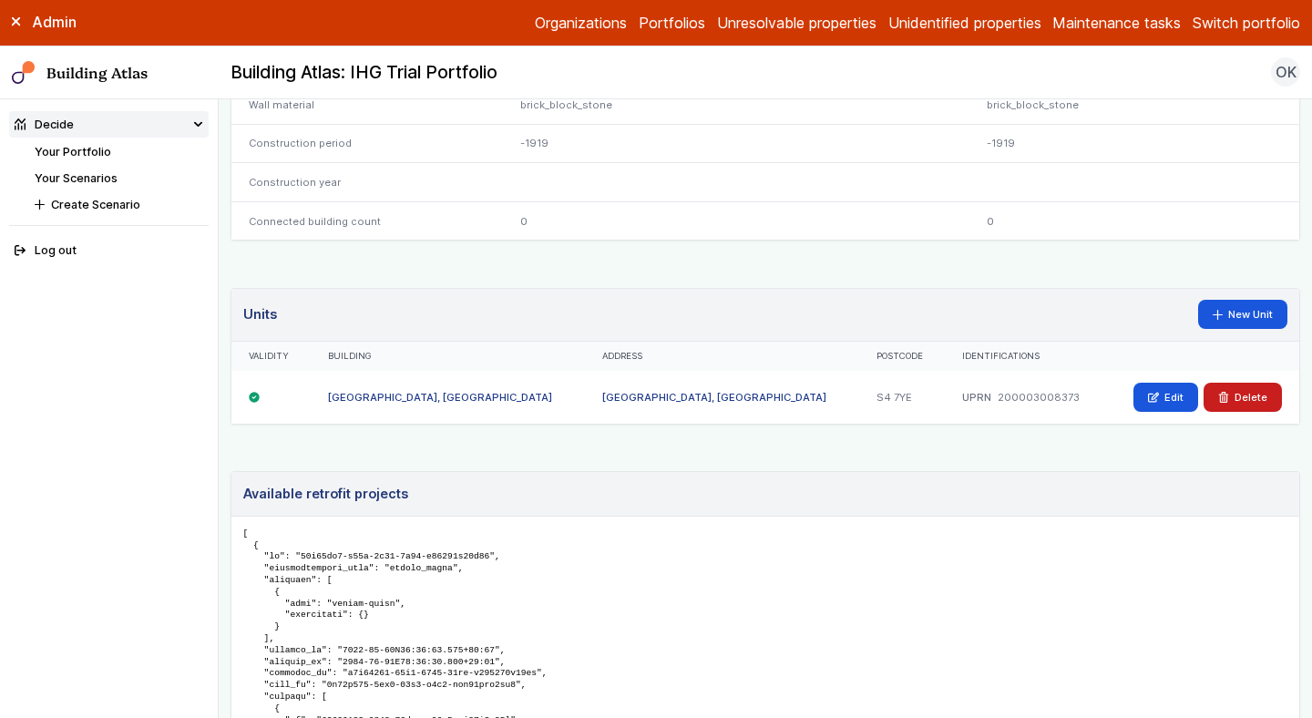
scroll to position [1091, 0]
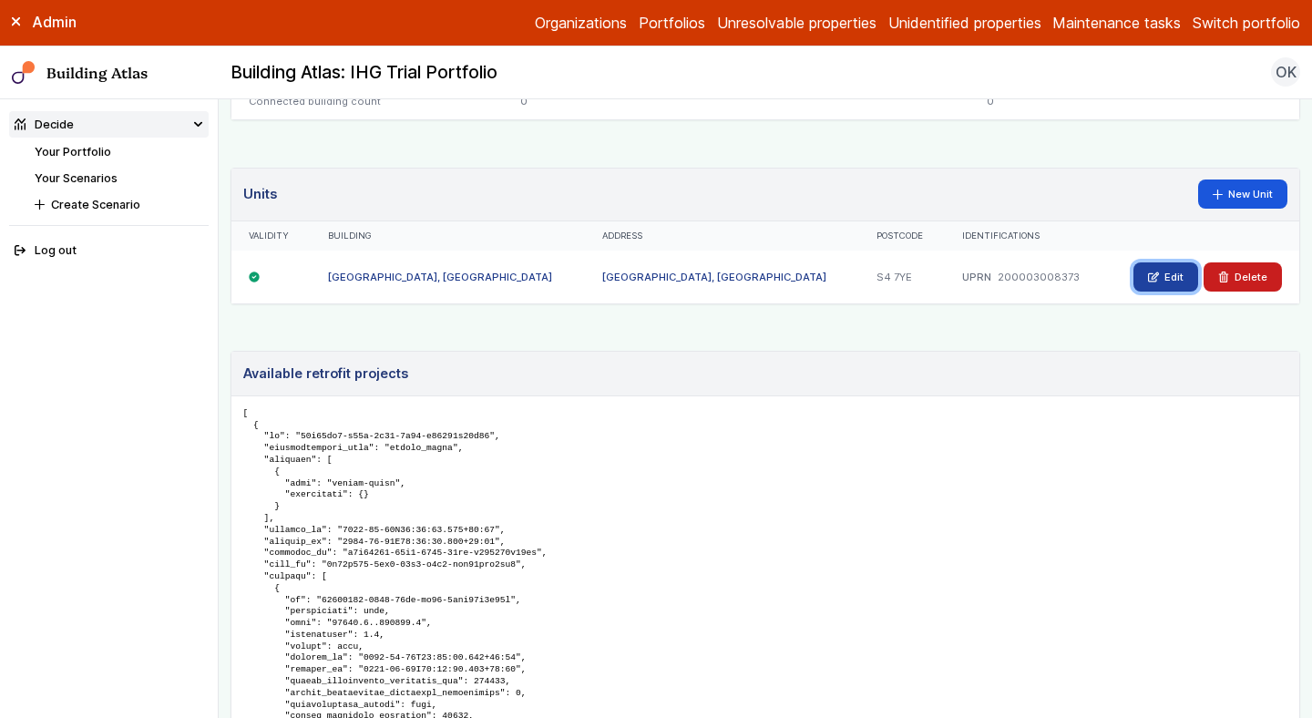
click at [1182, 283] on link "Edit" at bounding box center [1166, 276] width 65 height 29
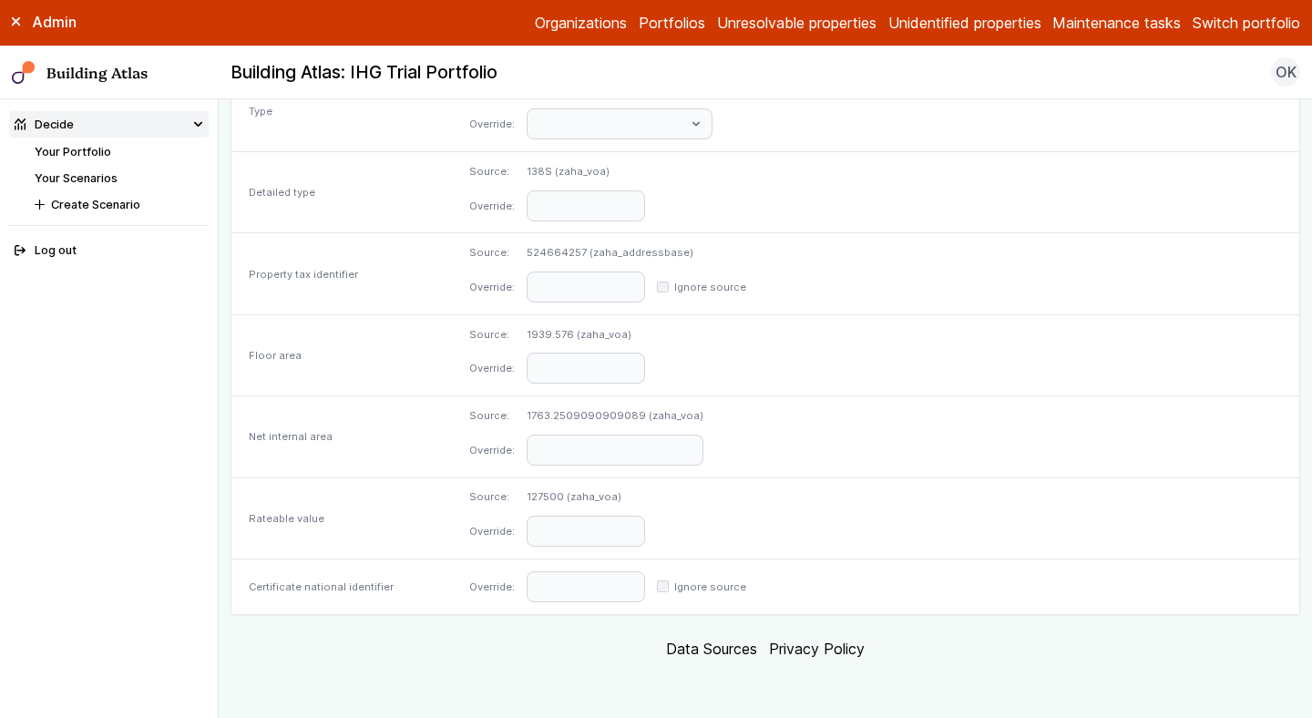
scroll to position [870, 0]
click at [645, 382] on input "number" at bounding box center [586, 369] width 118 height 31
click at [645, 385] on input "*****" at bounding box center [586, 369] width 118 height 31
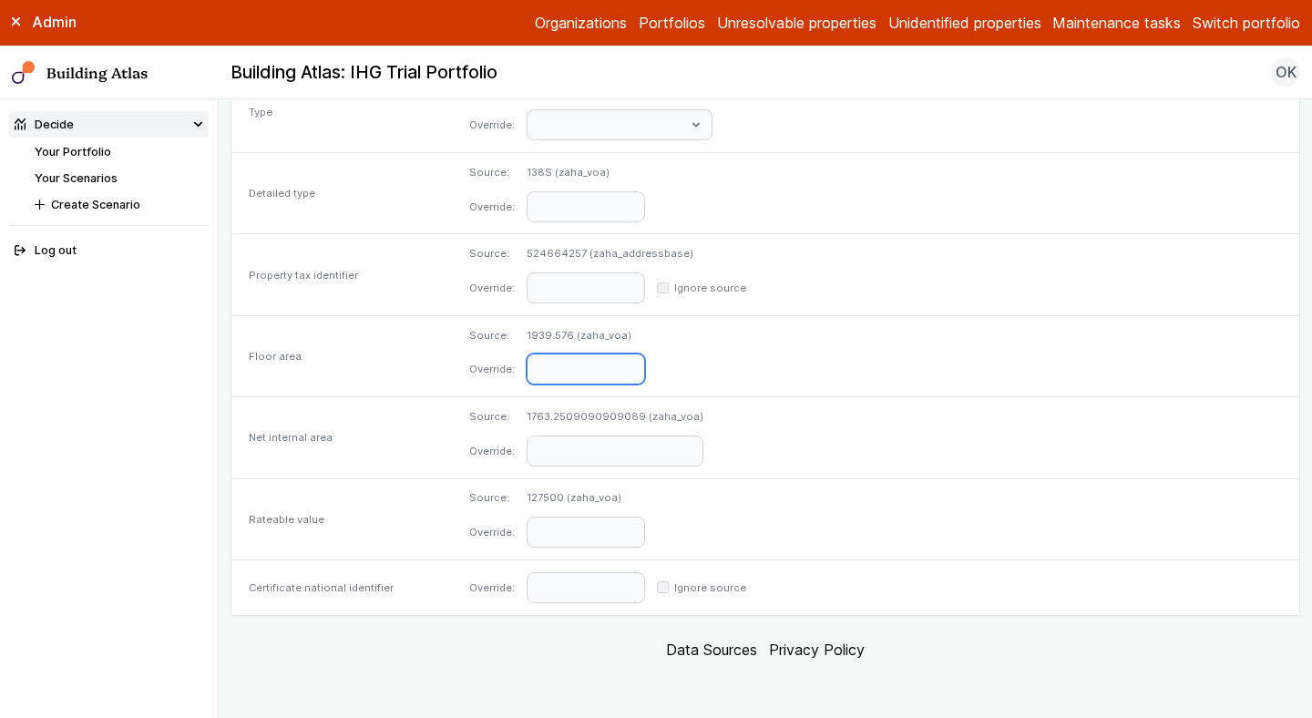
type input "*****"
click at [675, 467] on input "number" at bounding box center [615, 451] width 177 height 31
type input "*****"
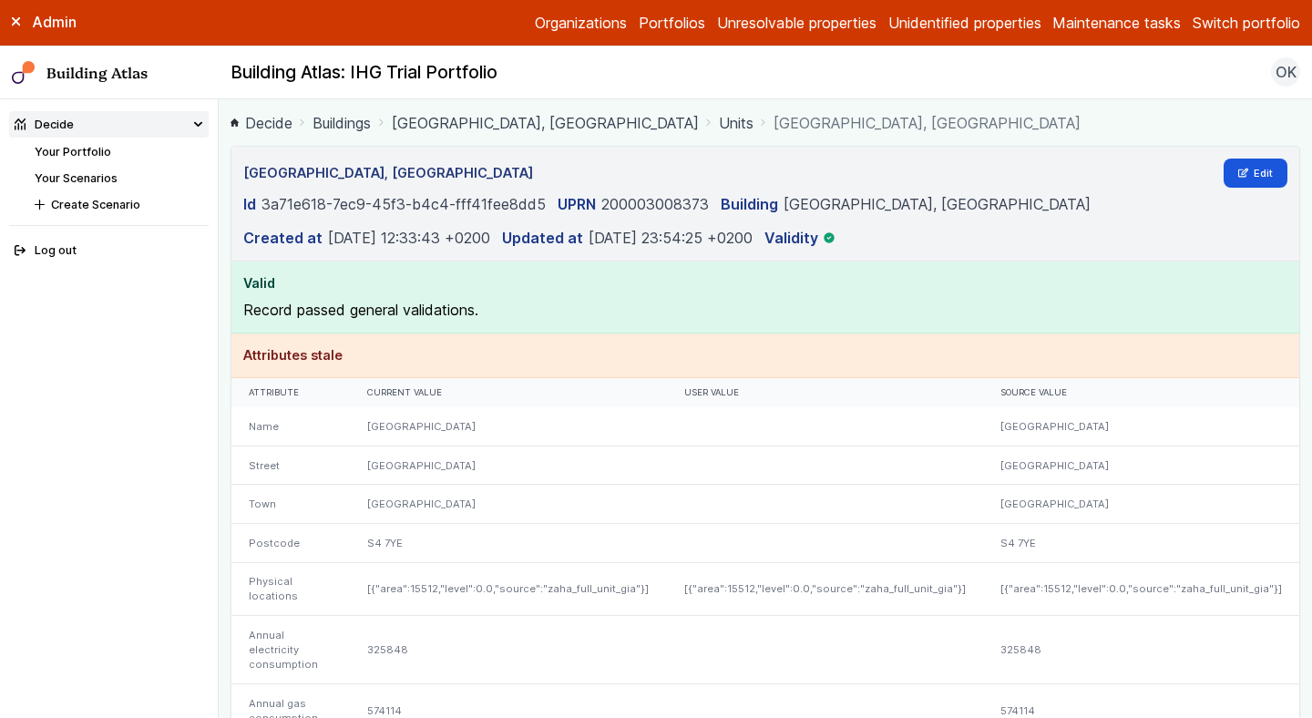
click at [754, 134] on link "Units" at bounding box center [736, 123] width 35 height 22
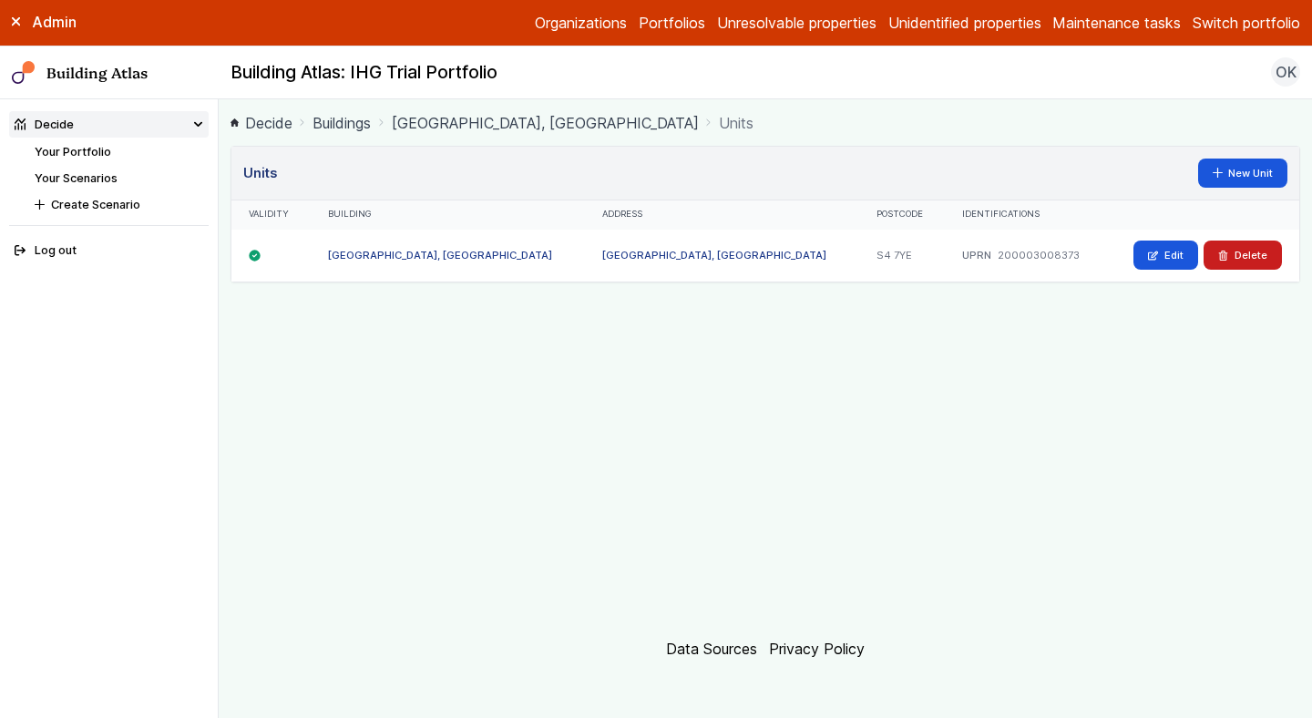
click at [699, 126] on link "[GEOGRAPHIC_DATA], [GEOGRAPHIC_DATA]" at bounding box center [545, 123] width 307 height 22
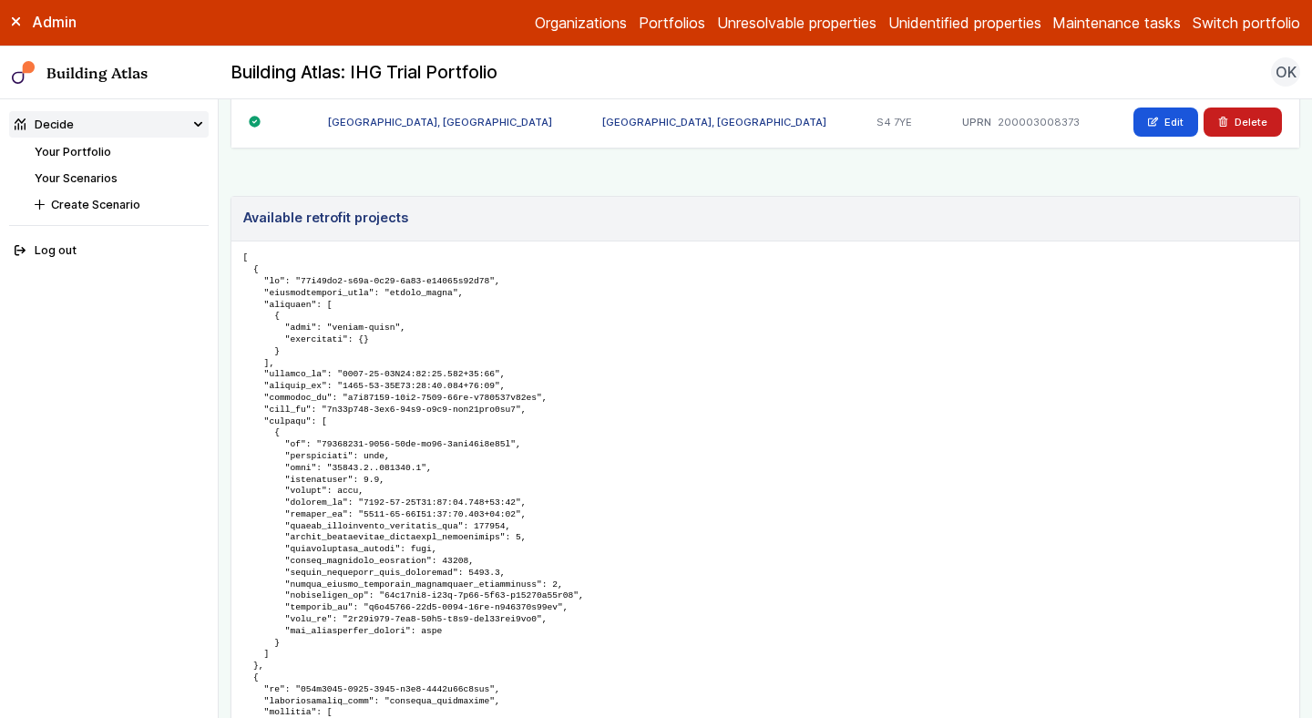
scroll to position [1222, 0]
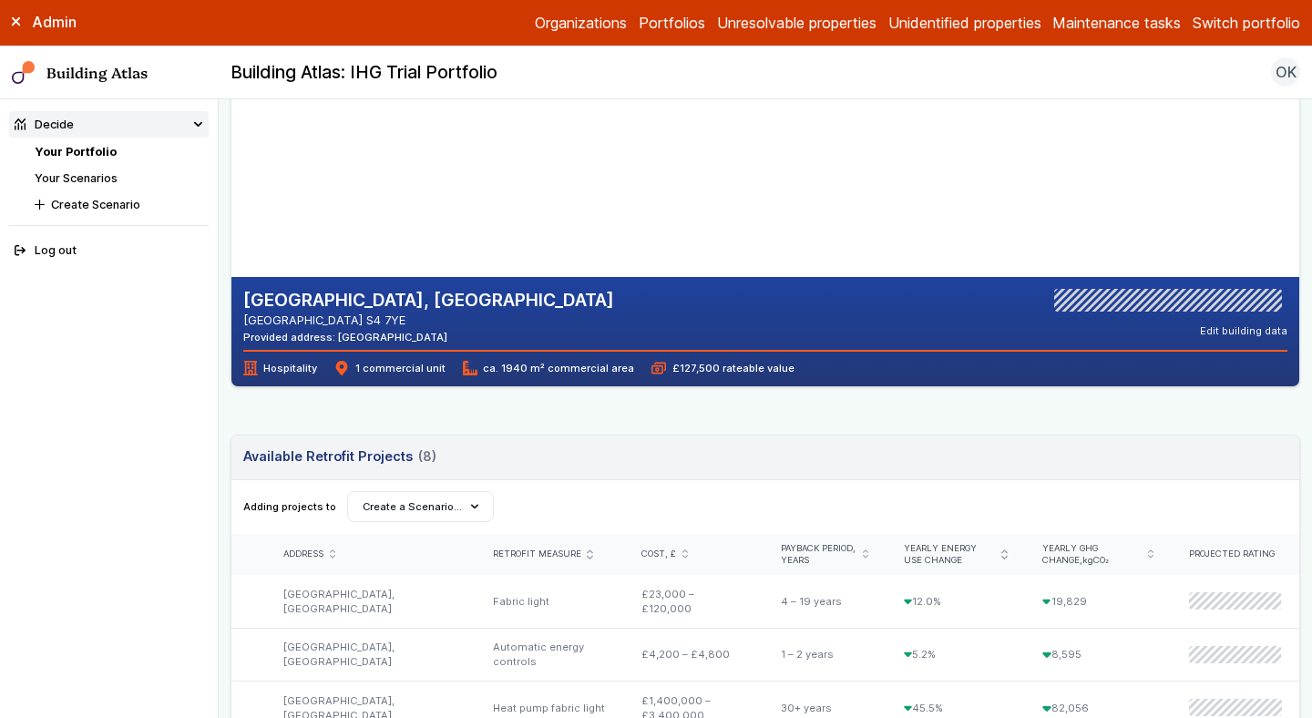
scroll to position [229, 0]
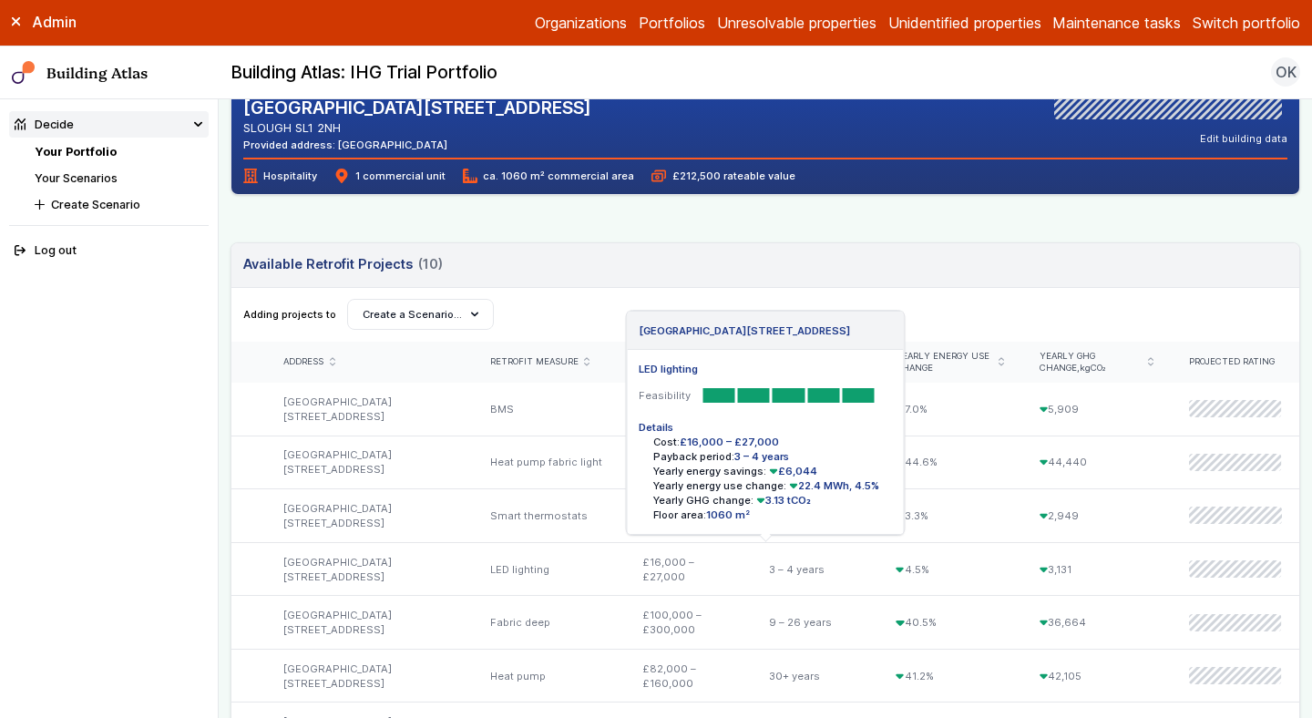
scroll to position [421, 0]
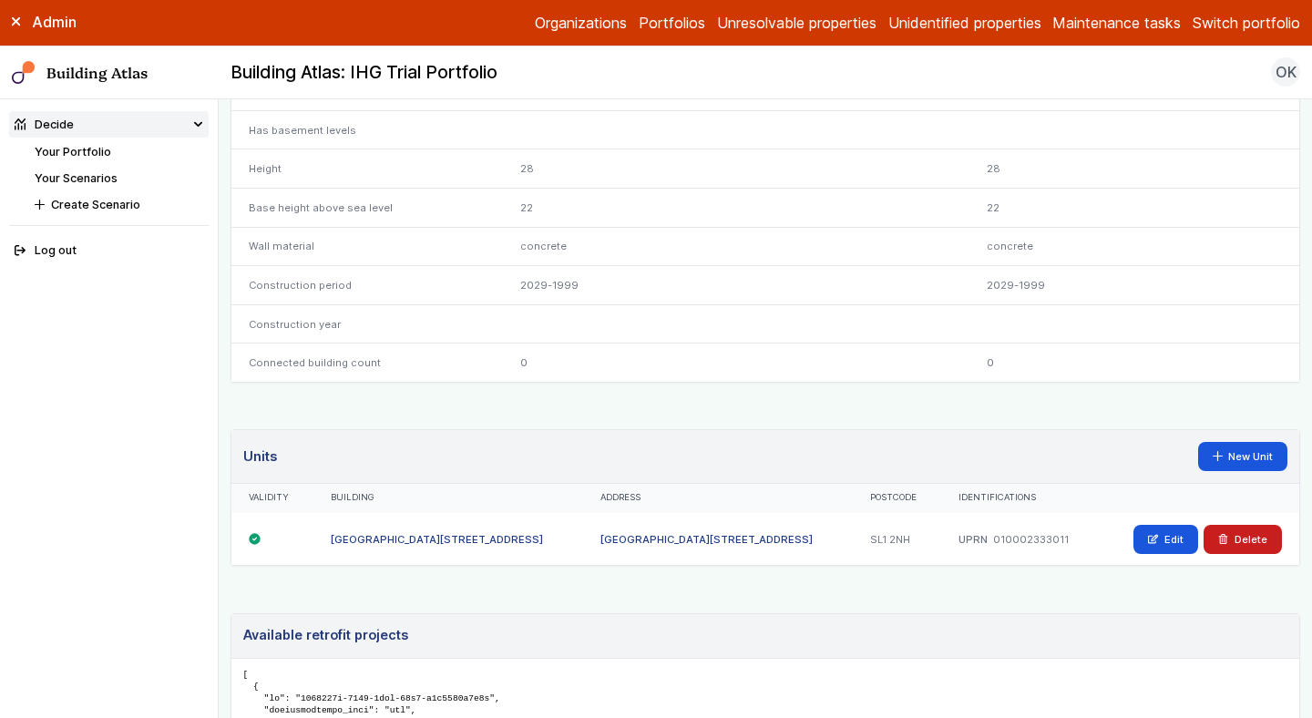
scroll to position [835, 0]
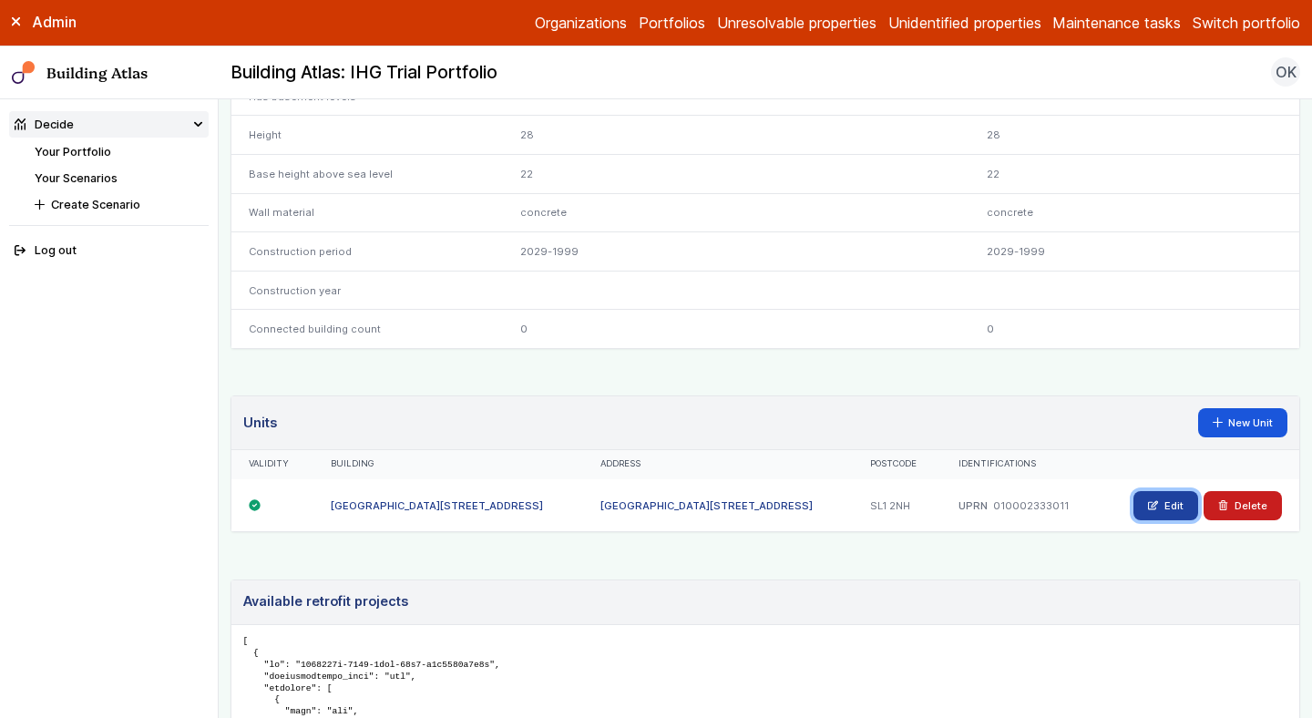
click at [1151, 510] on icon at bounding box center [1153, 505] width 10 height 10
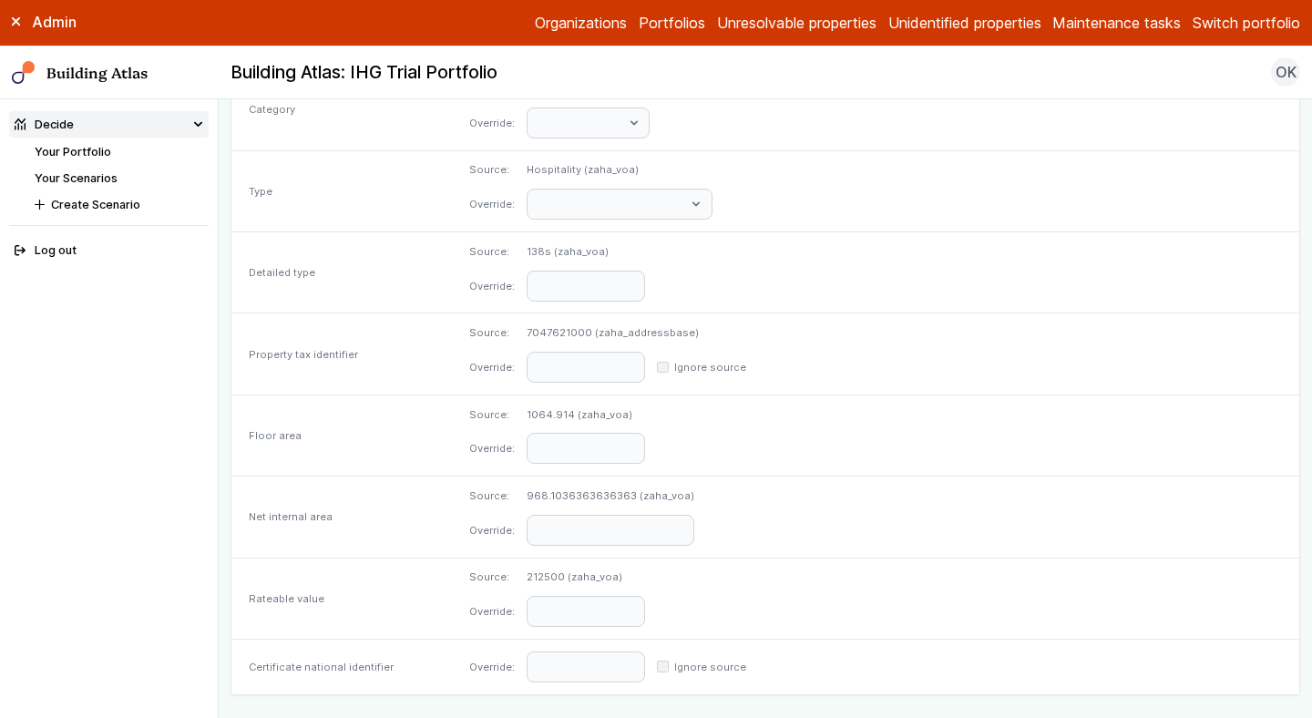
scroll to position [789, 0]
click at [645, 448] on input "number" at bounding box center [586, 450] width 118 height 31
type input "****"
click at [880, 487] on div "Source: 968.1036363636363 (zaha_voa) Override:" at bounding box center [876, 519] width 848 height 81
click at [656, 531] on input "number" at bounding box center [611, 532] width 168 height 31
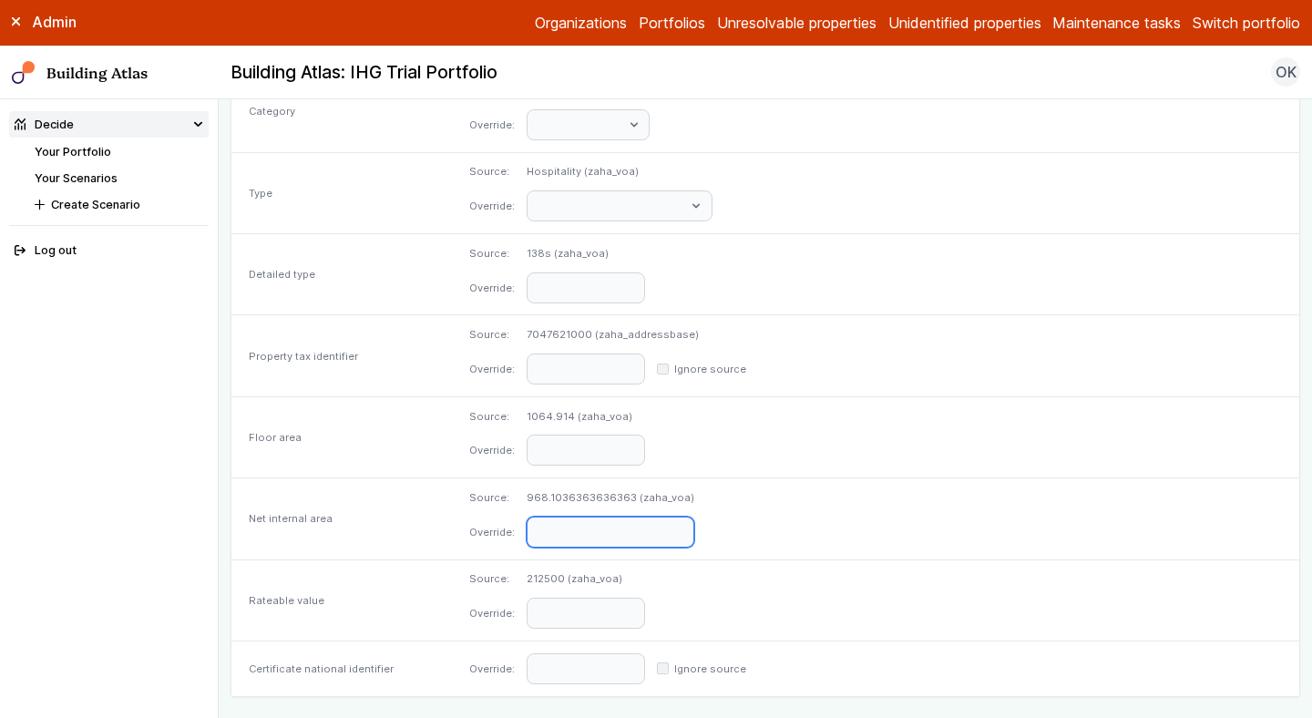
click at [656, 531] on input "number" at bounding box center [611, 532] width 168 height 31
type input "****"
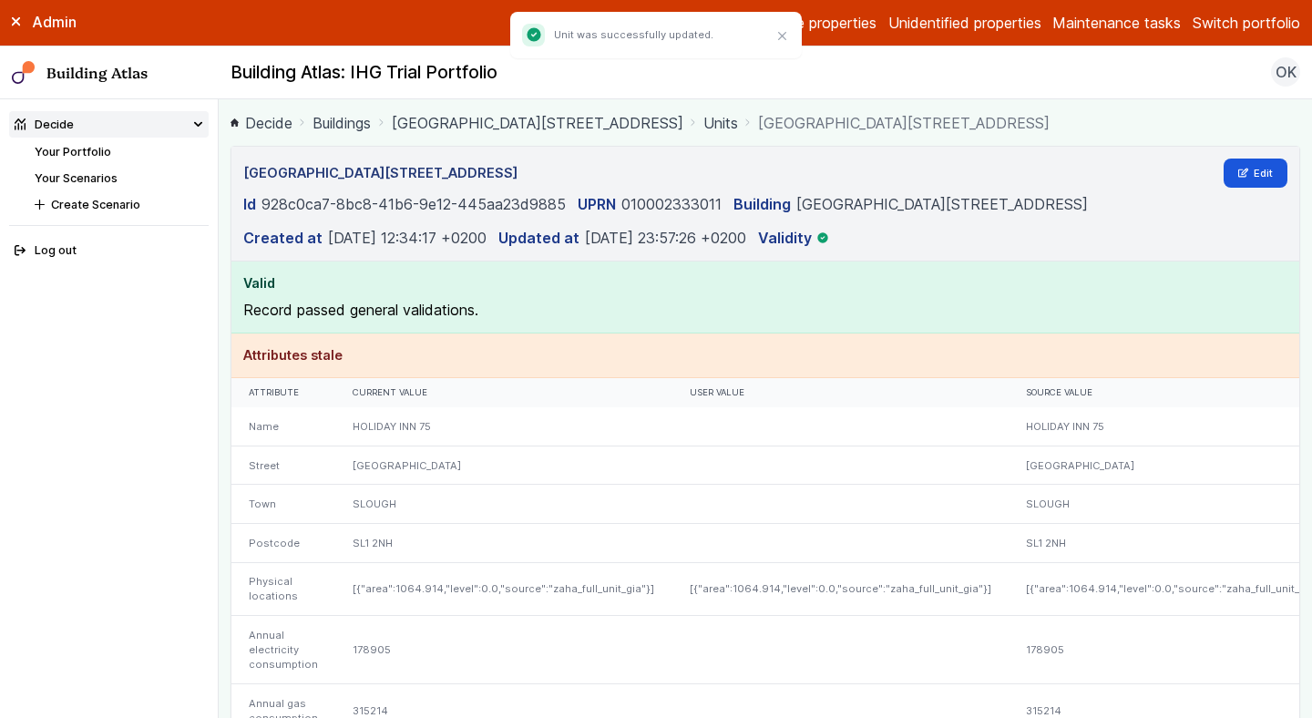
click at [619, 128] on link "[GEOGRAPHIC_DATA][STREET_ADDRESS]" at bounding box center [538, 123] width 292 height 22
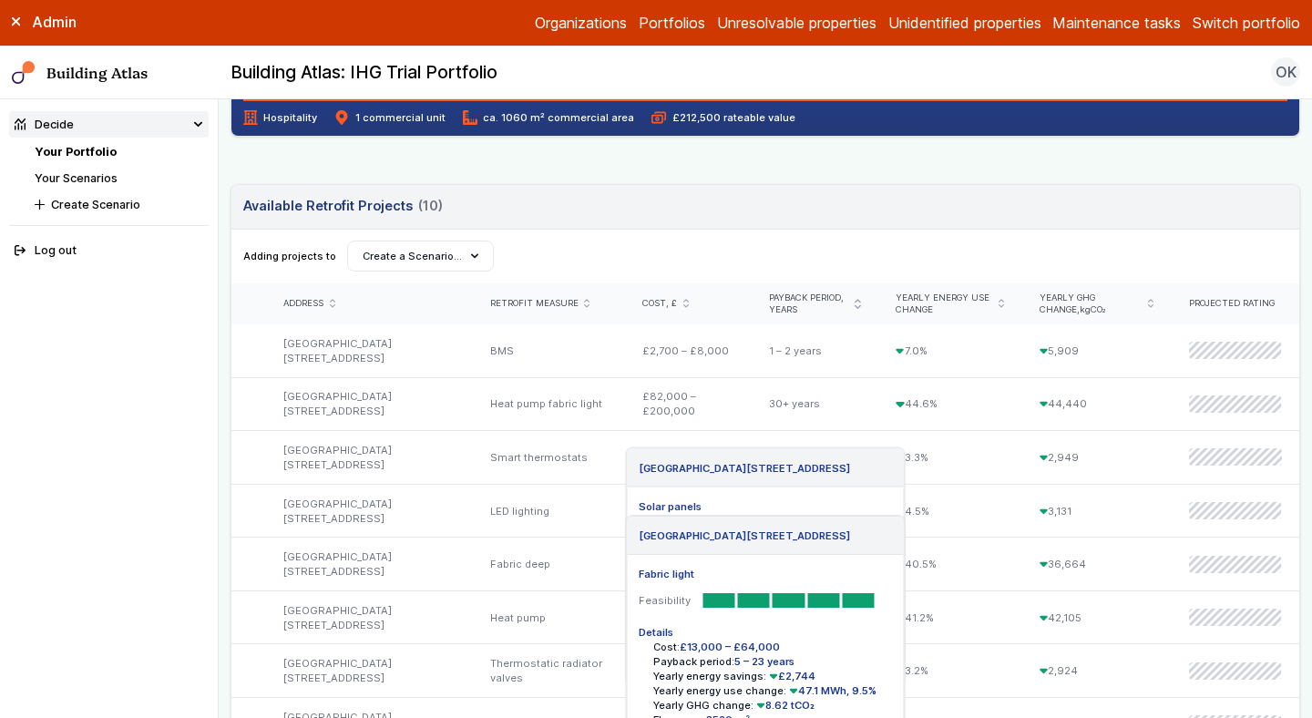
scroll to position [386, 0]
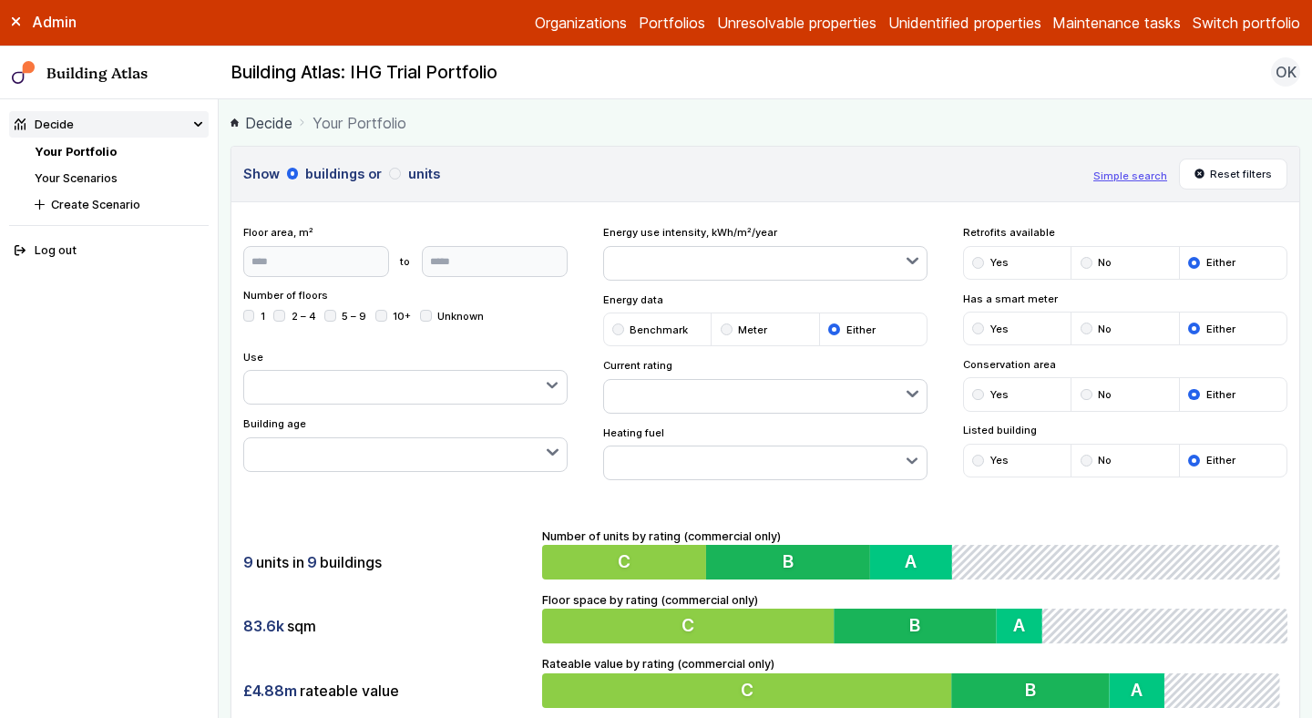
click at [489, 538] on div "9 units in 9 buildings 83.6k sqm £4.88m rateable value Number of units by ratin…" at bounding box center [766, 618] width 1068 height 228
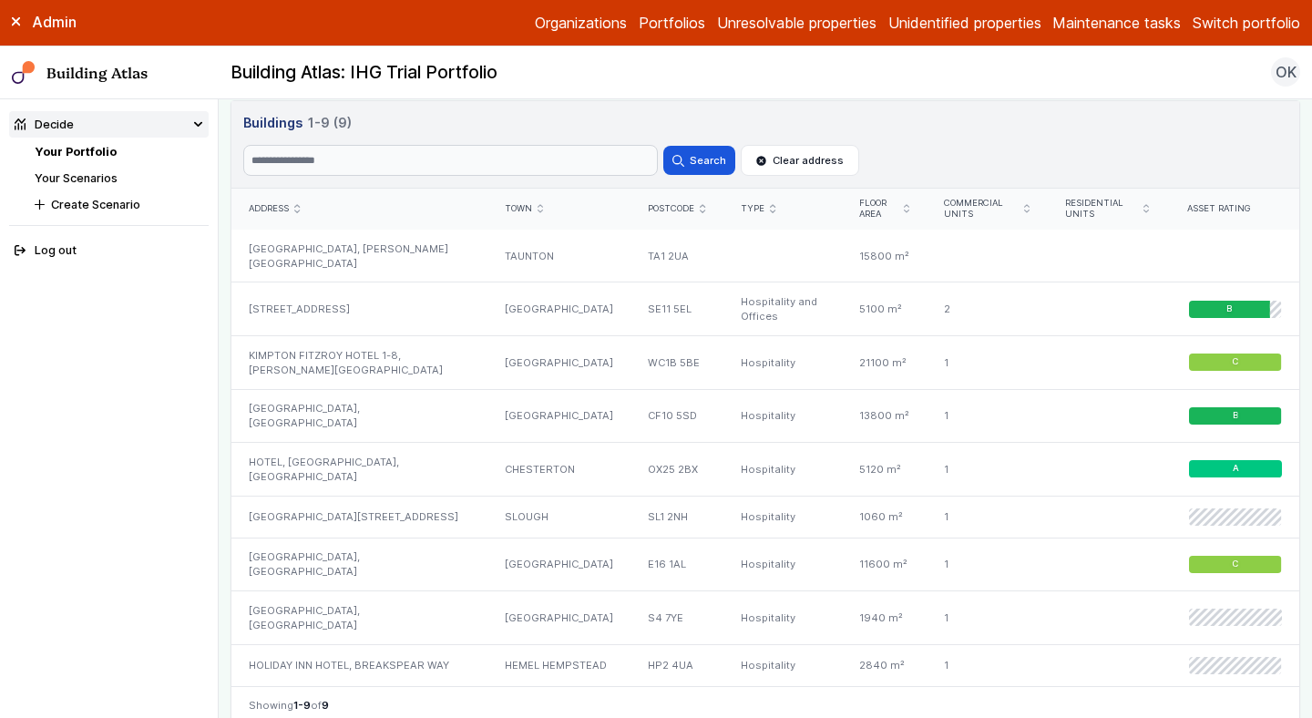
scroll to position [1060, 0]
